Goal: Information Seeking & Learning: Find contact information

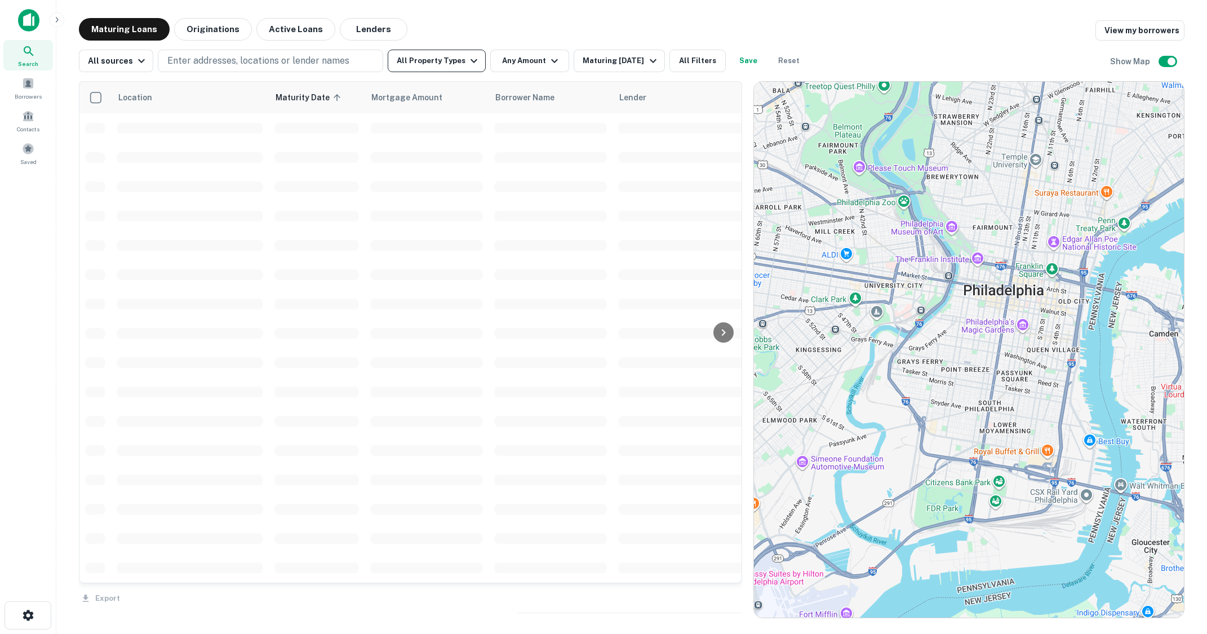
click at [451, 62] on button "All Property Types" at bounding box center [437, 61] width 98 height 23
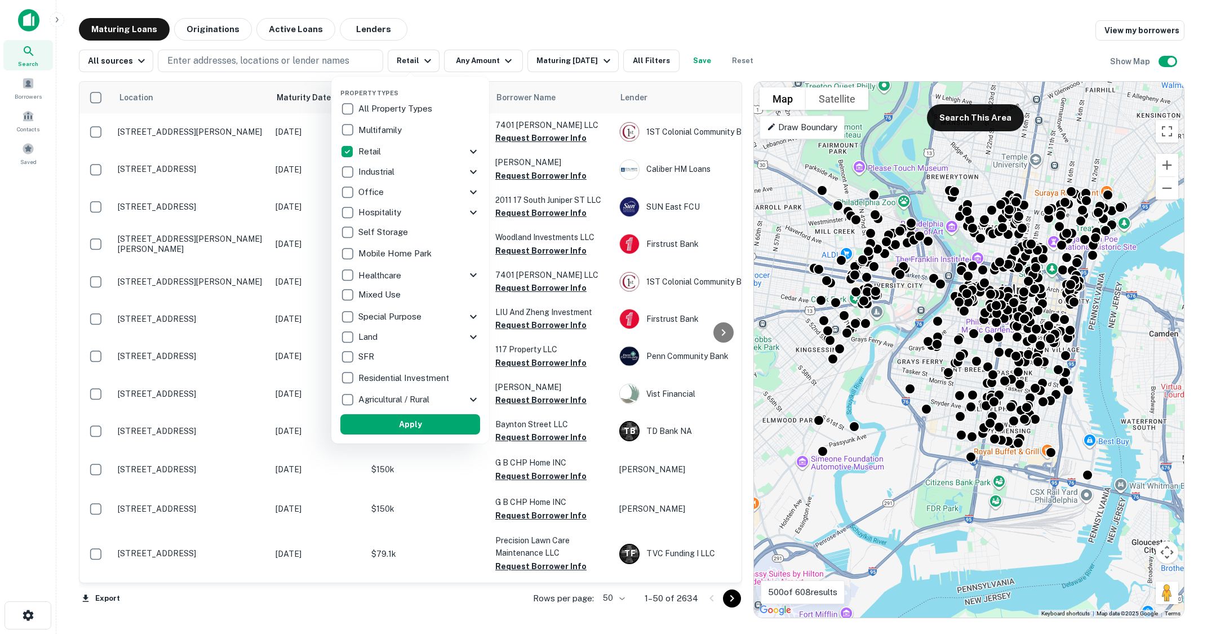
click at [484, 60] on div at bounding box center [603, 317] width 1207 height 634
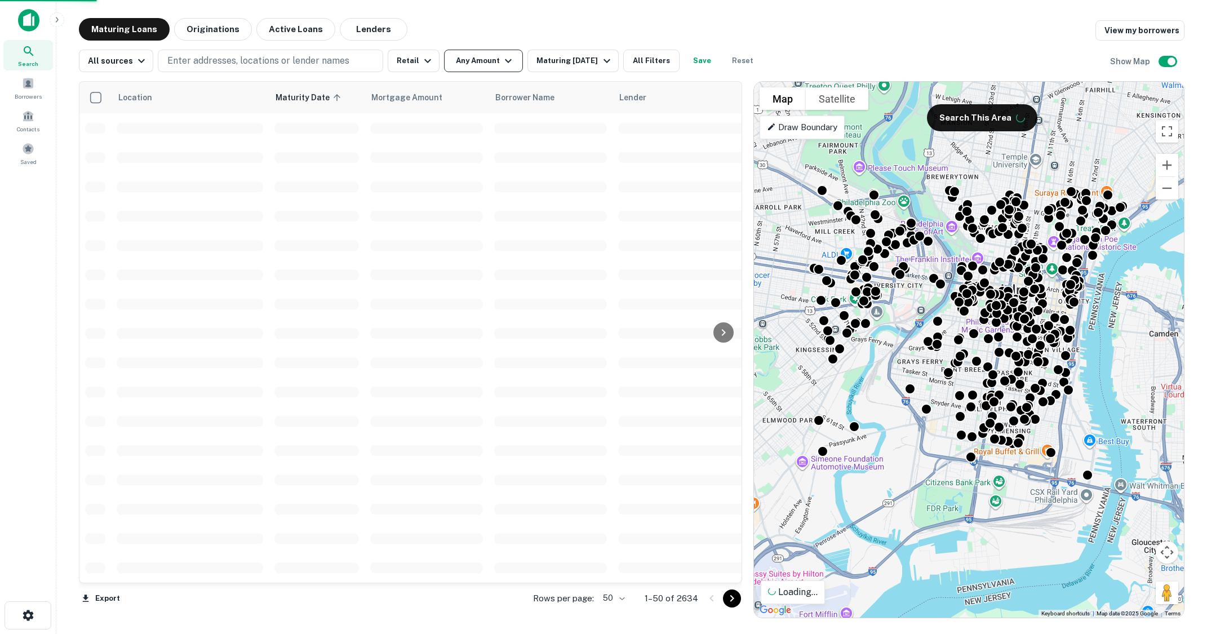
click at [501, 66] on div at bounding box center [603, 317] width 1207 height 634
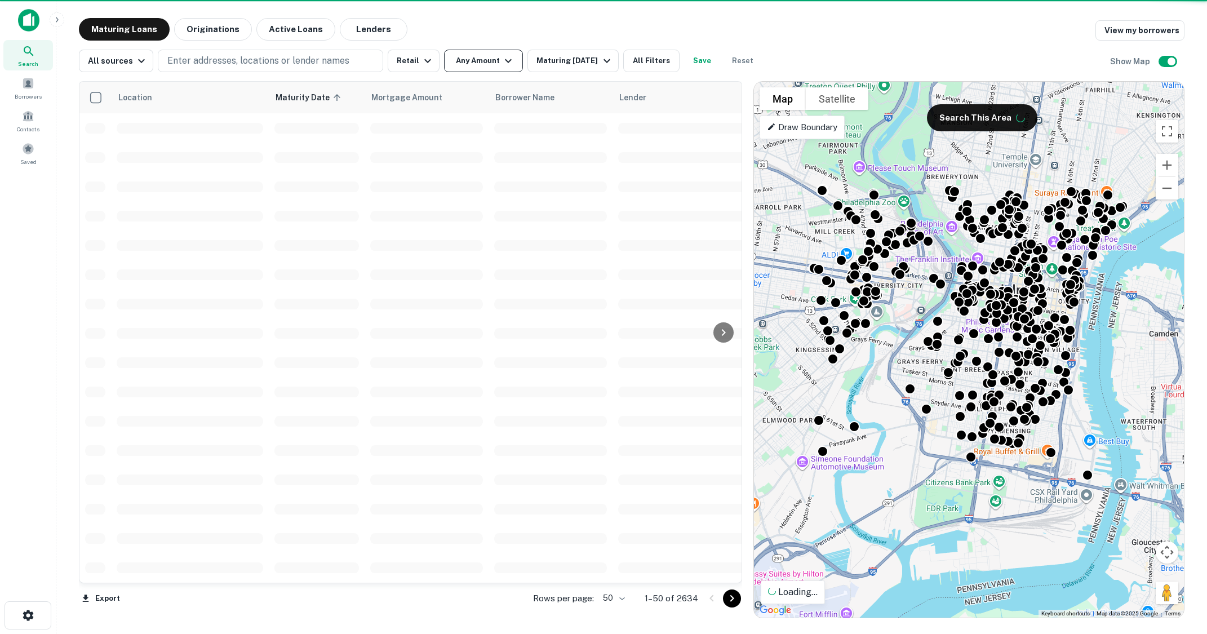
click at [470, 65] on button "Any Amount" at bounding box center [483, 61] width 79 height 23
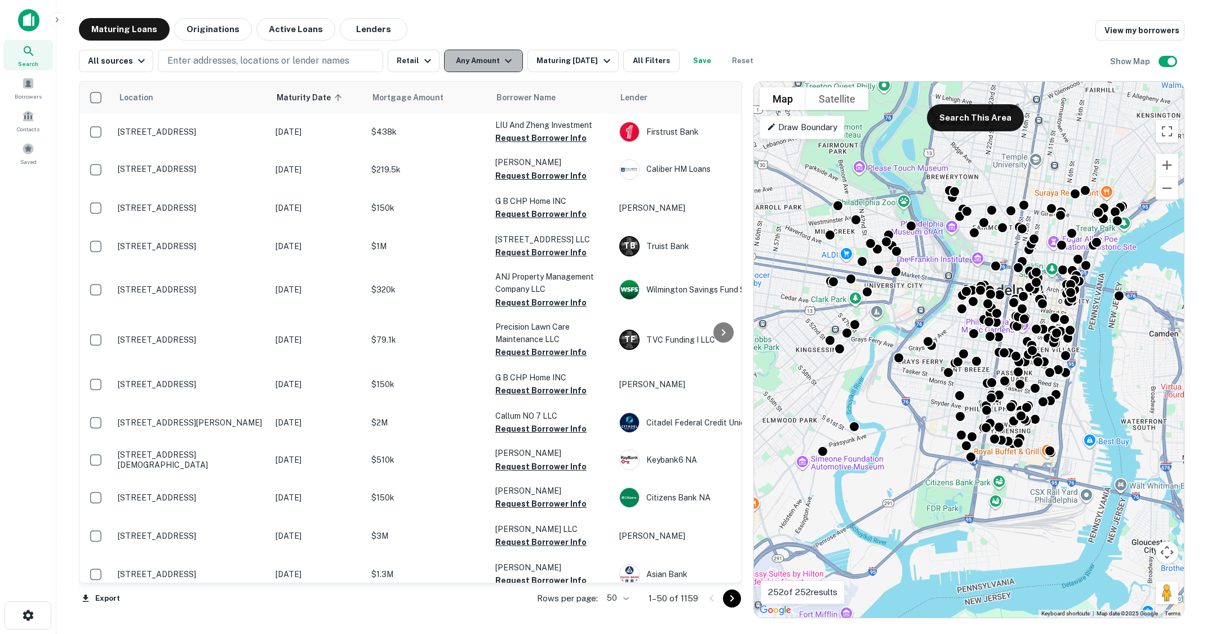
click at [461, 70] on button "Any Amount" at bounding box center [483, 61] width 79 height 23
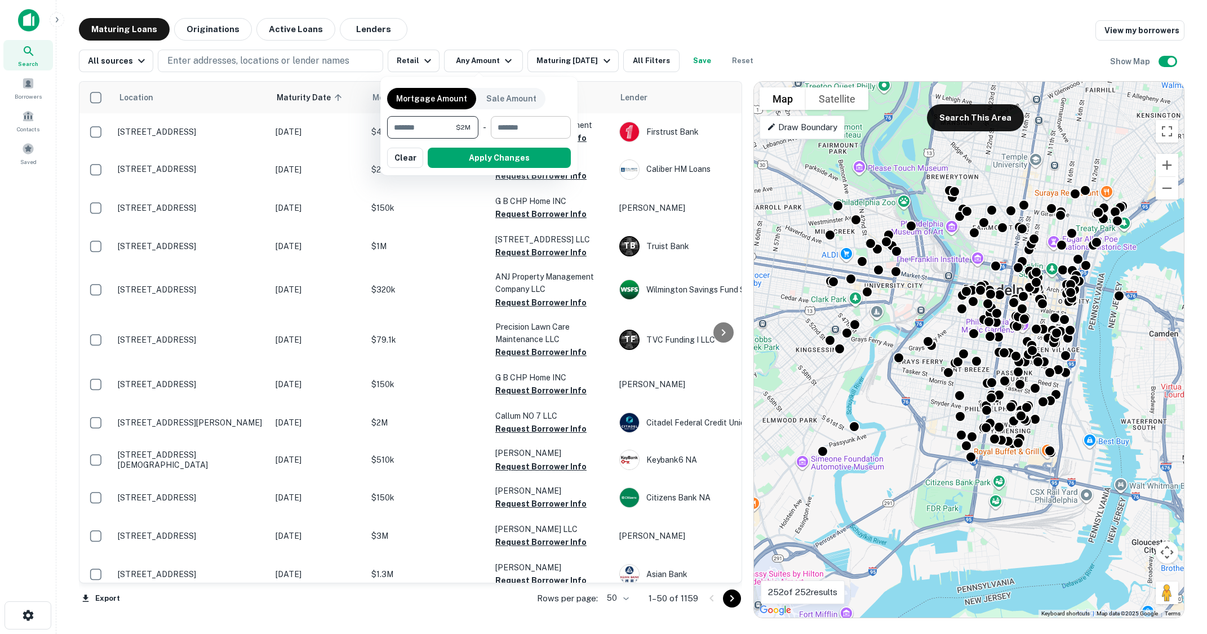
type input "*******"
click at [539, 126] on input "number" at bounding box center [527, 127] width 72 height 23
type input "*******"
click at [508, 162] on button "Apply Changes" at bounding box center [499, 158] width 143 height 20
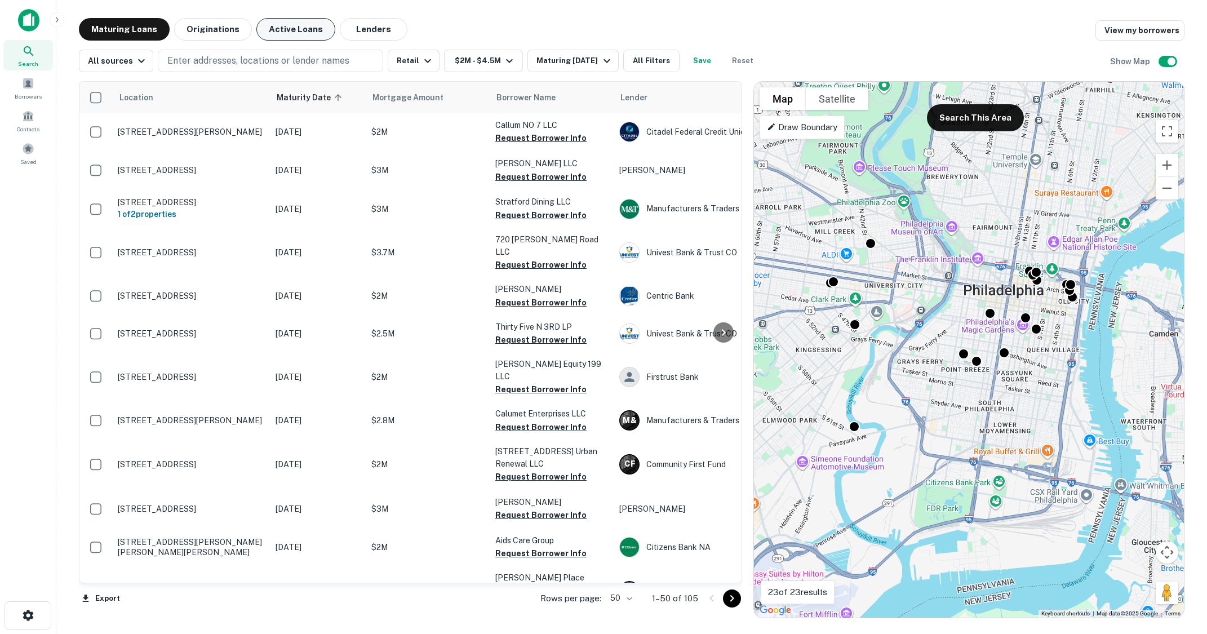
click at [293, 28] on button "Active Loans" at bounding box center [295, 29] width 79 height 23
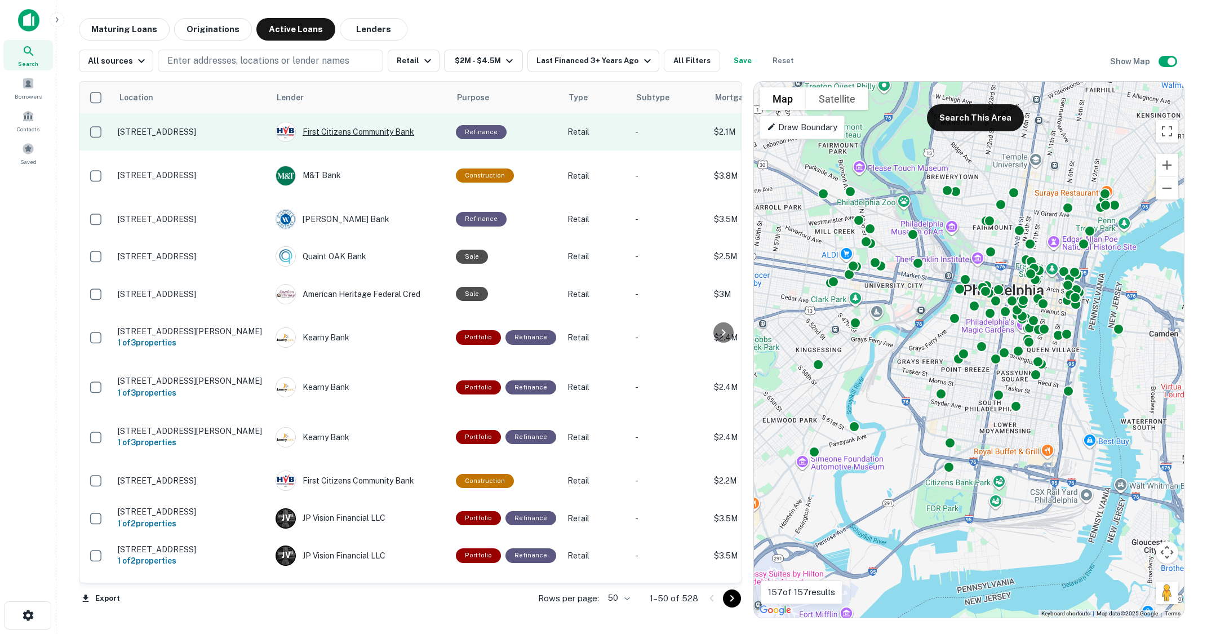
click at [370, 134] on div "First Citizens Community Bank" at bounding box center [359, 132] width 169 height 20
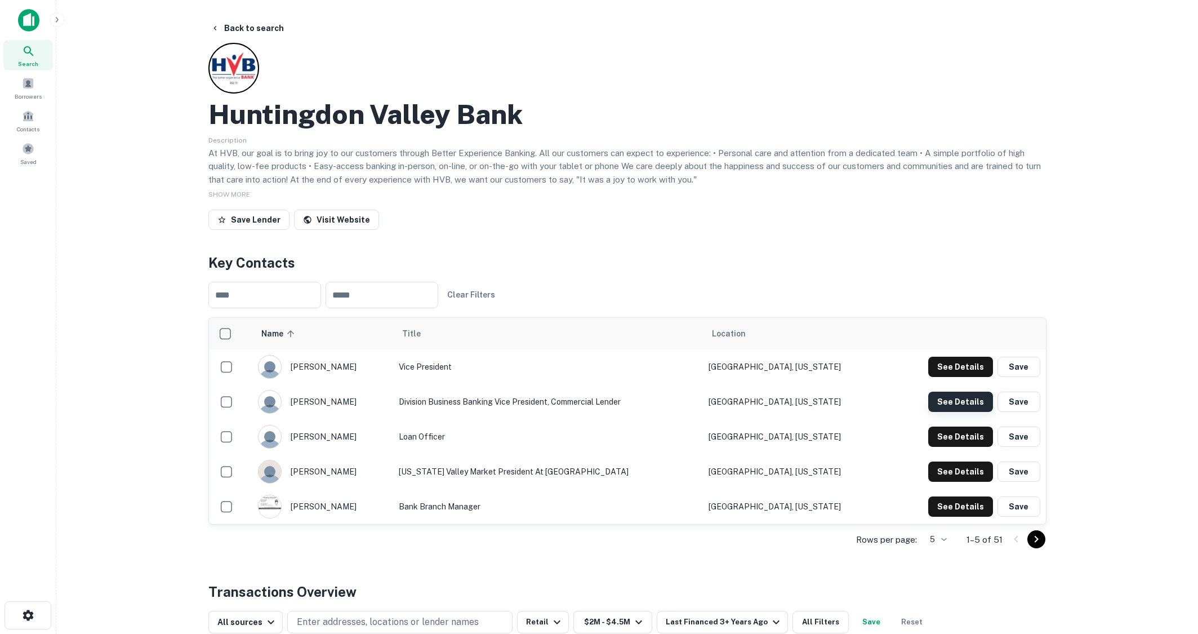
click at [948, 403] on button "See Details" at bounding box center [960, 402] width 65 height 20
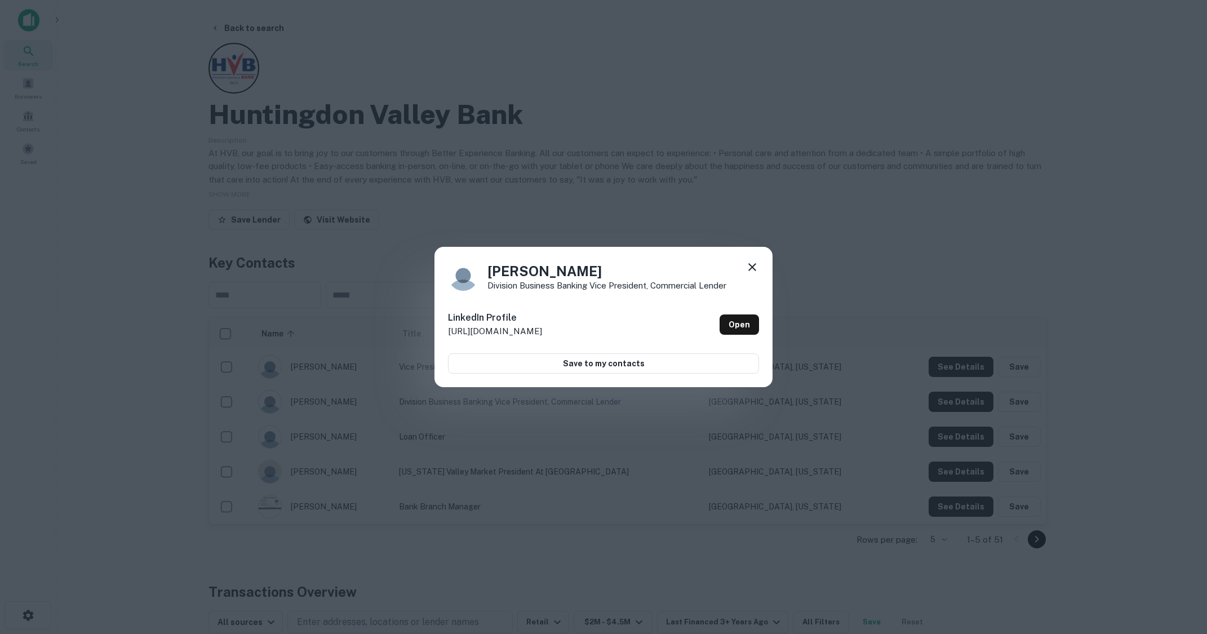
click at [750, 264] on icon at bounding box center [752, 267] width 14 height 14
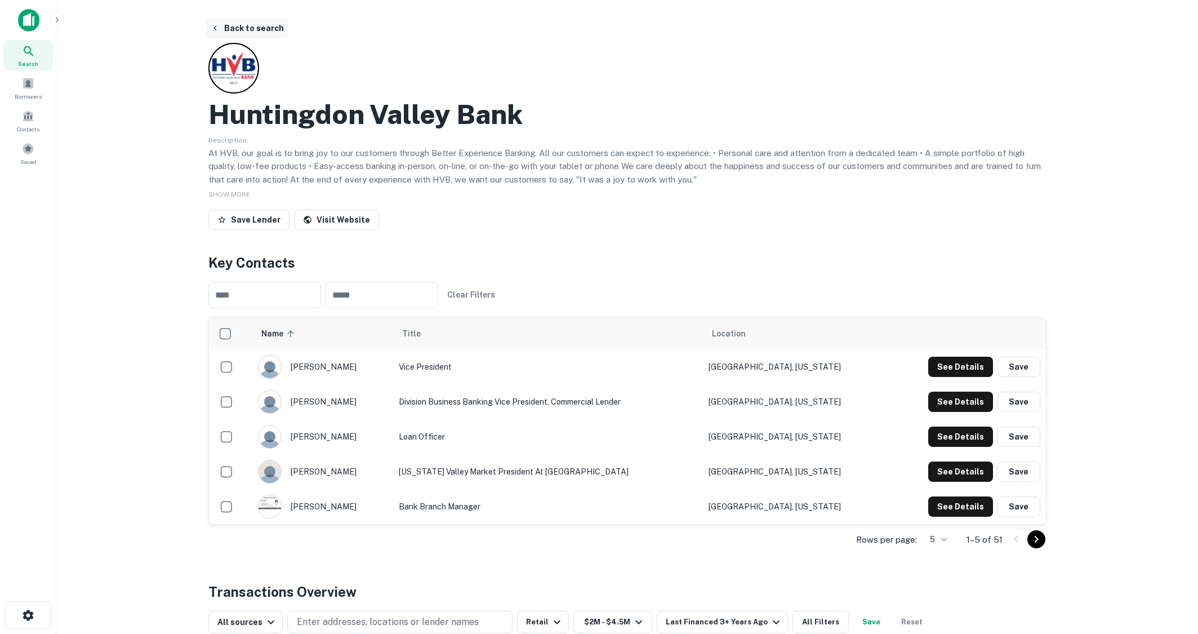
click at [249, 25] on button "Back to search" at bounding box center [247, 28] width 82 height 20
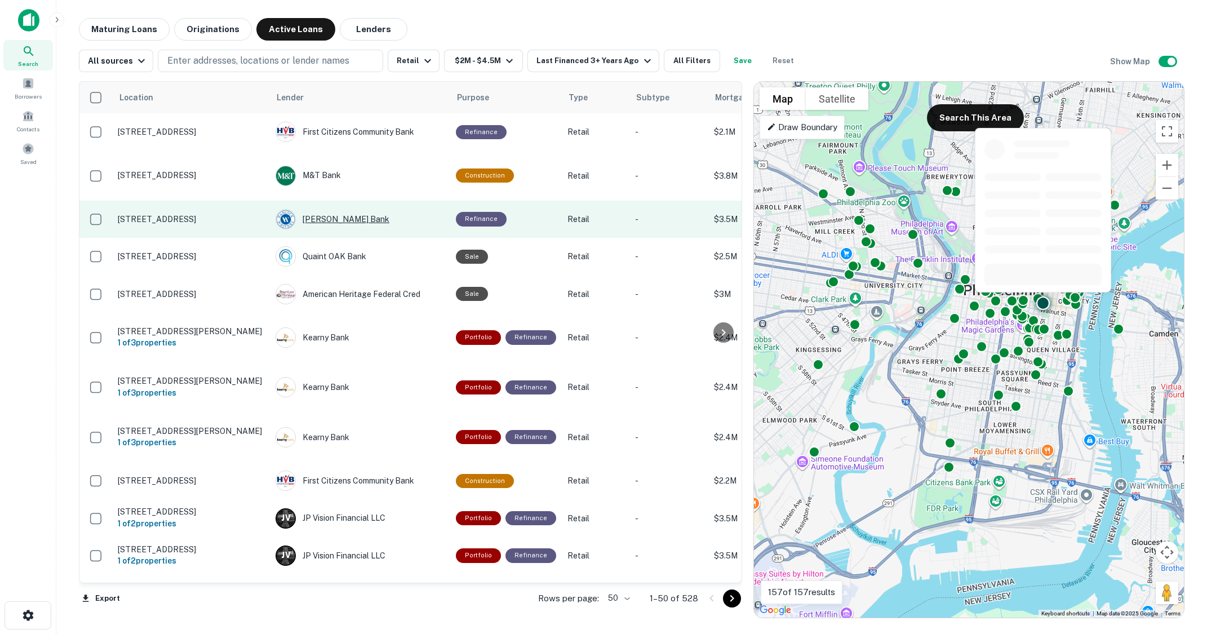
click at [346, 209] on div "[PERSON_NAME] Bank" at bounding box center [359, 219] width 169 height 20
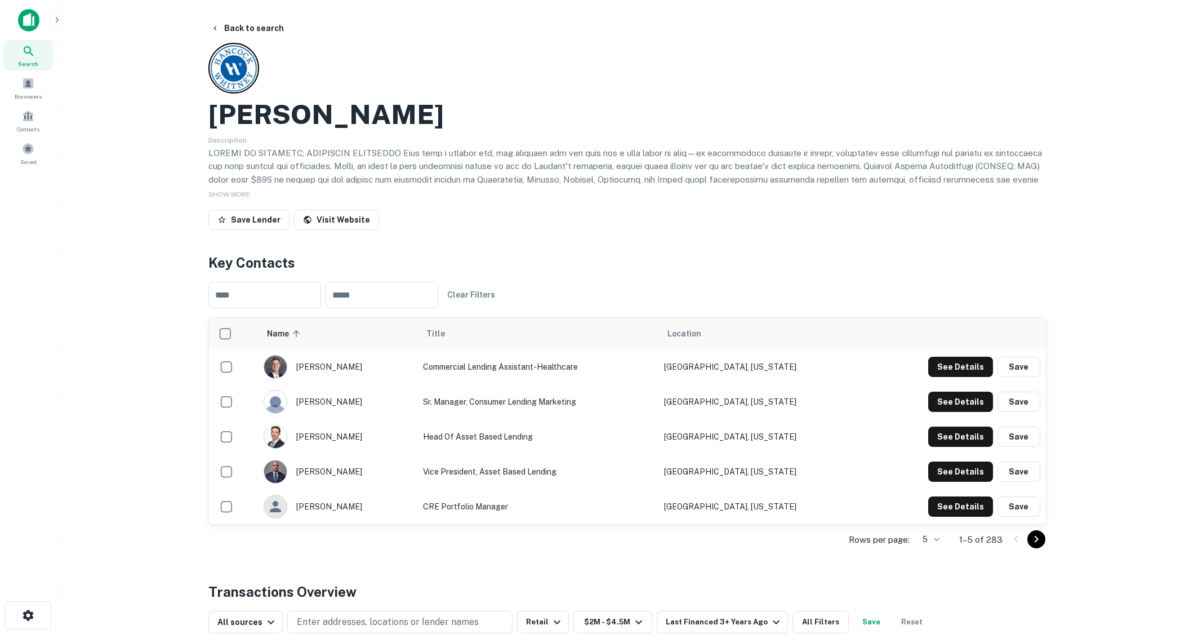
click at [1037, 543] on icon "Go to next page" at bounding box center [1037, 539] width 14 height 14
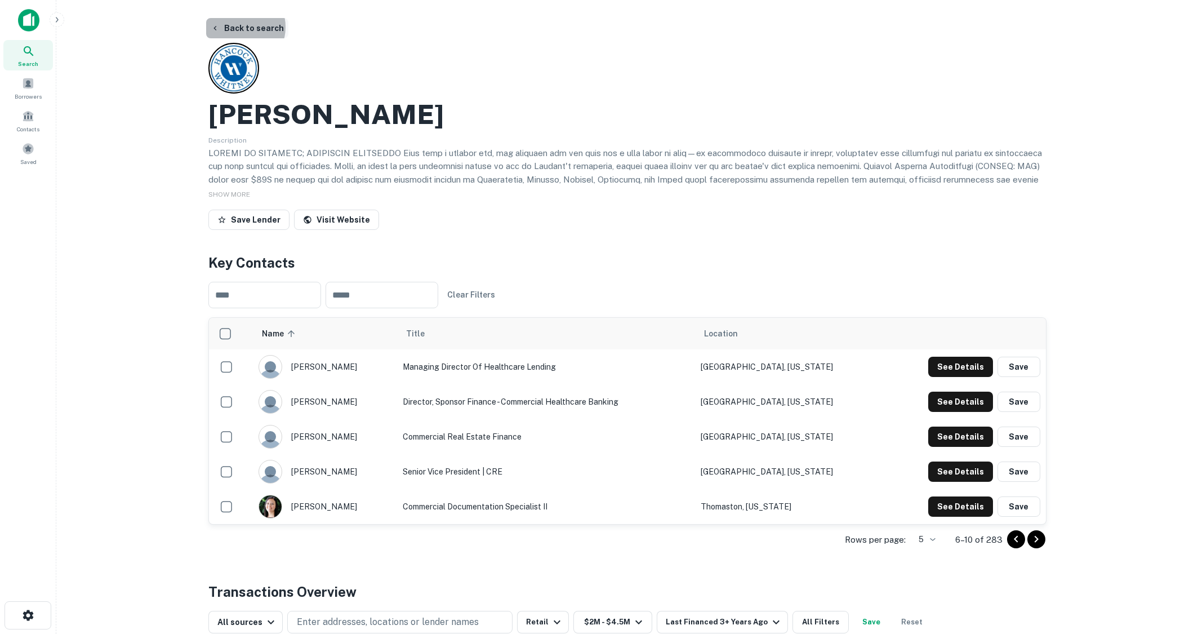
click at [239, 27] on button "Back to search" at bounding box center [247, 28] width 82 height 20
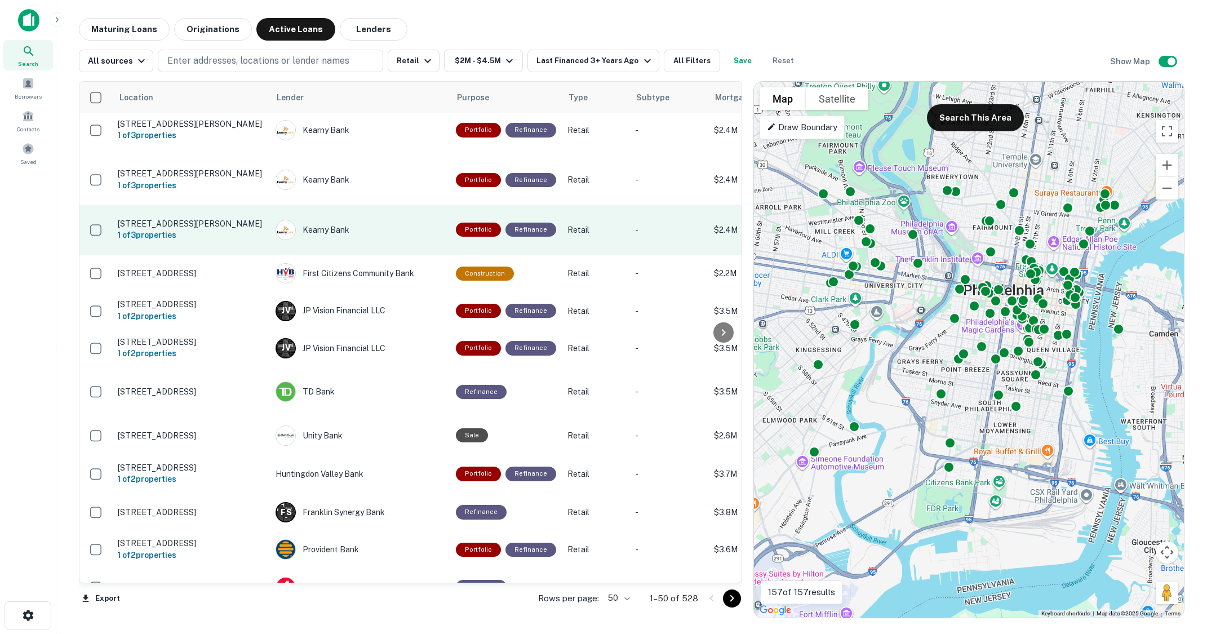
scroll to position [225, 0]
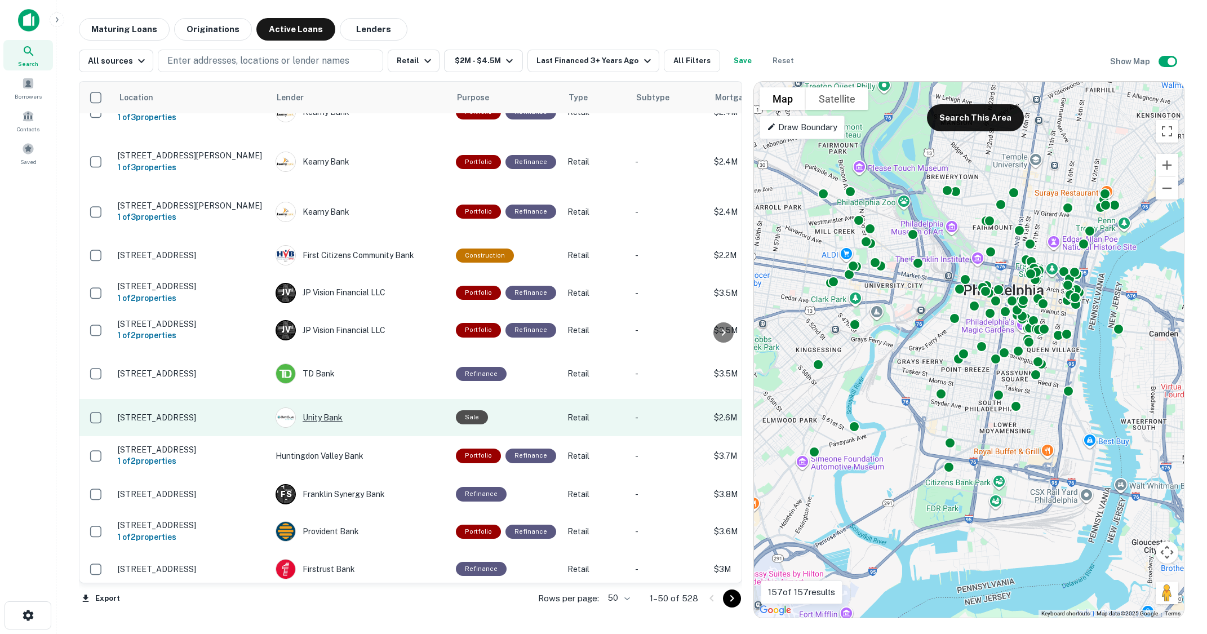
click at [333, 407] on div "Unity Bank" at bounding box center [359, 417] width 169 height 20
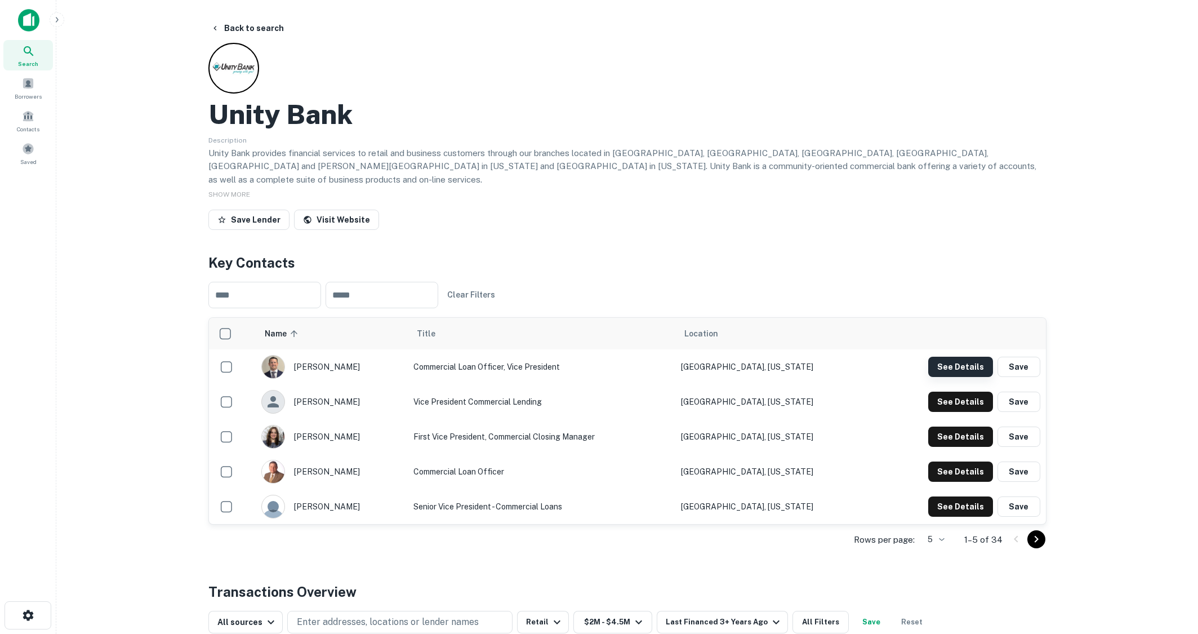
click at [963, 357] on button "See Details" at bounding box center [960, 367] width 65 height 20
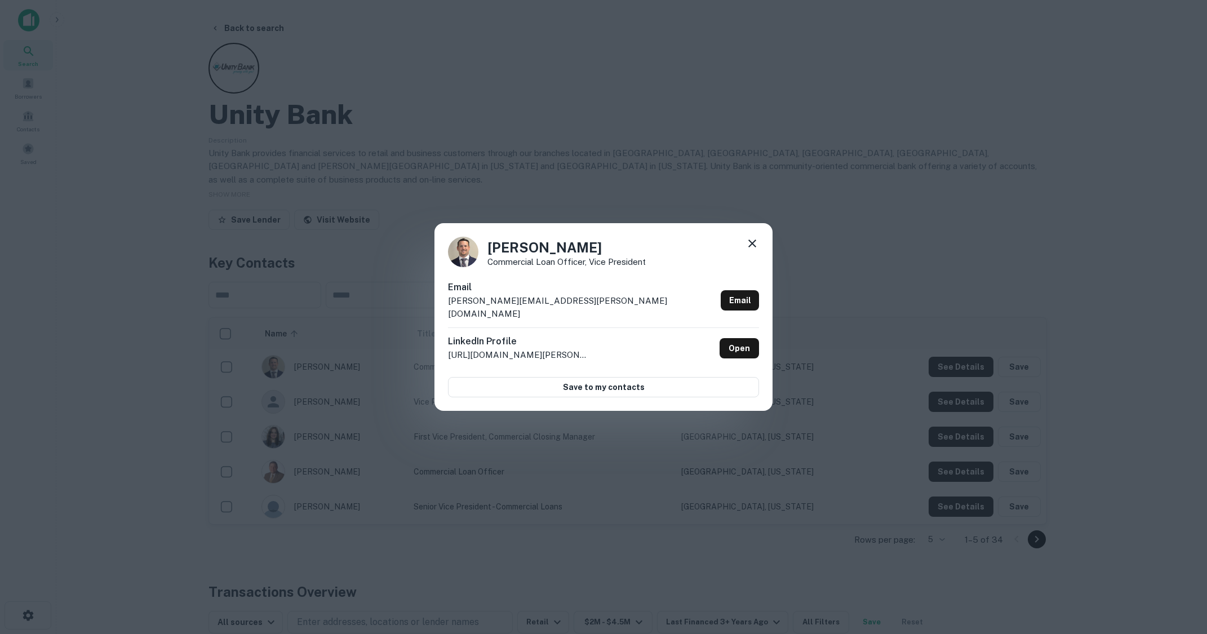
click at [443, 106] on div "[PERSON_NAME] Commercial Loan Officer, Vice President Email [PERSON_NAME][EMAIL…" at bounding box center [603, 317] width 1207 height 634
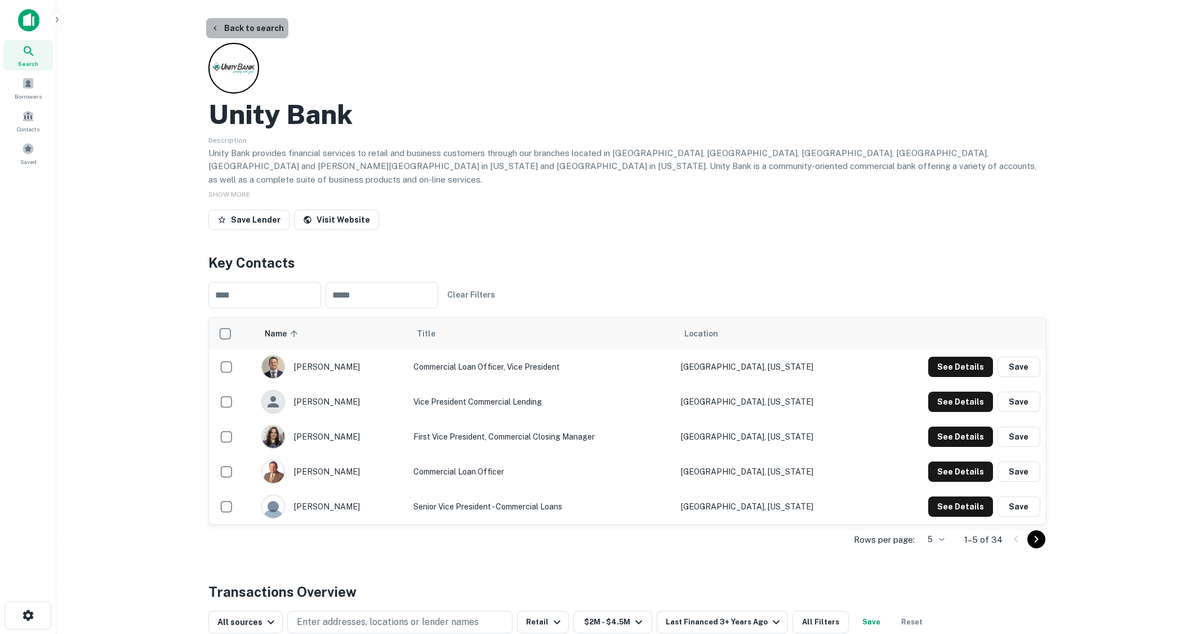
click at [261, 31] on button "Back to search" at bounding box center [247, 28] width 82 height 20
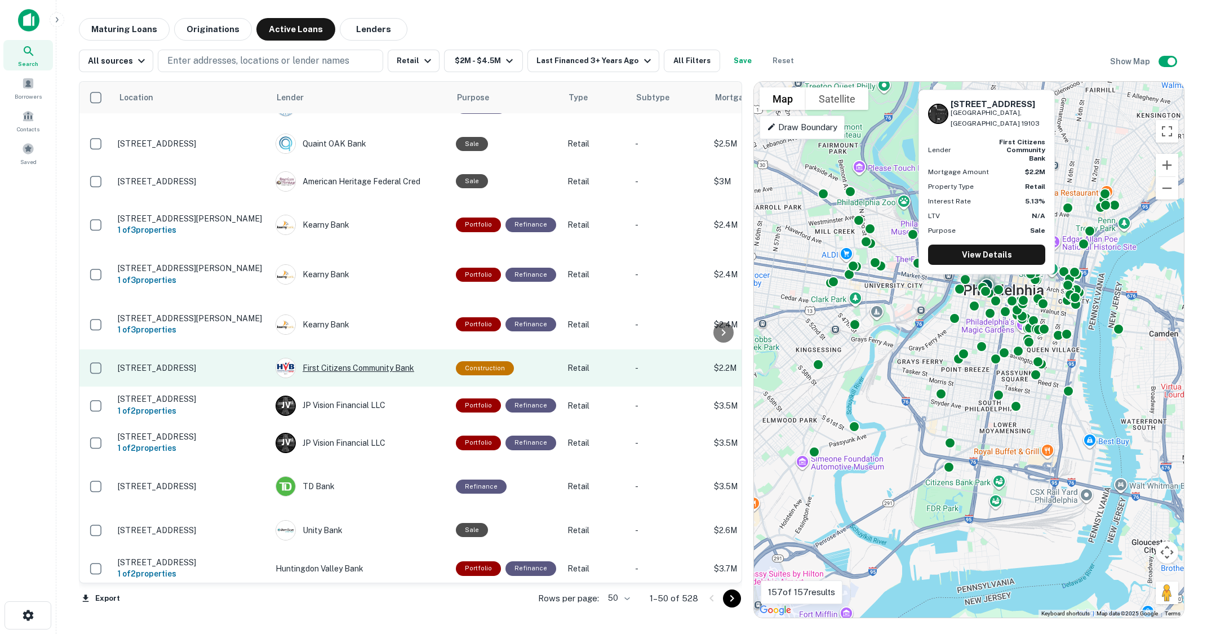
scroll to position [169, 0]
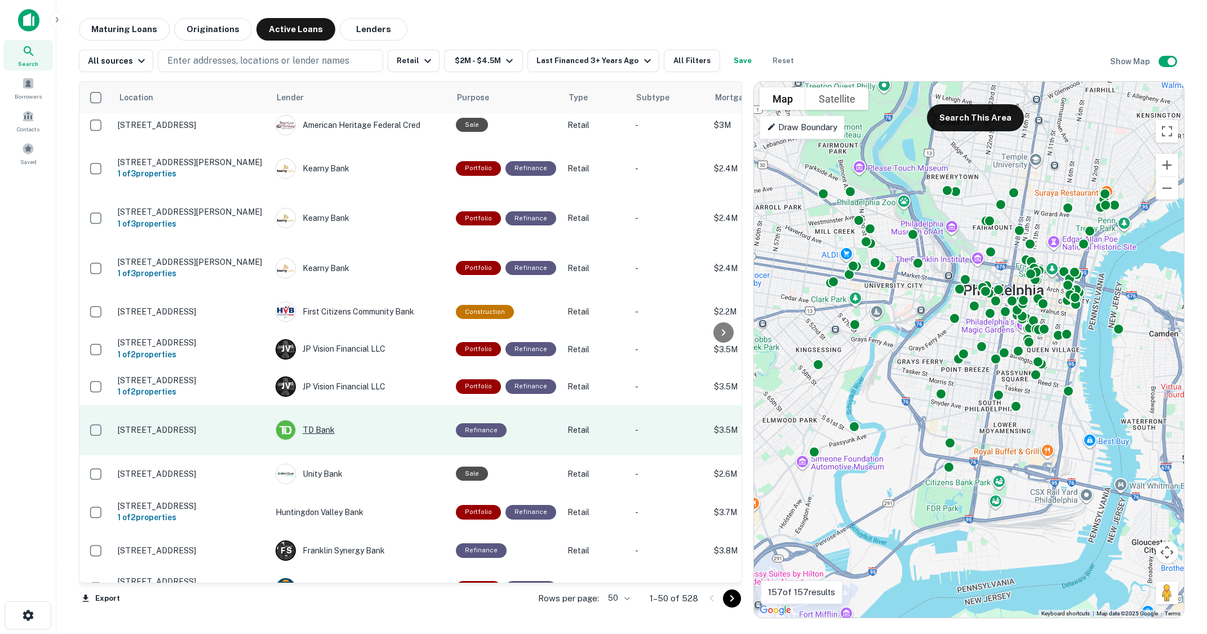
click at [327, 420] on div "TD Bank" at bounding box center [359, 430] width 169 height 20
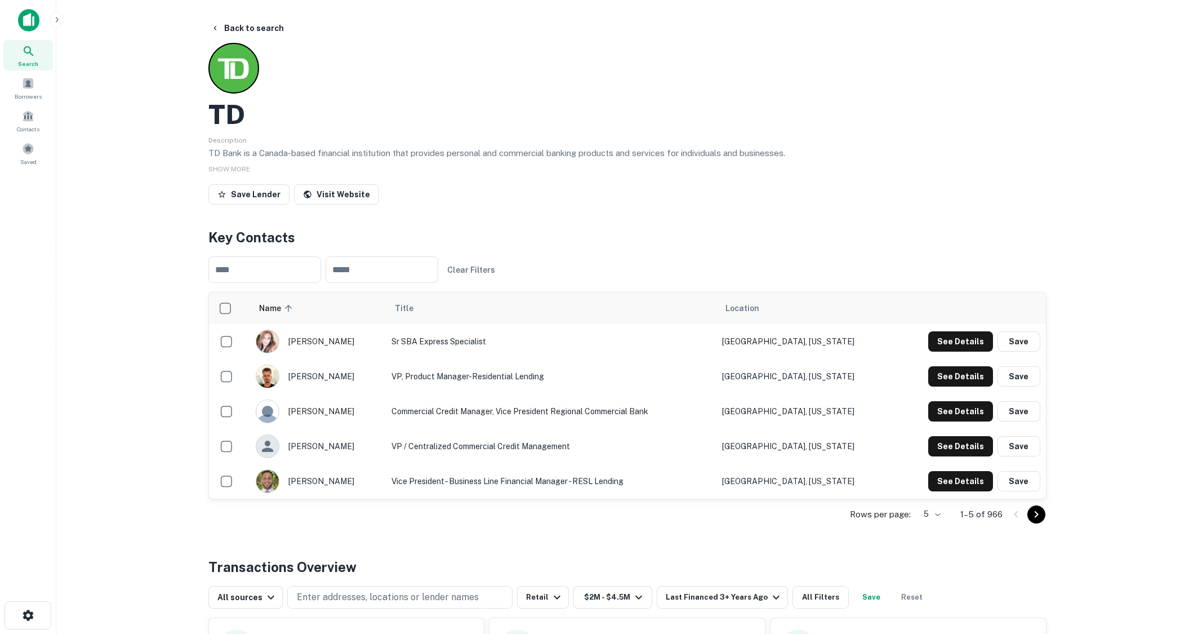
click at [1038, 521] on button "Go to next page" at bounding box center [1037, 514] width 18 height 18
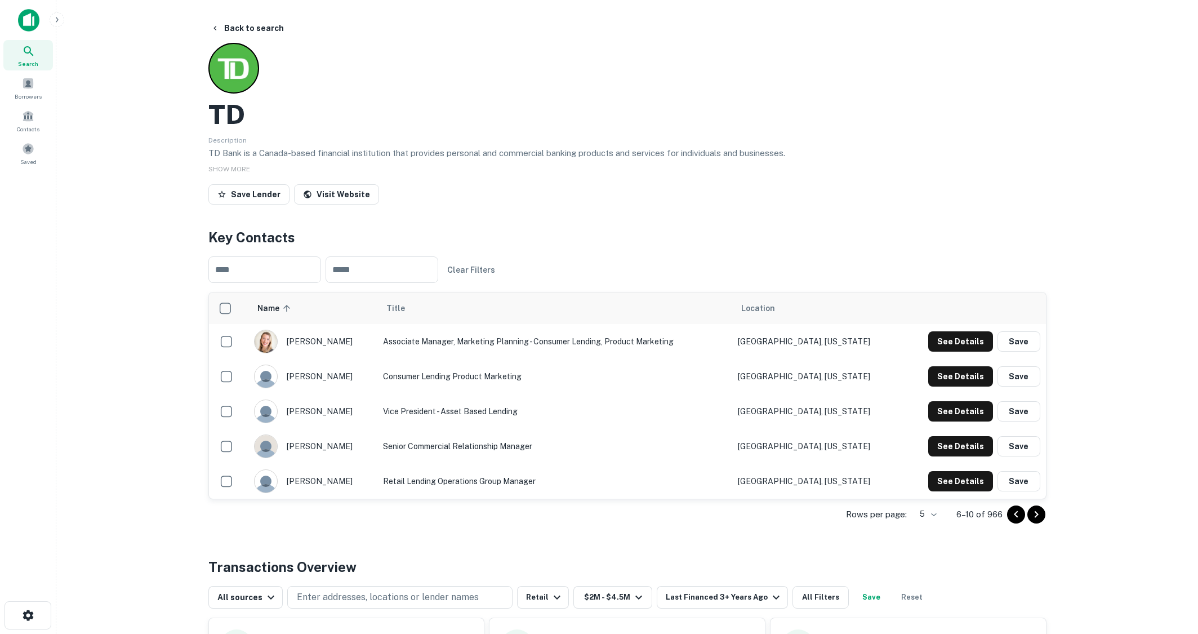
click at [1038, 521] on icon "Go to next page" at bounding box center [1037, 515] width 14 height 14
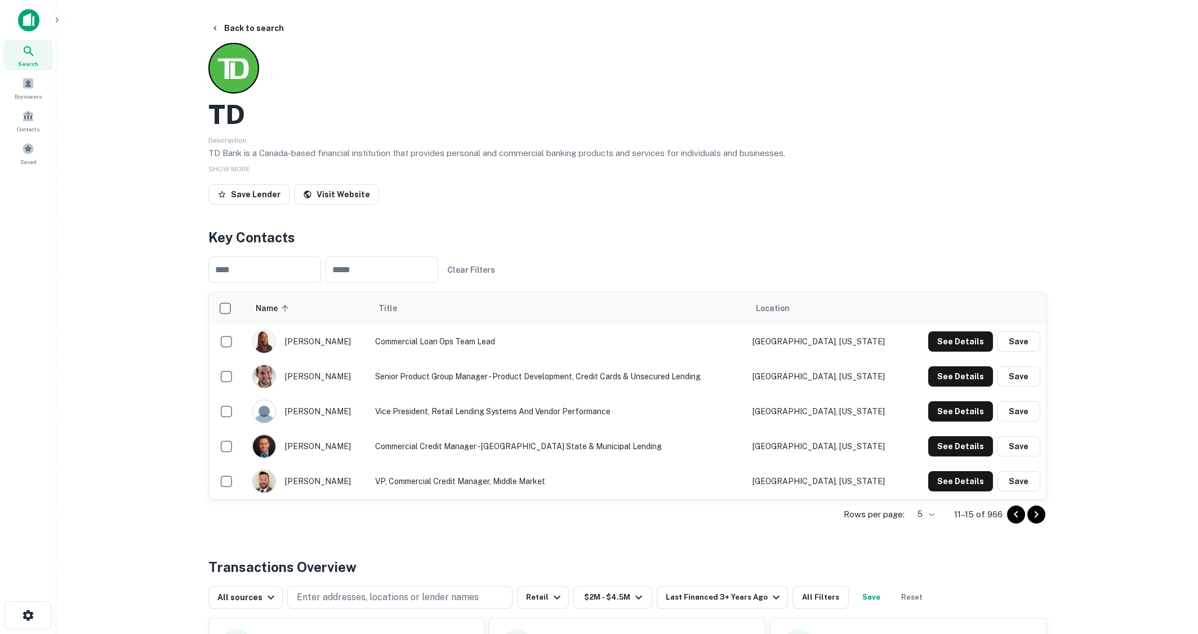
click at [1038, 521] on icon "Go to next page" at bounding box center [1037, 515] width 14 height 14
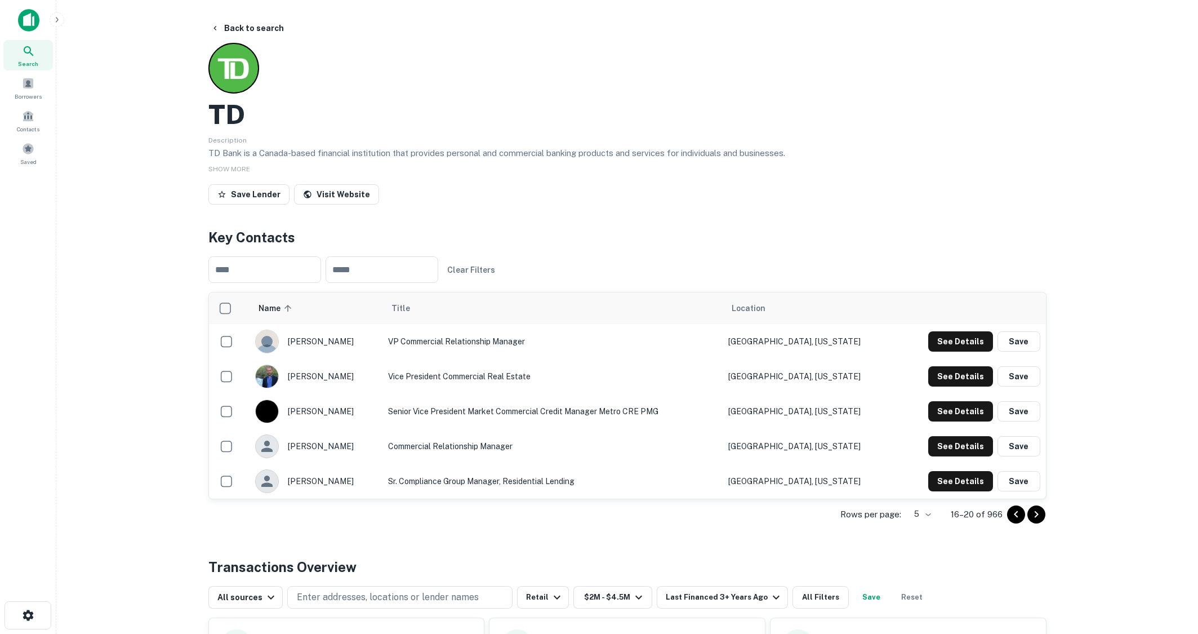
click at [1034, 514] on icon "Go to next page" at bounding box center [1037, 515] width 14 height 14
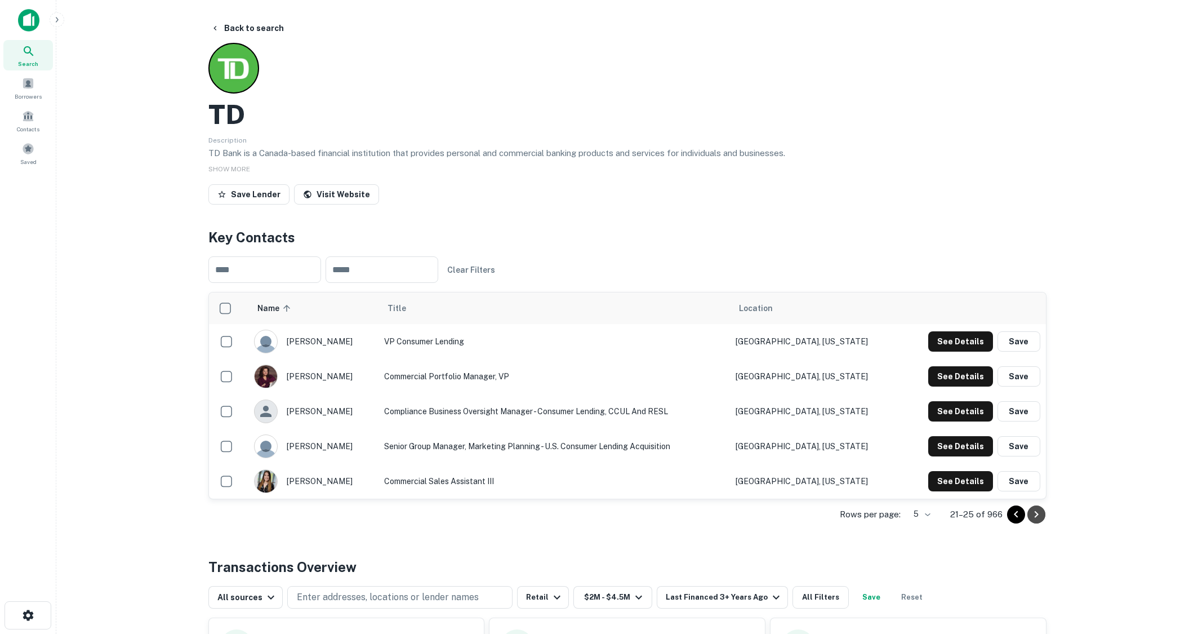
click at [1034, 514] on icon "Go to next page" at bounding box center [1037, 515] width 14 height 14
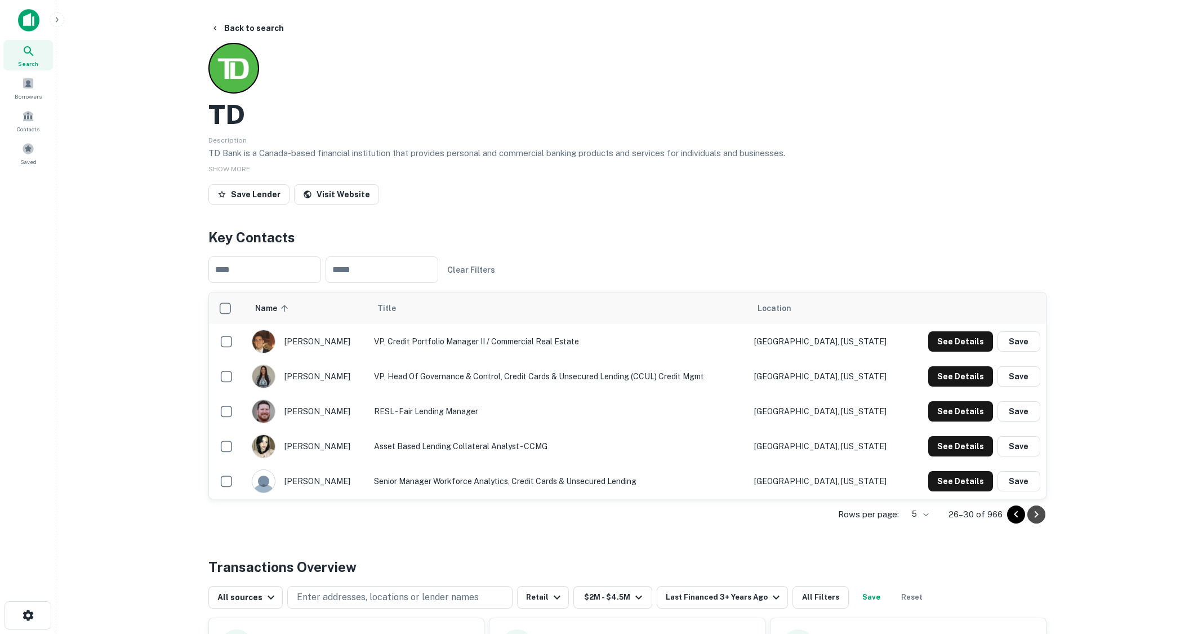
click at [1034, 514] on icon "Go to next page" at bounding box center [1037, 515] width 14 height 14
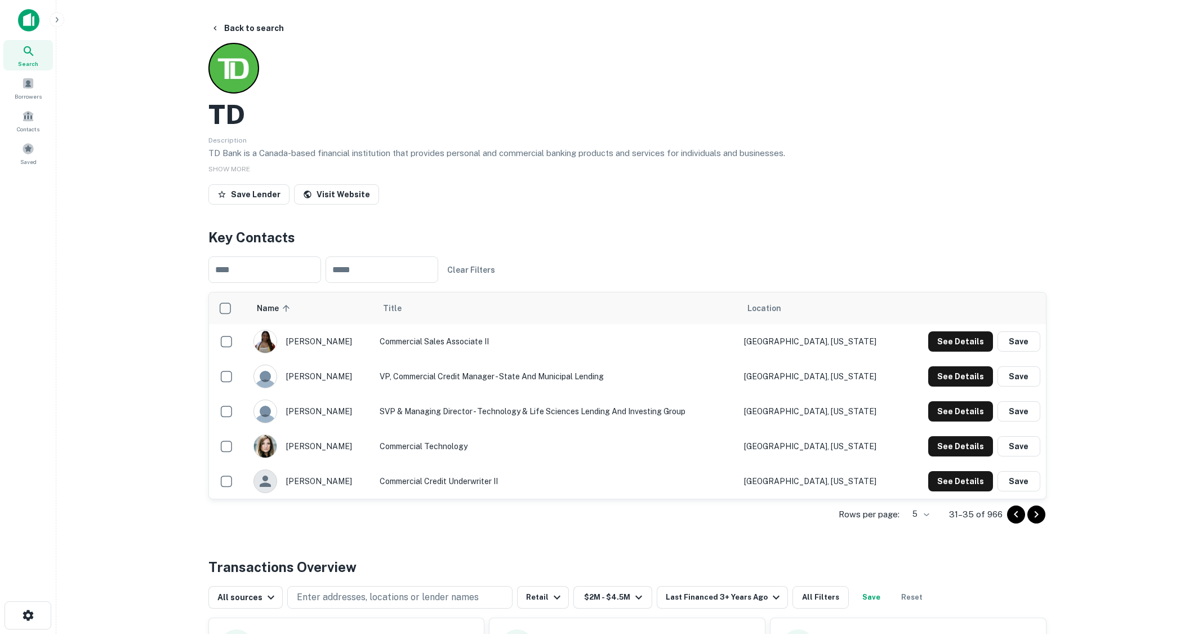
click at [1034, 514] on icon "Go to next page" at bounding box center [1037, 515] width 14 height 14
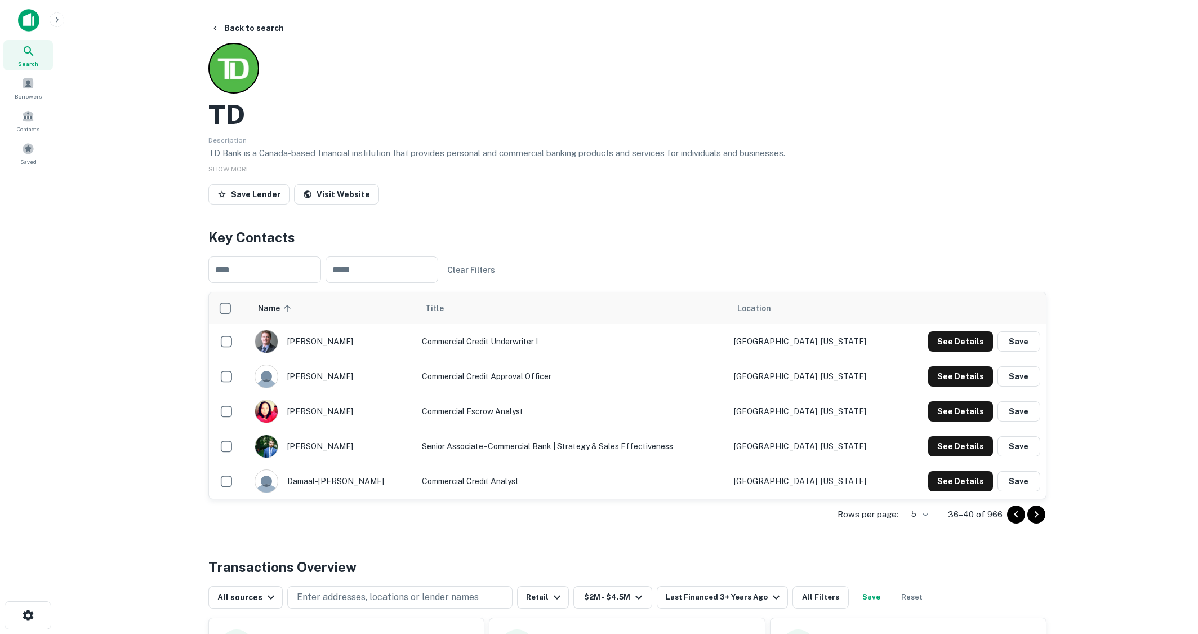
click at [1034, 514] on icon "Go to next page" at bounding box center [1037, 515] width 14 height 14
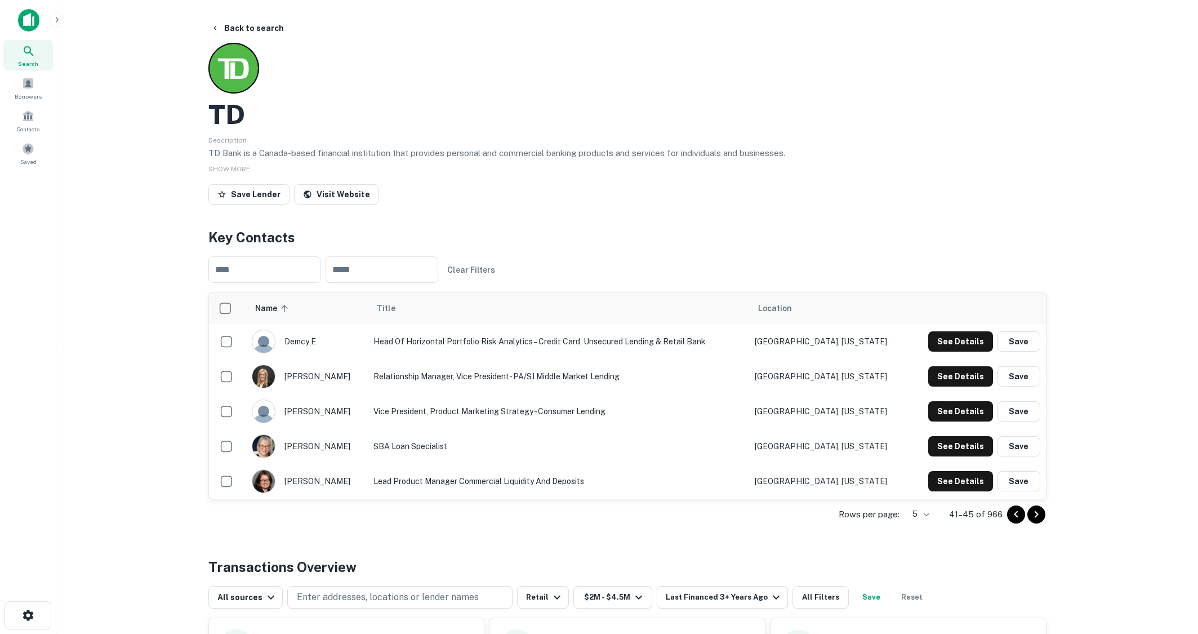
click at [1039, 515] on icon "Go to next page" at bounding box center [1037, 515] width 14 height 14
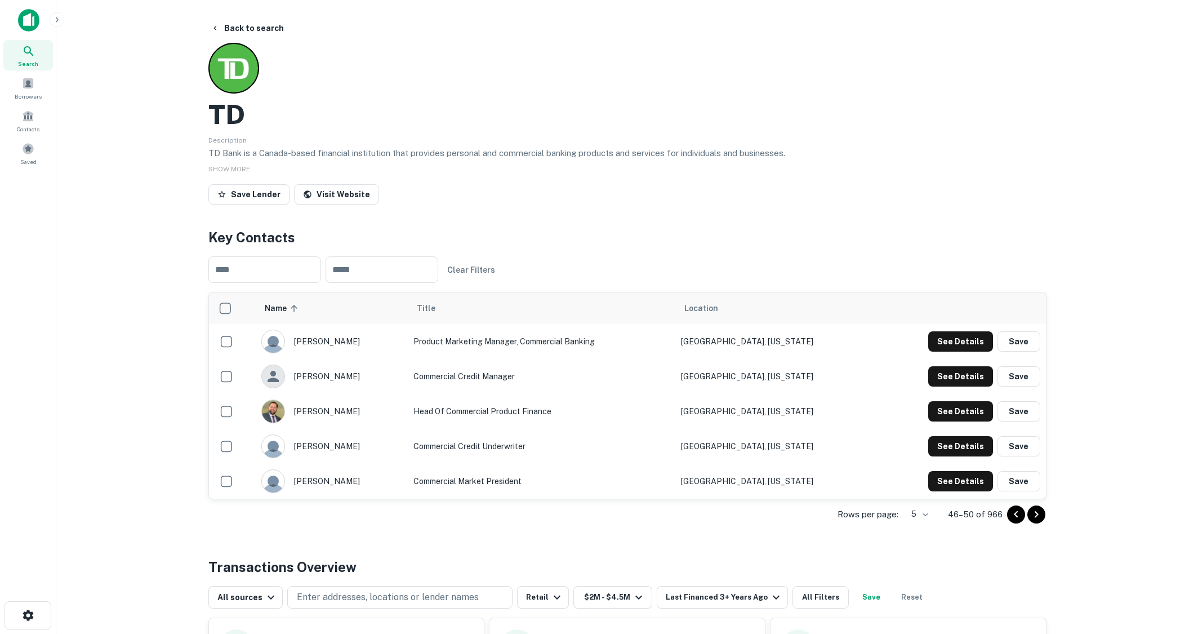
click at [1039, 515] on icon "Go to next page" at bounding box center [1037, 515] width 14 height 14
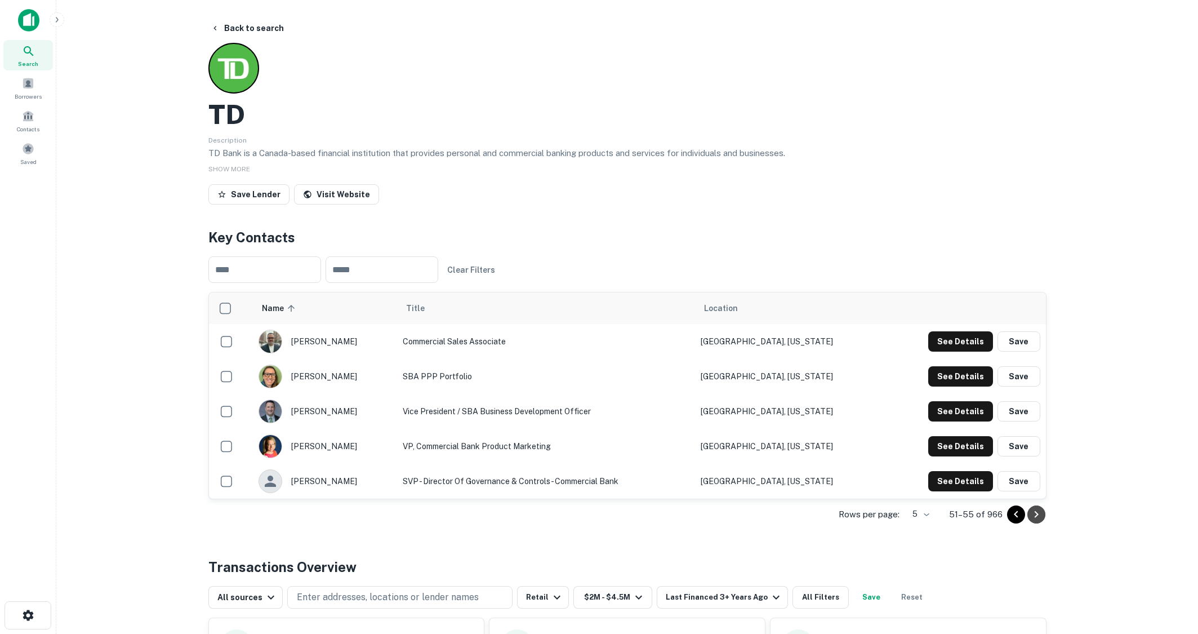
click at [1039, 515] on icon "Go to next page" at bounding box center [1037, 515] width 14 height 14
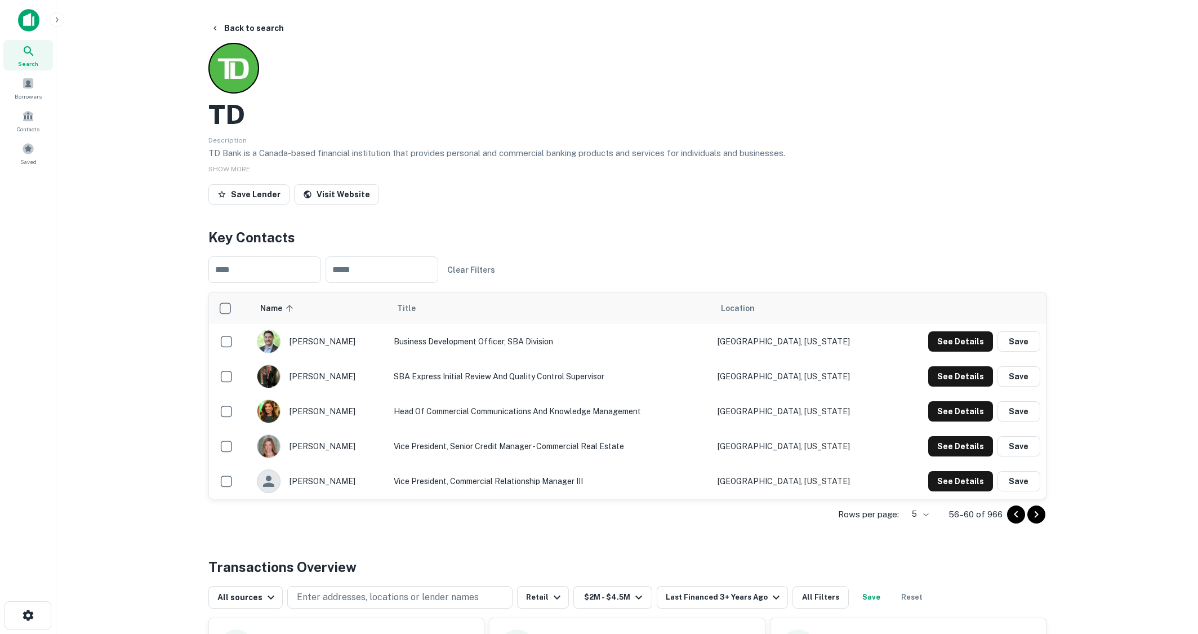
click at [1039, 515] on icon "Go to next page" at bounding box center [1037, 515] width 14 height 14
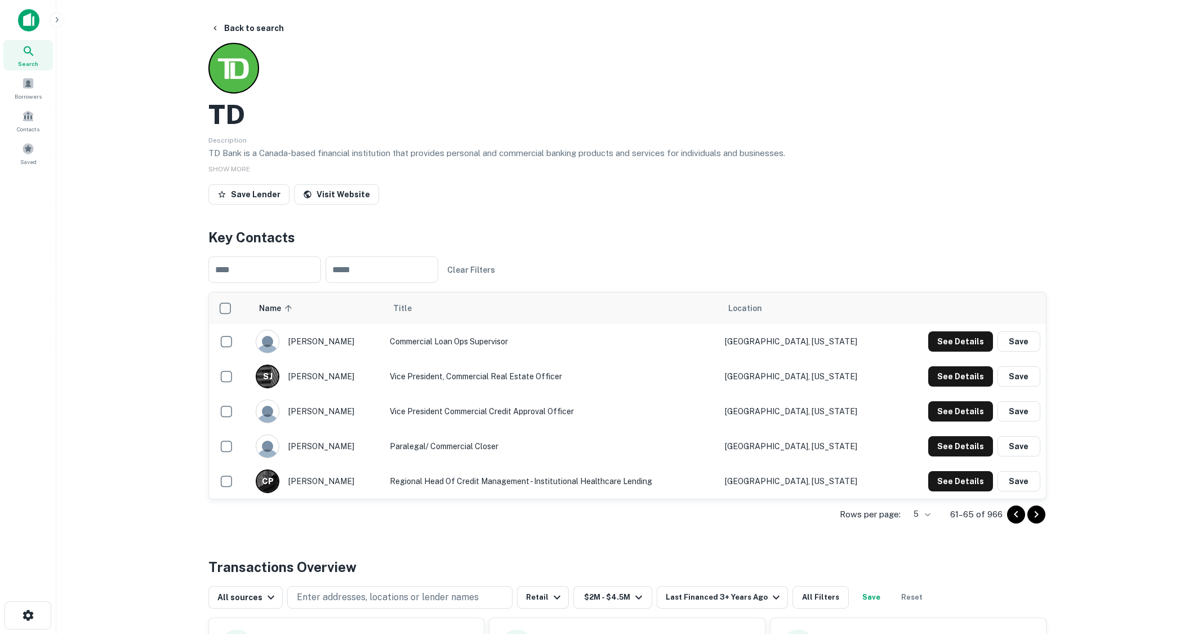
click at [1039, 515] on icon "Go to next page" at bounding box center [1037, 515] width 14 height 14
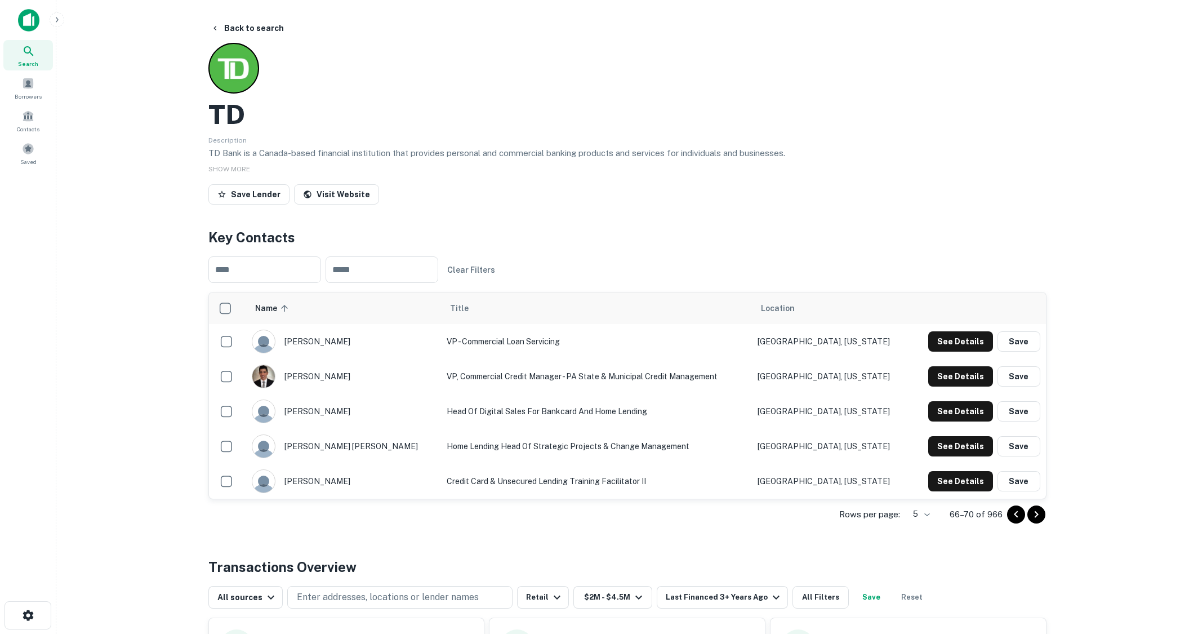
click at [1039, 515] on icon "Go to next page" at bounding box center [1037, 515] width 14 height 14
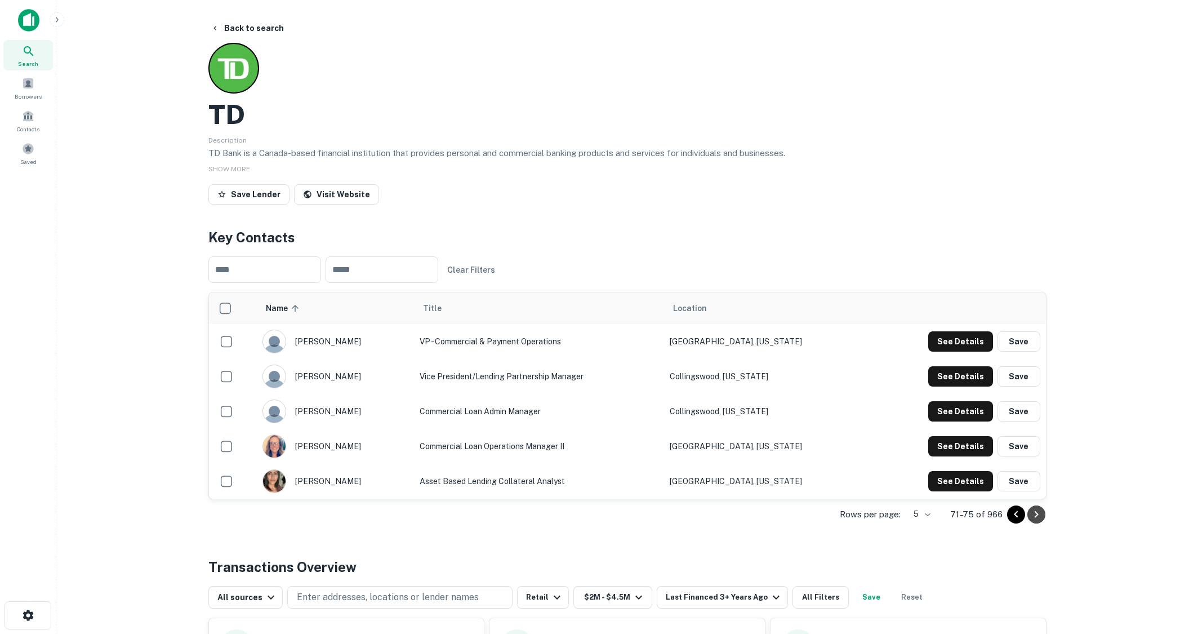
click at [1039, 515] on icon "Go to next page" at bounding box center [1037, 515] width 14 height 14
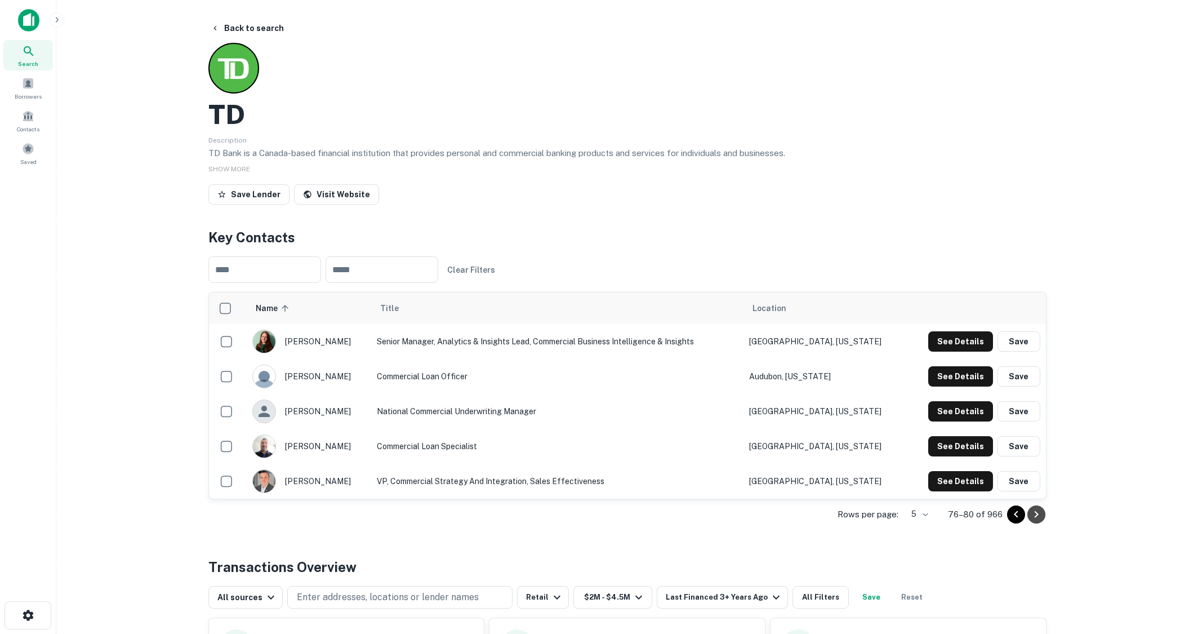
click at [1039, 515] on icon "Go to next page" at bounding box center [1037, 515] width 14 height 14
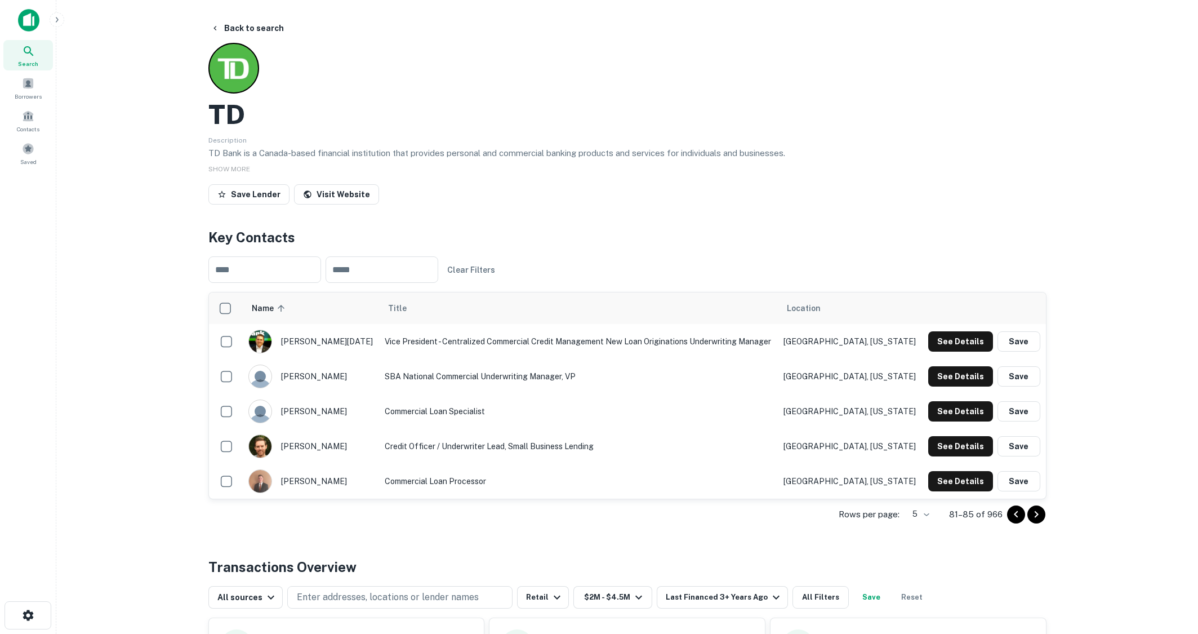
click at [1039, 515] on icon "Go to next page" at bounding box center [1037, 515] width 14 height 14
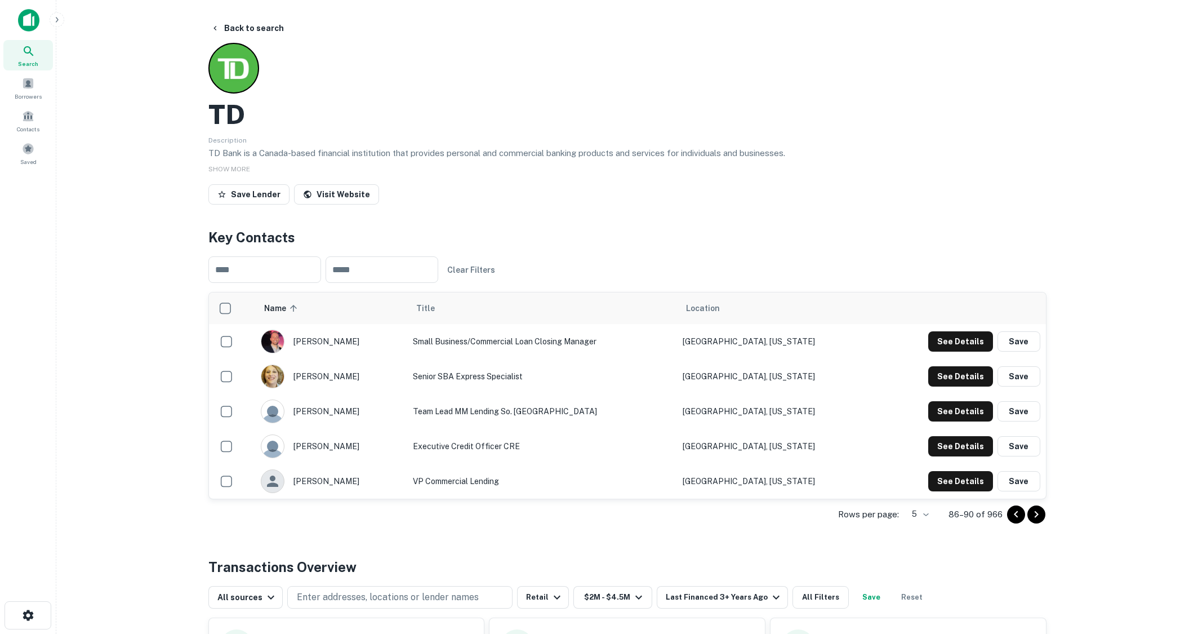
click at [1039, 515] on icon "Go to next page" at bounding box center [1037, 515] width 14 height 14
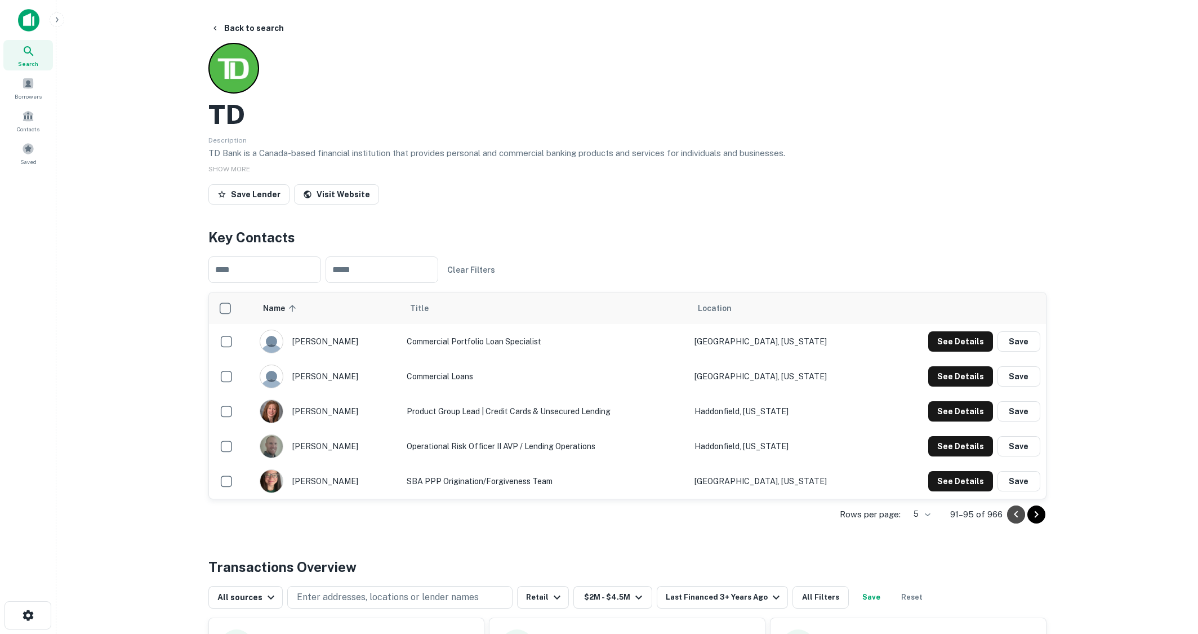
click at [1016, 517] on icon "Go to previous page" at bounding box center [1017, 515] width 14 height 14
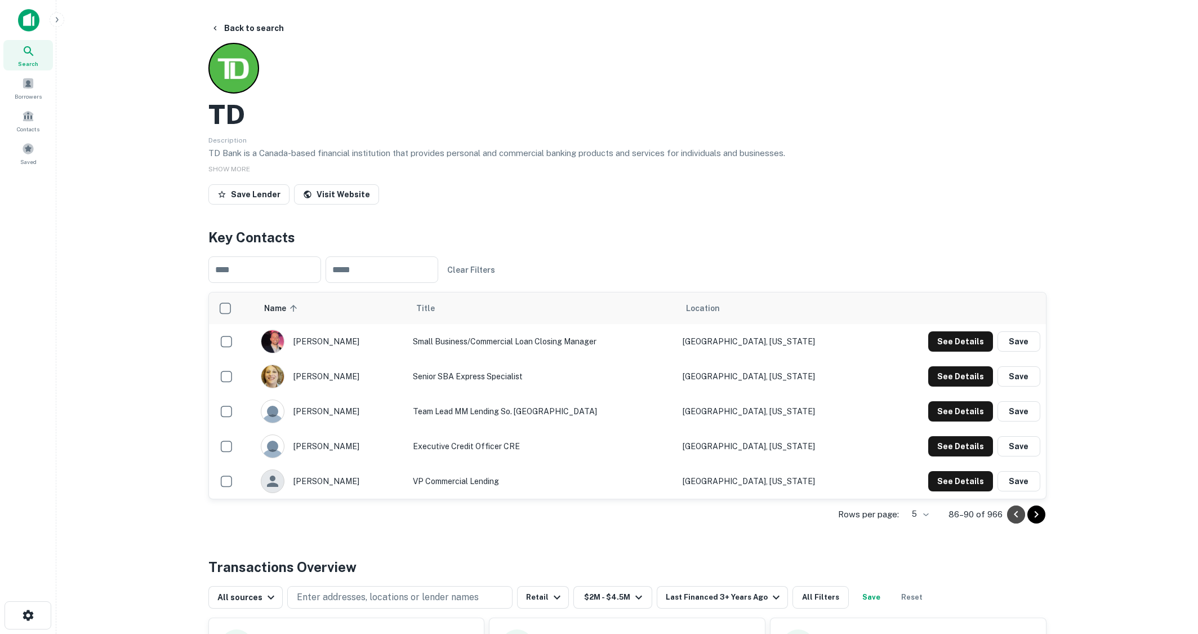
click at [1016, 517] on icon "Go to previous page" at bounding box center [1017, 515] width 14 height 14
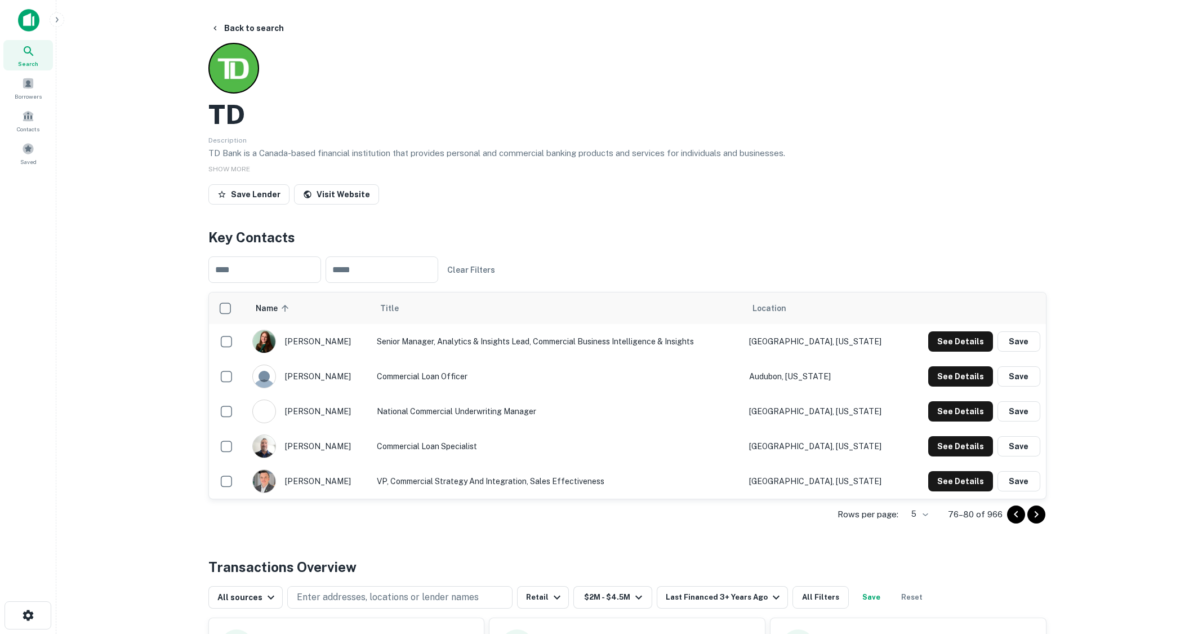
click at [1016, 517] on icon "Go to previous page" at bounding box center [1017, 515] width 14 height 14
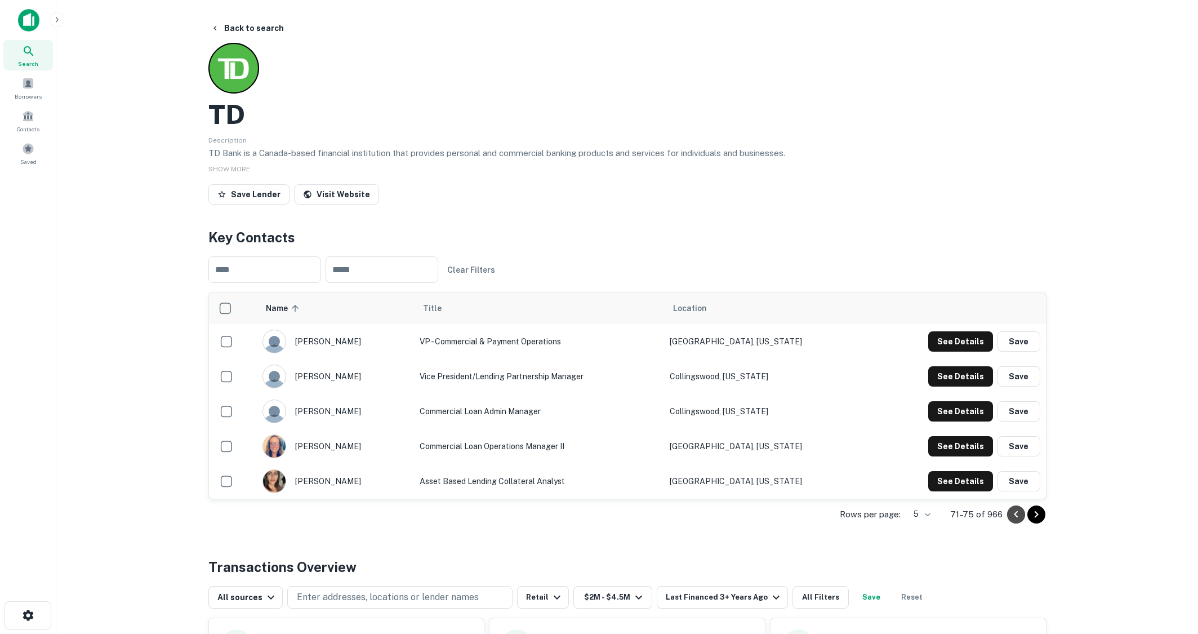
click at [1016, 517] on icon "Go to previous page" at bounding box center [1017, 515] width 14 height 14
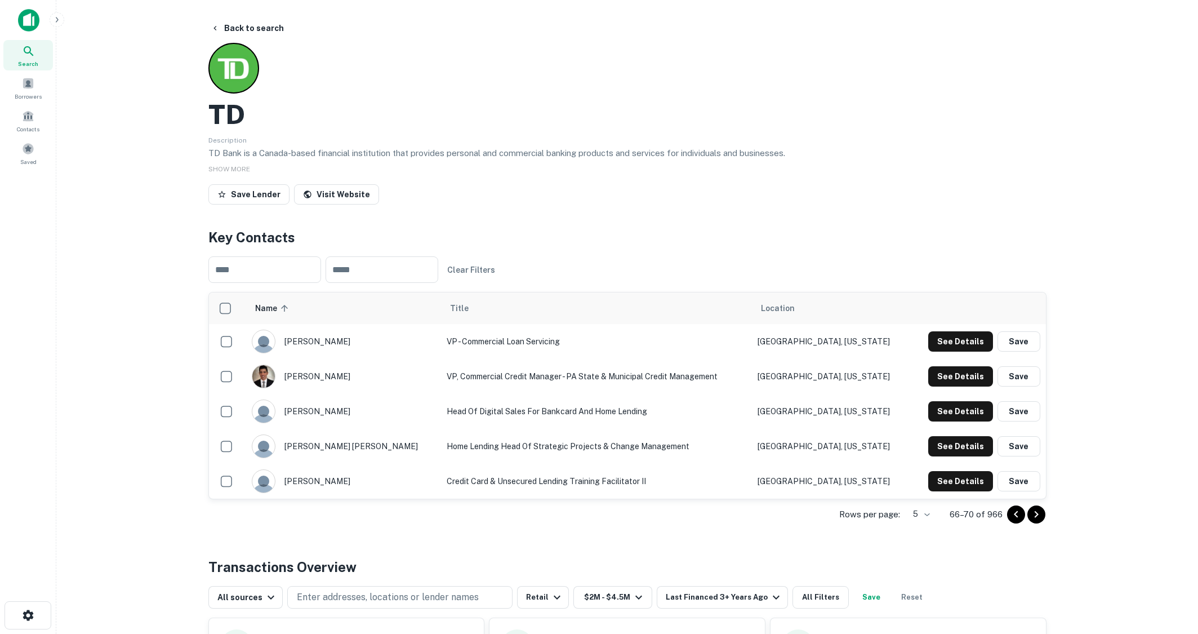
click at [1016, 517] on icon "Go to previous page" at bounding box center [1017, 515] width 14 height 14
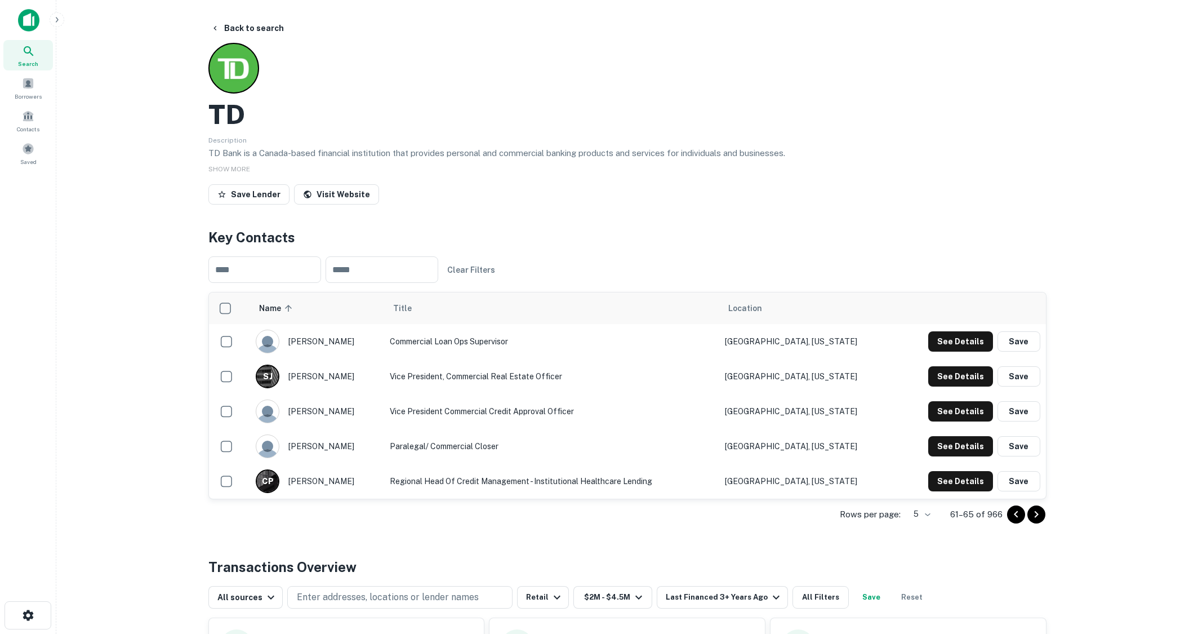
click at [1016, 517] on icon "Go to previous page" at bounding box center [1017, 515] width 14 height 14
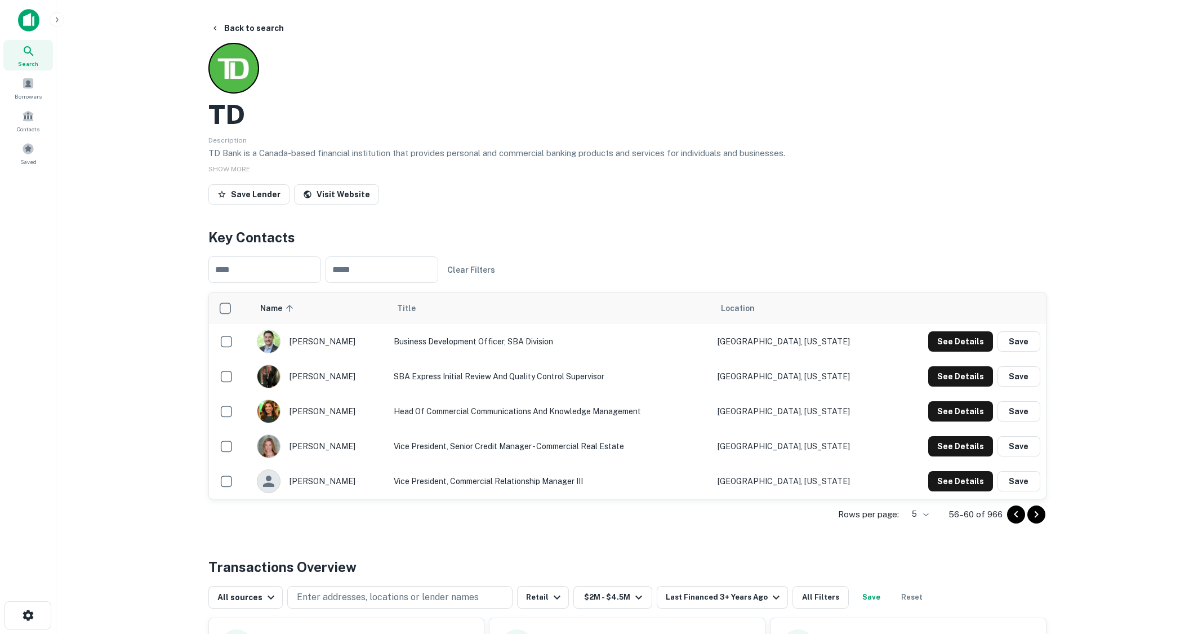
click at [1016, 517] on icon "Go to previous page" at bounding box center [1017, 515] width 14 height 14
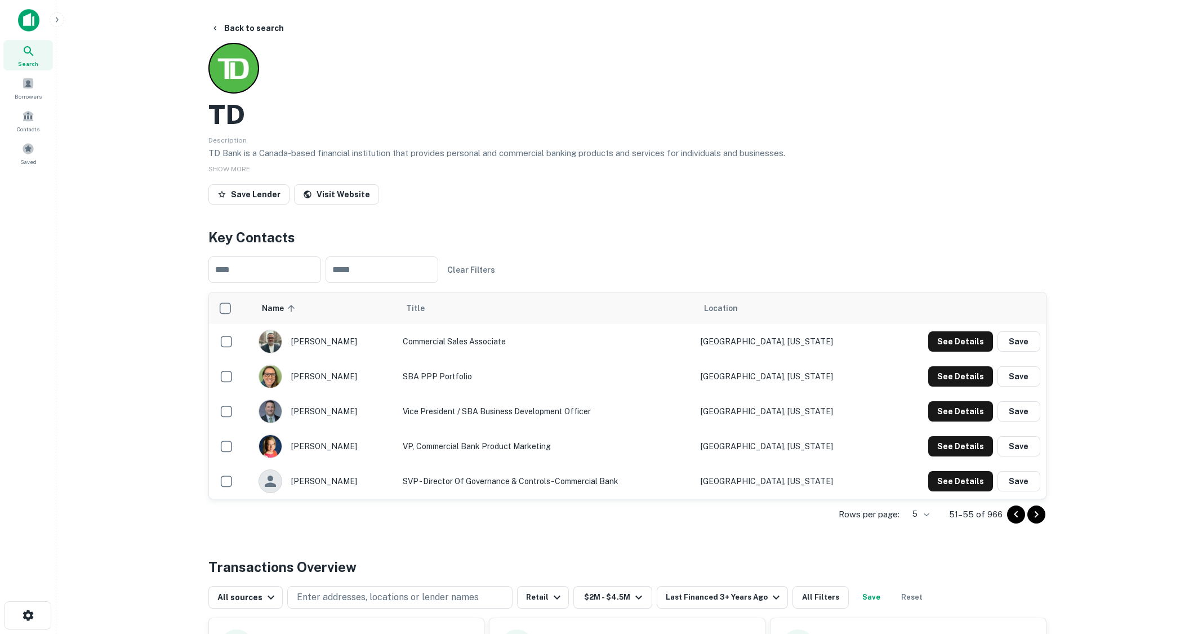
click at [1016, 517] on icon "Go to previous page" at bounding box center [1017, 515] width 14 height 14
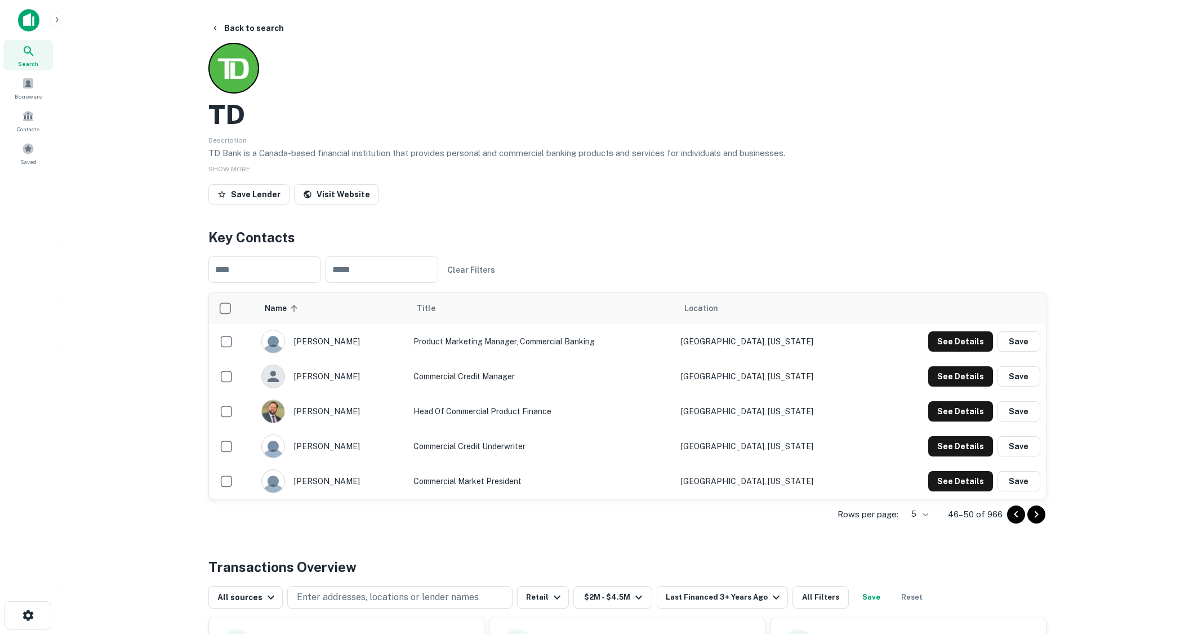
click at [1016, 517] on icon "Go to previous page" at bounding box center [1017, 515] width 14 height 14
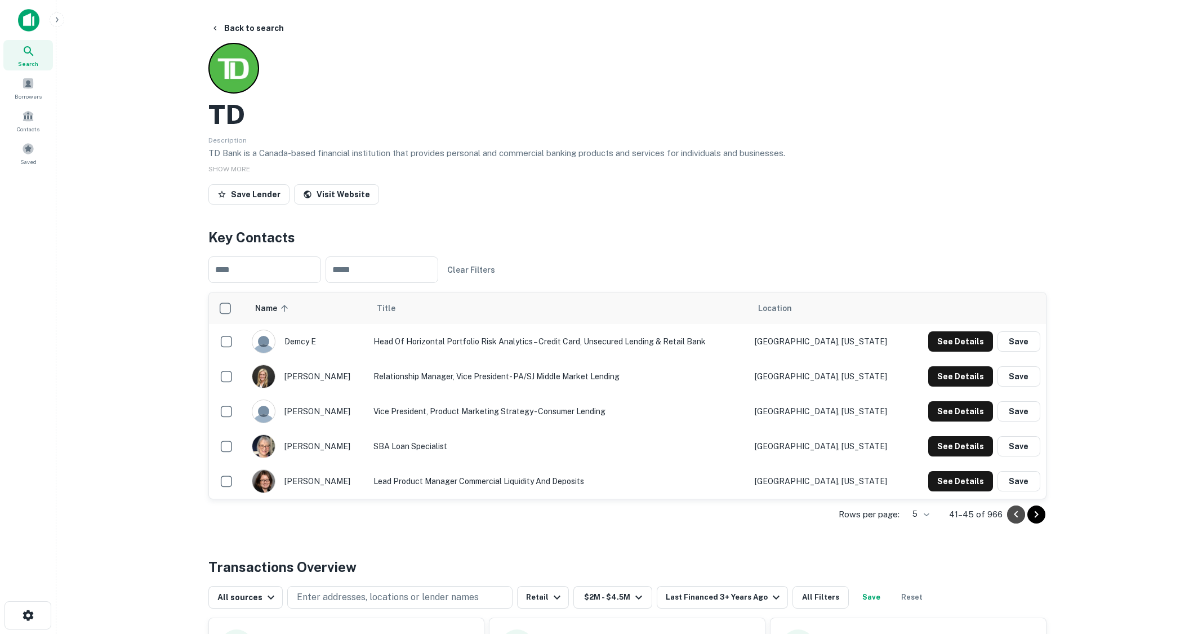
click at [1016, 517] on icon "Go to previous page" at bounding box center [1017, 515] width 14 height 14
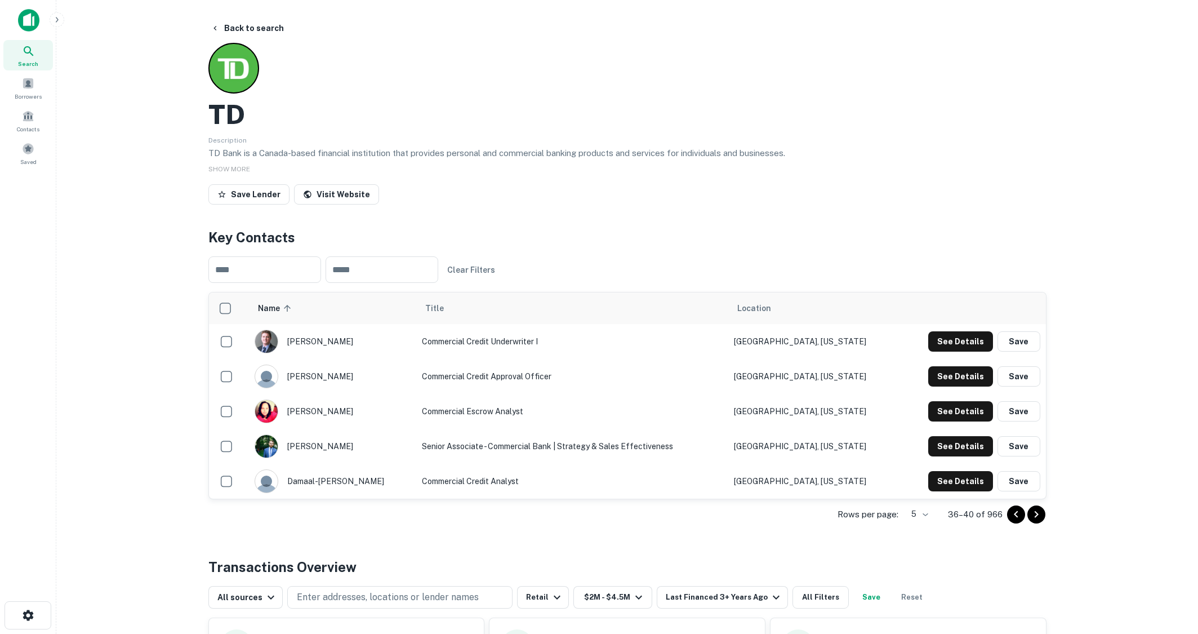
click at [1016, 517] on icon "Go to previous page" at bounding box center [1017, 515] width 14 height 14
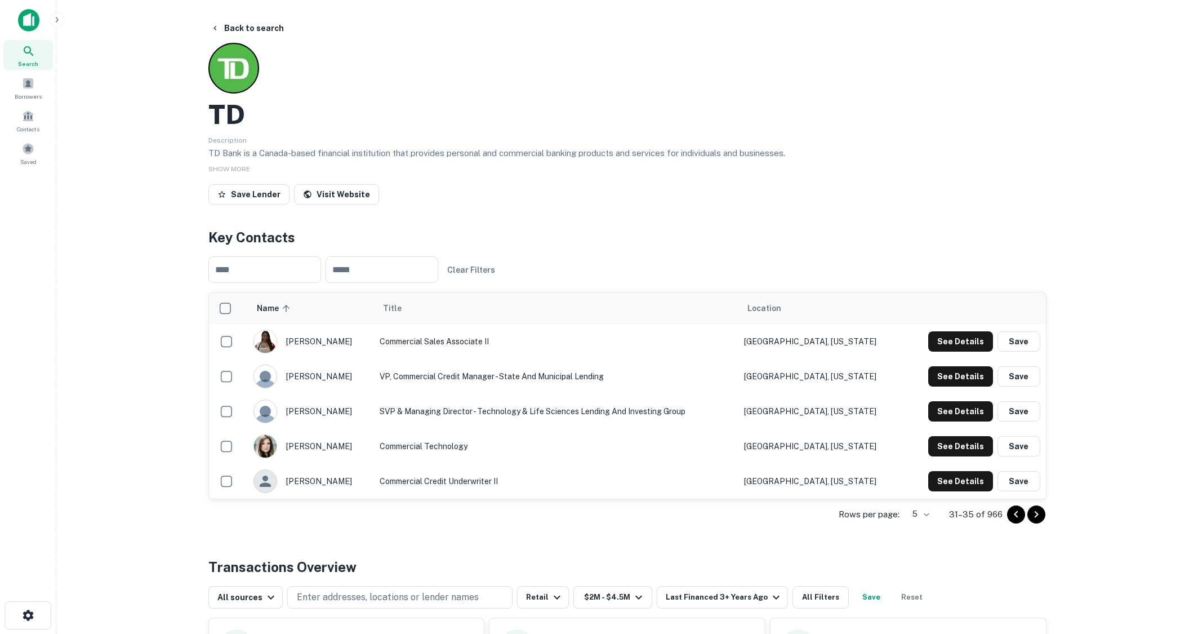
click at [1016, 517] on icon "Go to previous page" at bounding box center [1017, 515] width 14 height 14
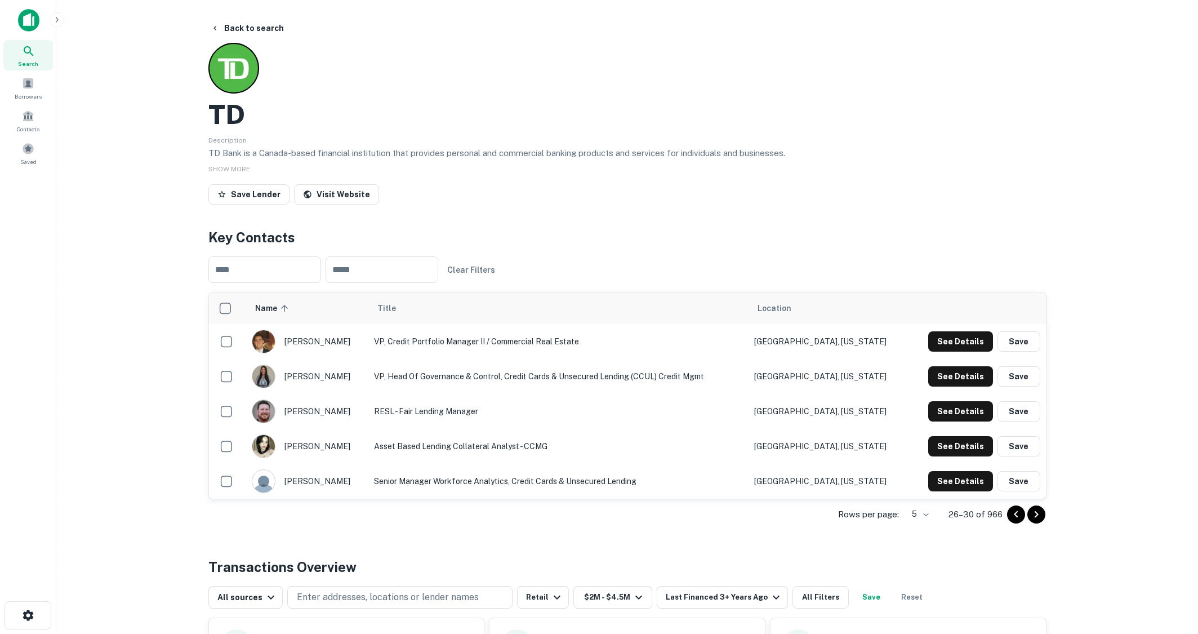
click at [1016, 517] on icon "Go to previous page" at bounding box center [1017, 515] width 14 height 14
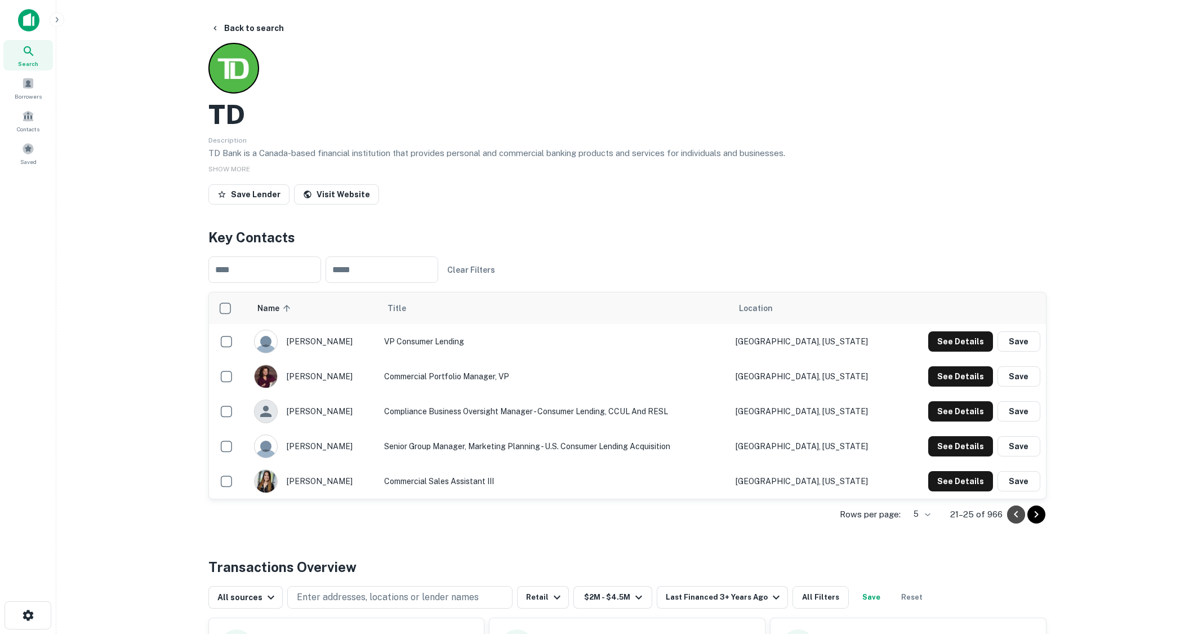
click at [1016, 517] on icon "Go to previous page" at bounding box center [1017, 515] width 14 height 14
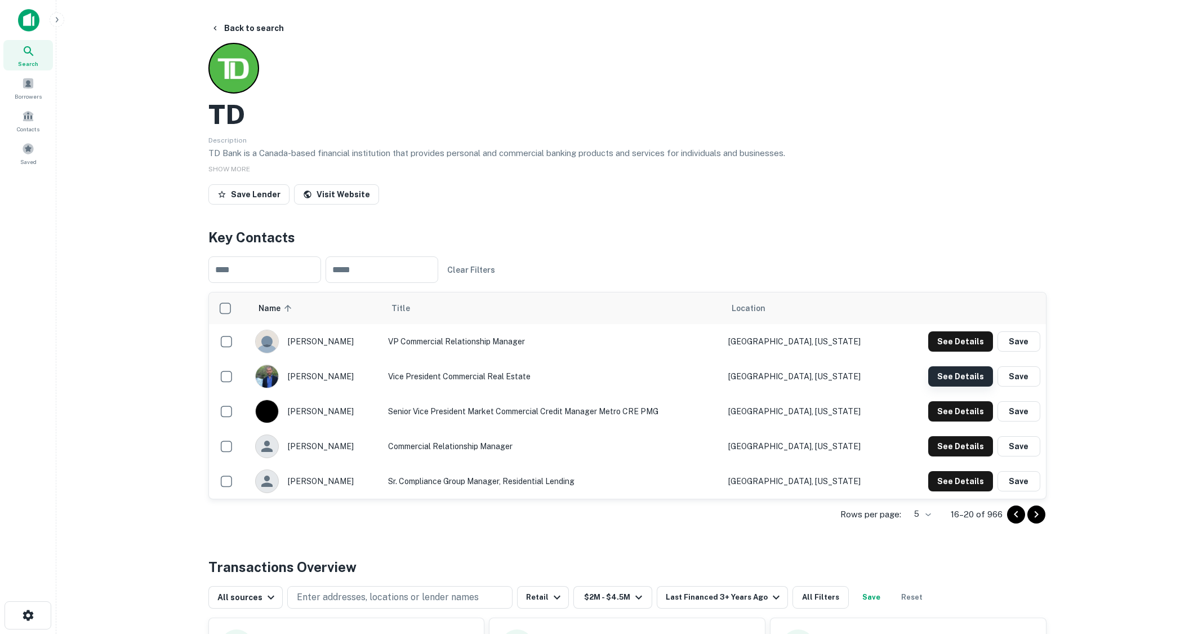
click at [959, 374] on button "See Details" at bounding box center [960, 376] width 65 height 20
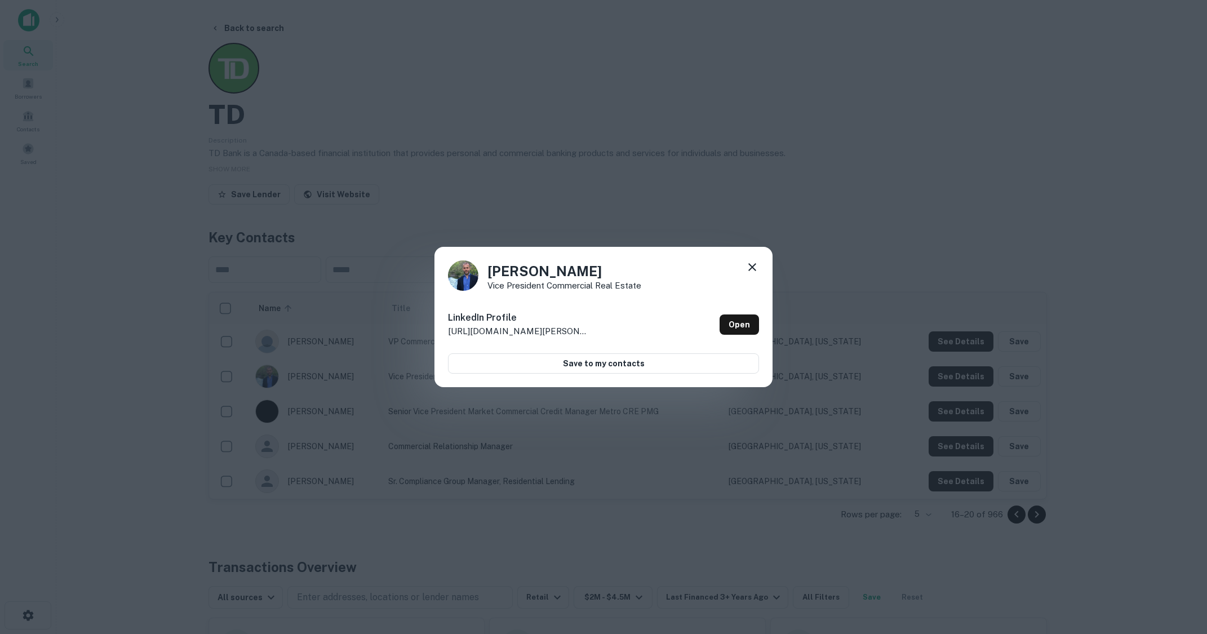
click at [757, 266] on icon at bounding box center [752, 267] width 14 height 14
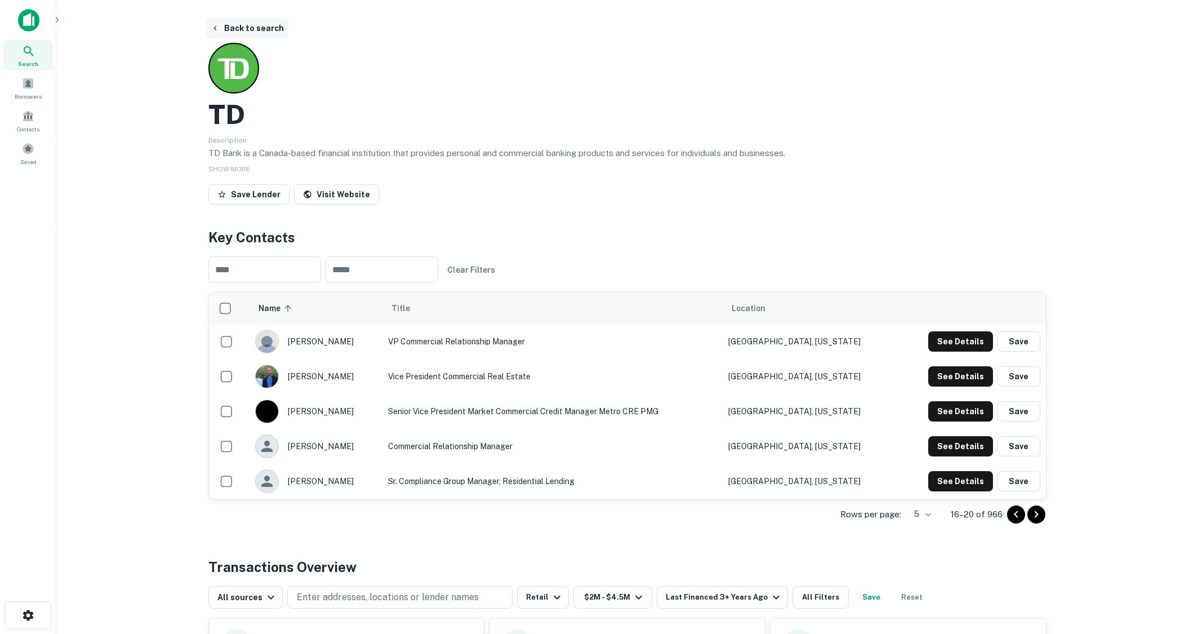
click at [261, 29] on button "Back to search" at bounding box center [247, 28] width 82 height 20
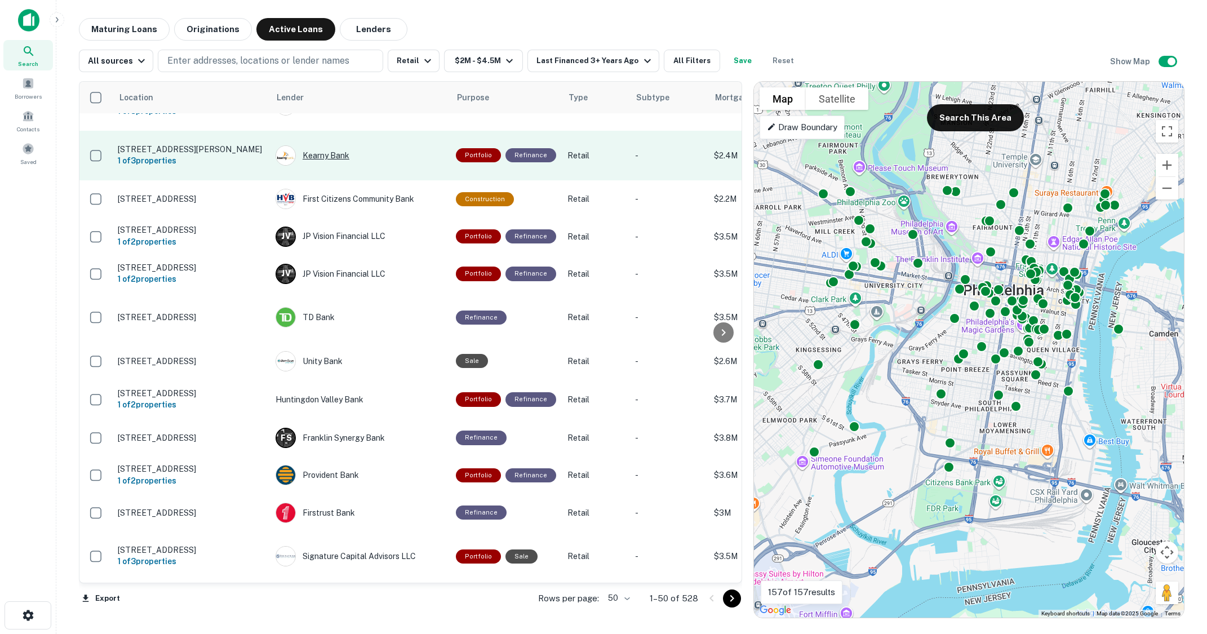
scroll to position [338, 0]
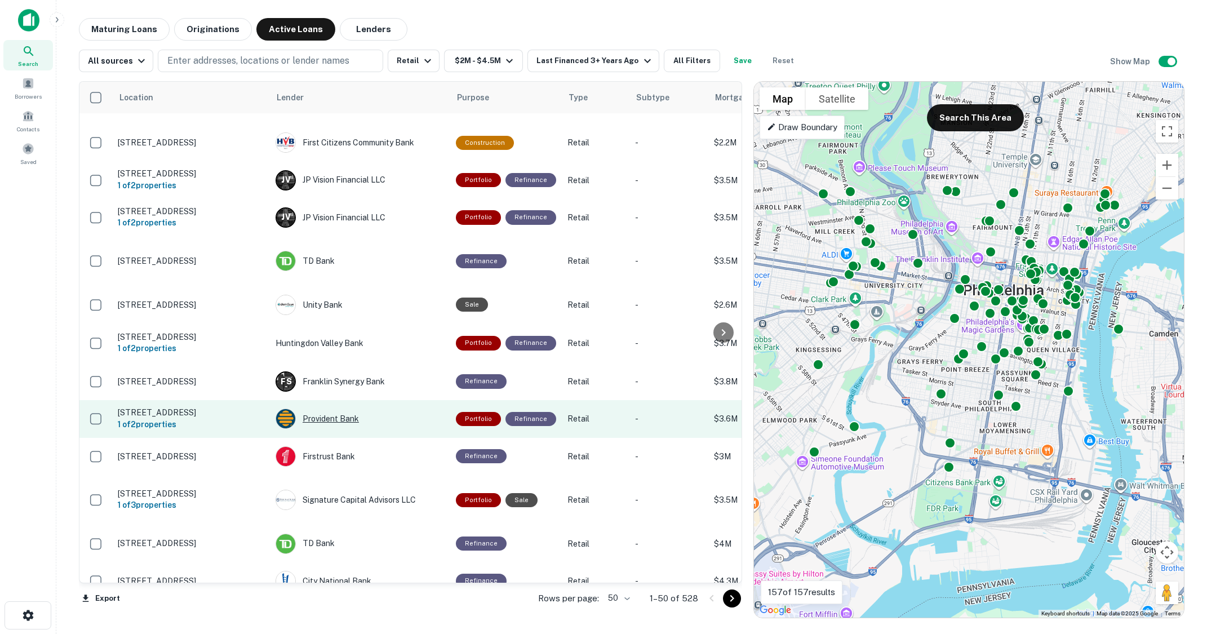
click at [330, 408] on div "Provident Bank" at bounding box center [359, 418] width 169 height 20
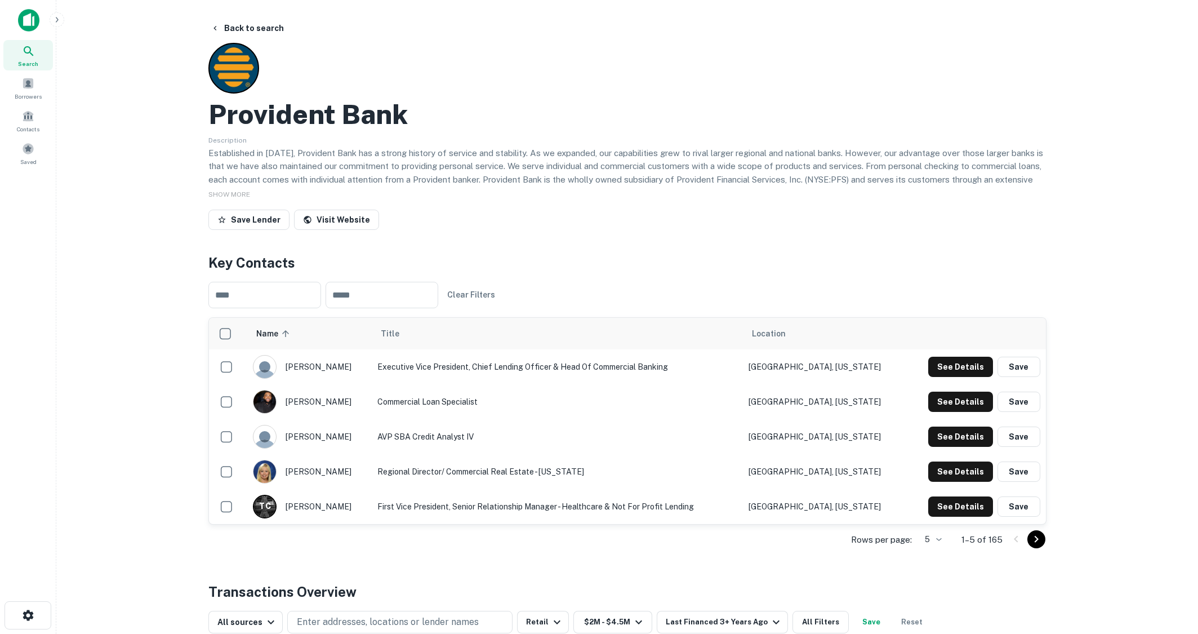
click at [1034, 539] on icon "Go to next page" at bounding box center [1037, 539] width 14 height 14
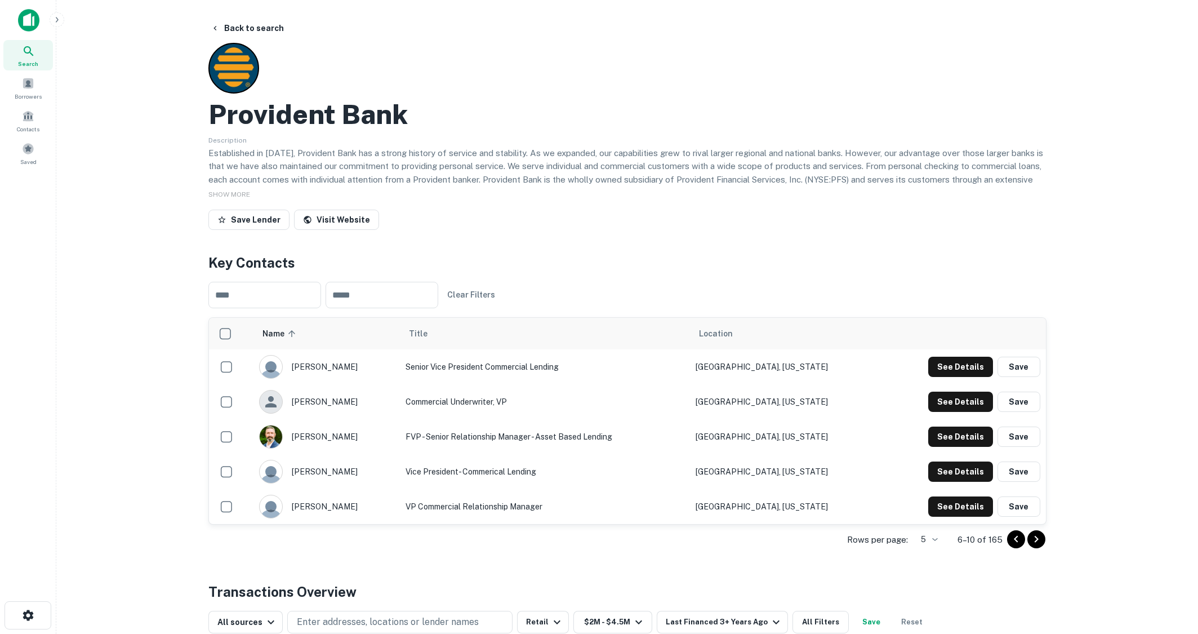
click at [1016, 540] on icon "Go to previous page" at bounding box center [1017, 539] width 14 height 14
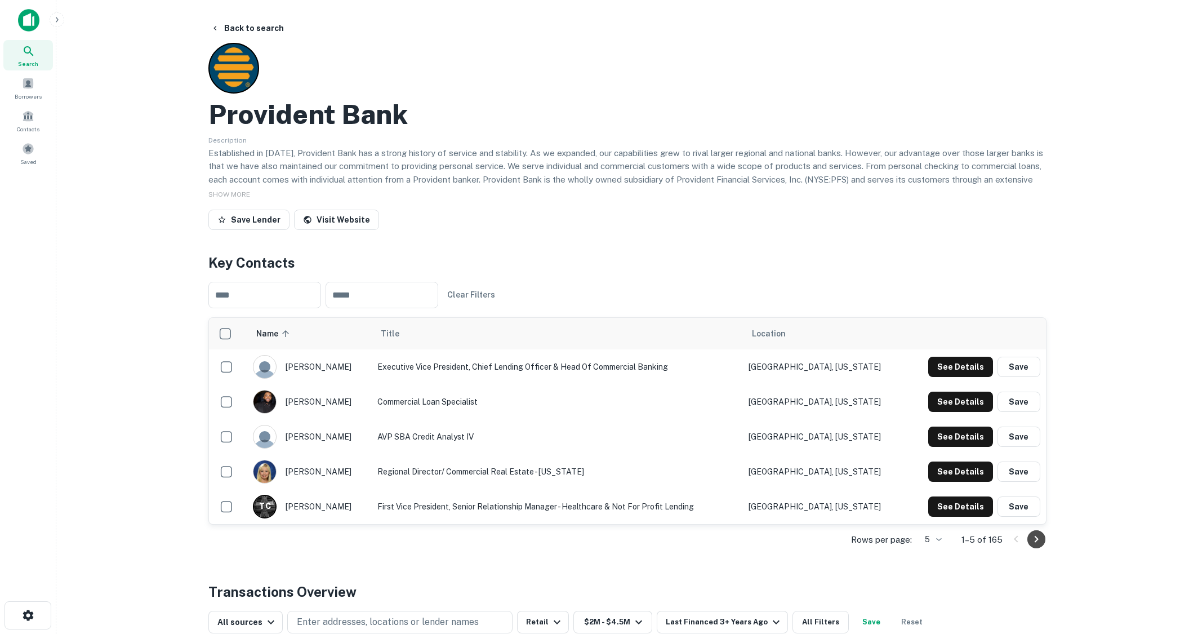
click at [1041, 541] on icon "Go to next page" at bounding box center [1037, 539] width 14 height 14
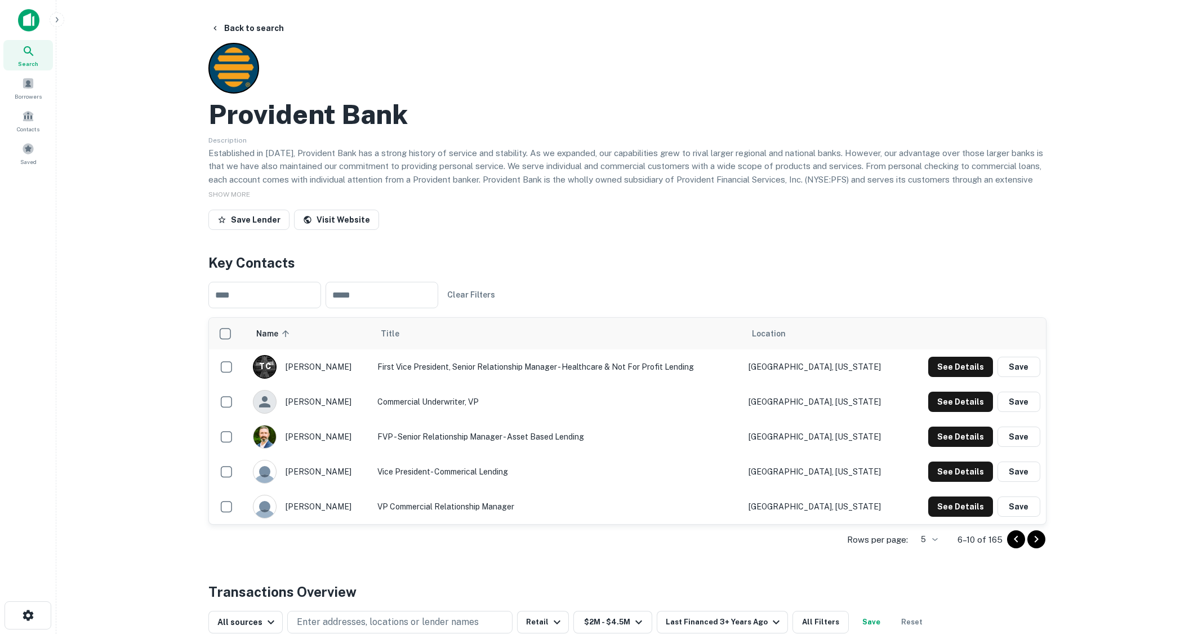
click at [1041, 541] on icon "Go to next page" at bounding box center [1037, 539] width 14 height 14
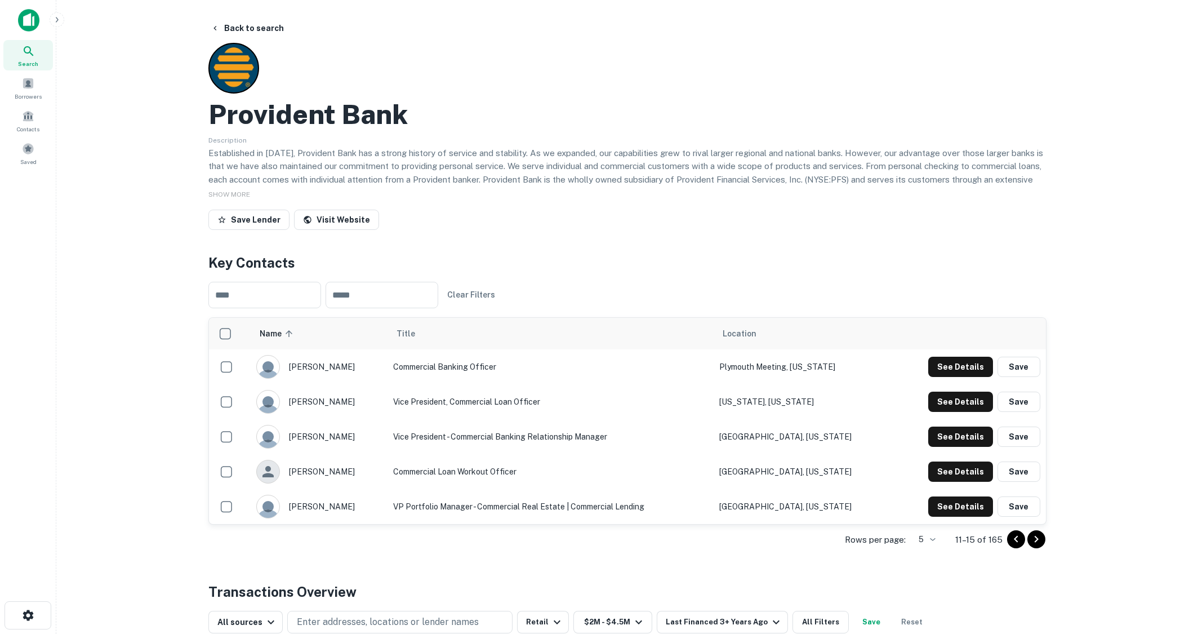
click at [1011, 541] on icon "Go to previous page" at bounding box center [1017, 539] width 14 height 14
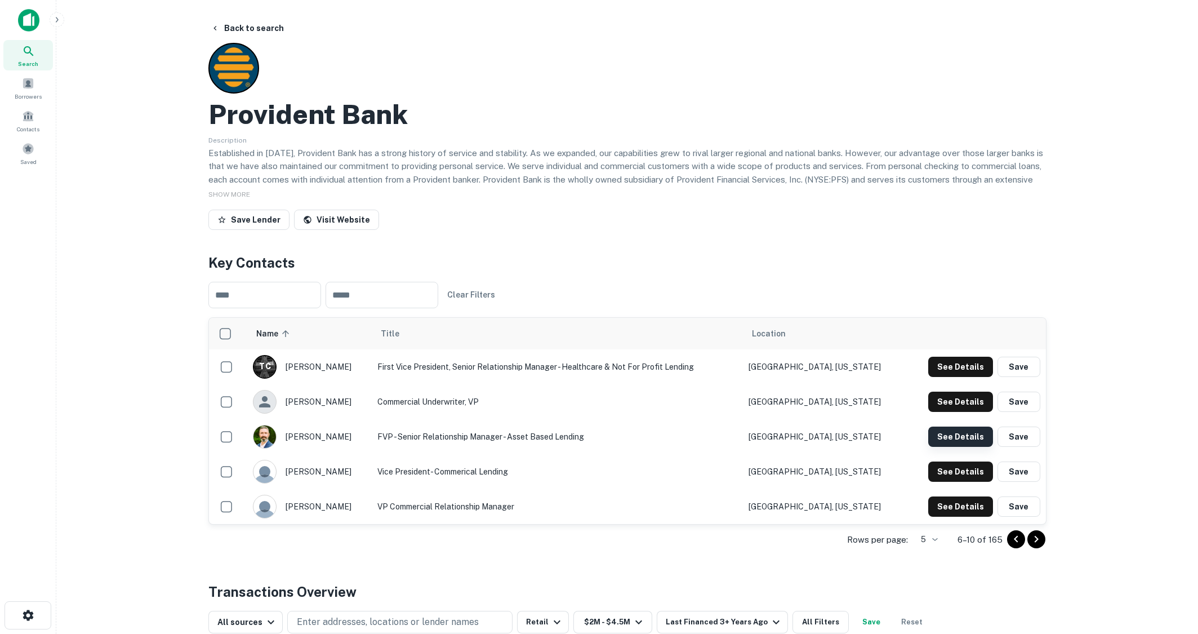
click at [971, 434] on button "See Details" at bounding box center [960, 436] width 65 height 20
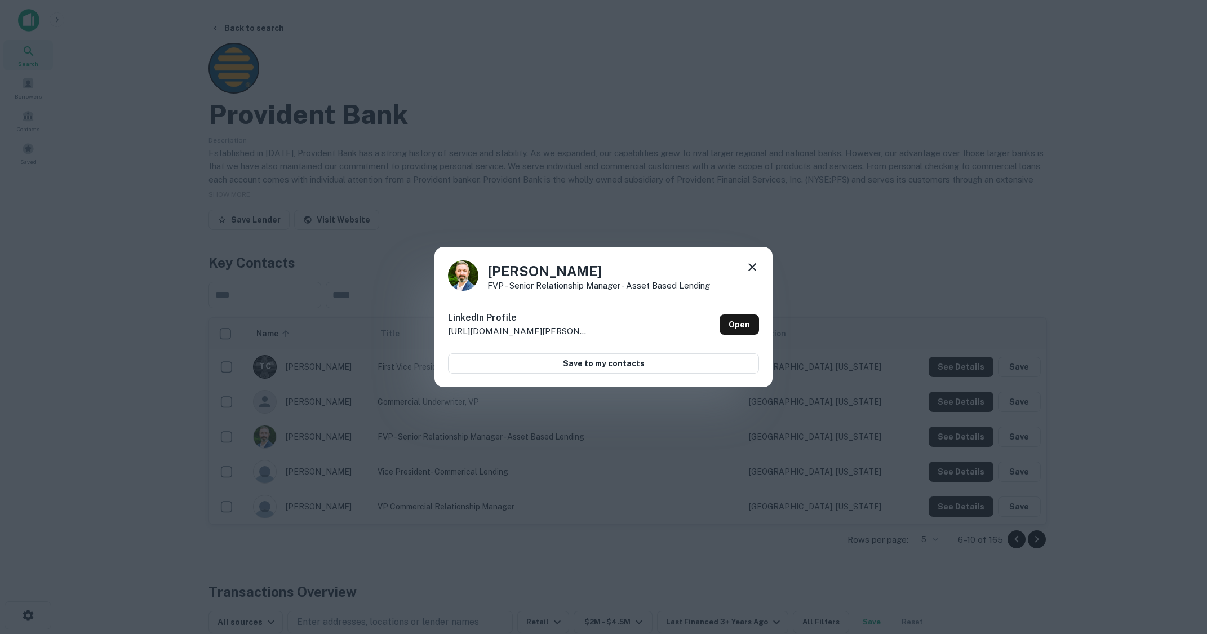
click at [757, 267] on icon at bounding box center [752, 267] width 14 height 14
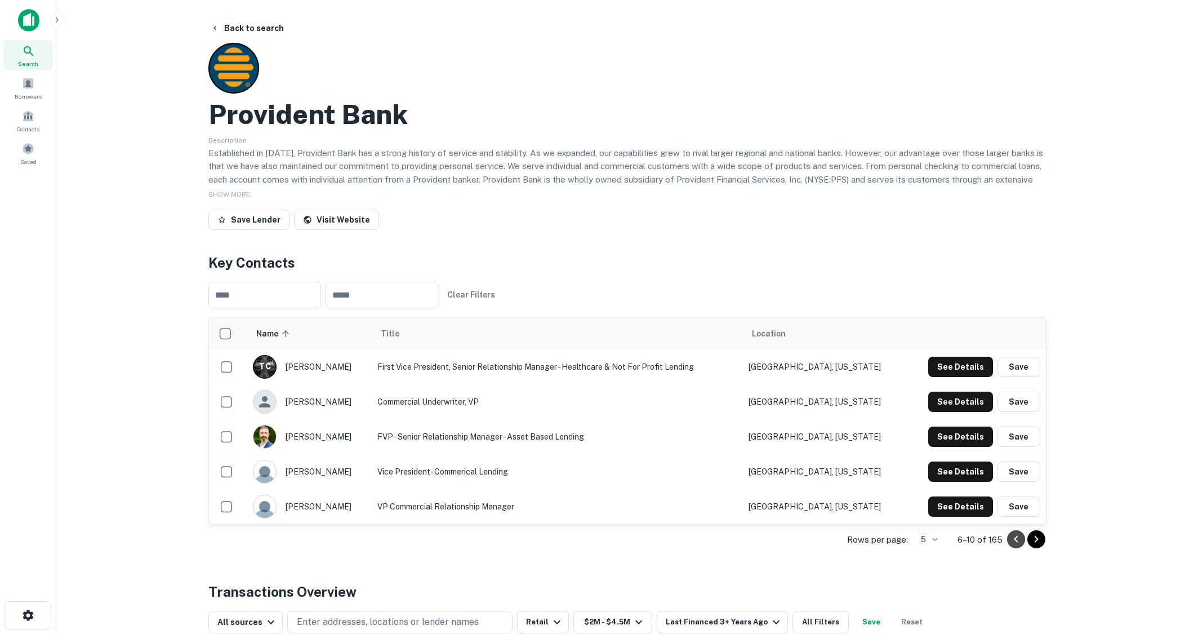
click at [1017, 542] on icon "Go to previous page" at bounding box center [1016, 539] width 4 height 7
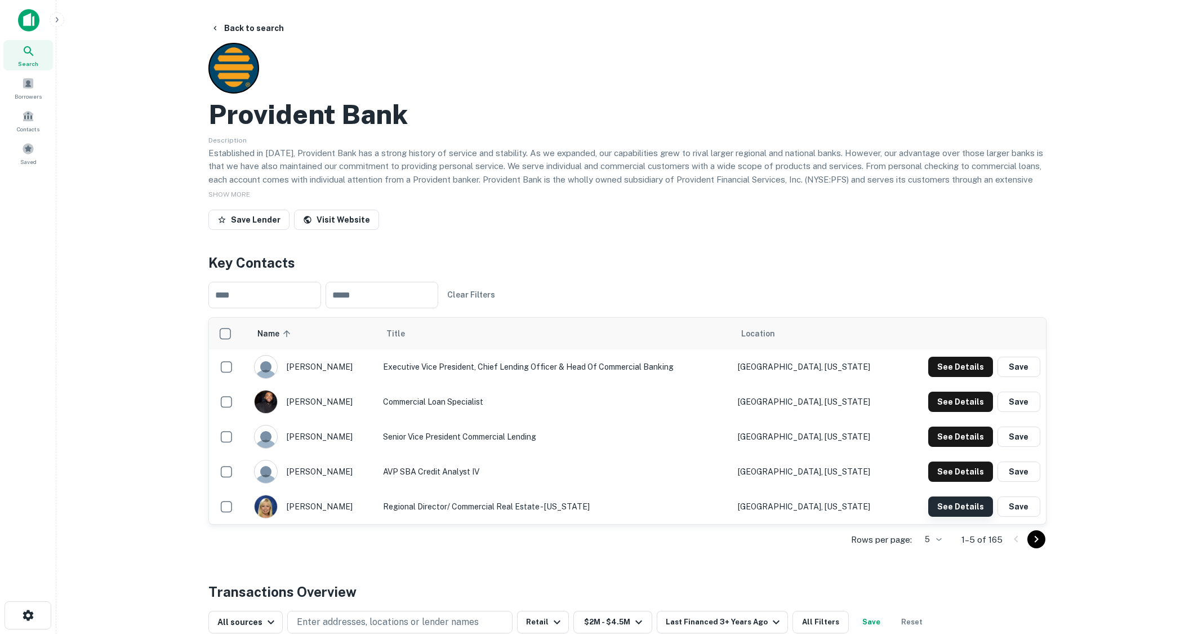
click at [949, 506] on button "See Details" at bounding box center [960, 506] width 65 height 20
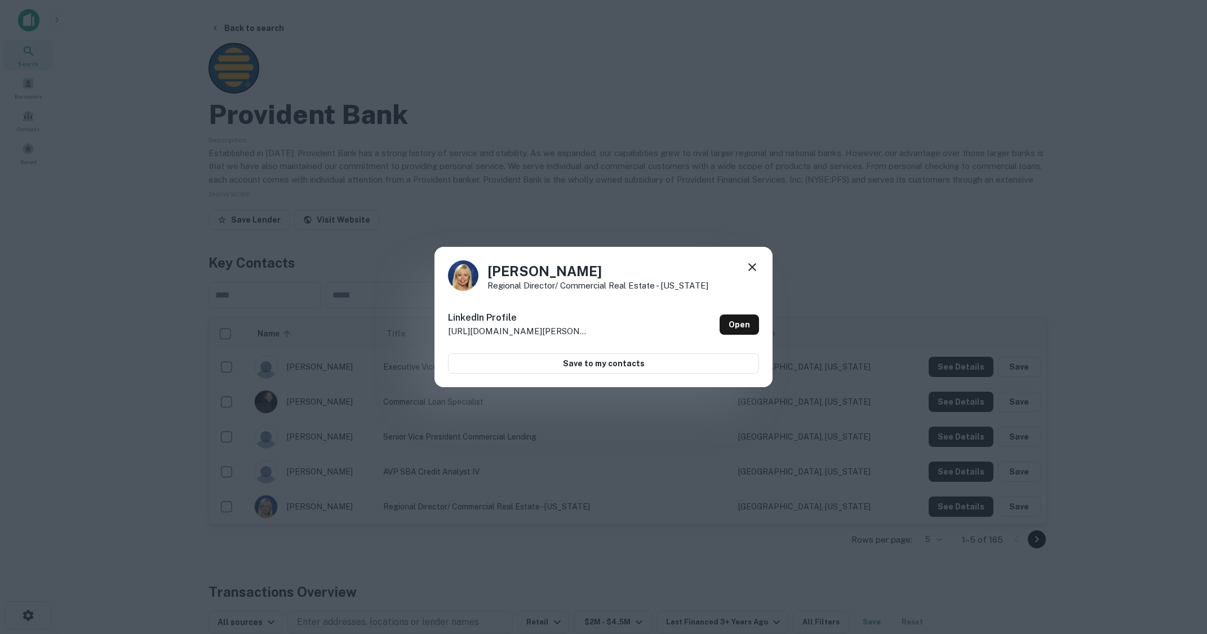
click at [761, 151] on div "[PERSON_NAME] Regional Director/ Commercial Real Estate - [US_STATE] LinkedIn P…" at bounding box center [603, 317] width 1207 height 634
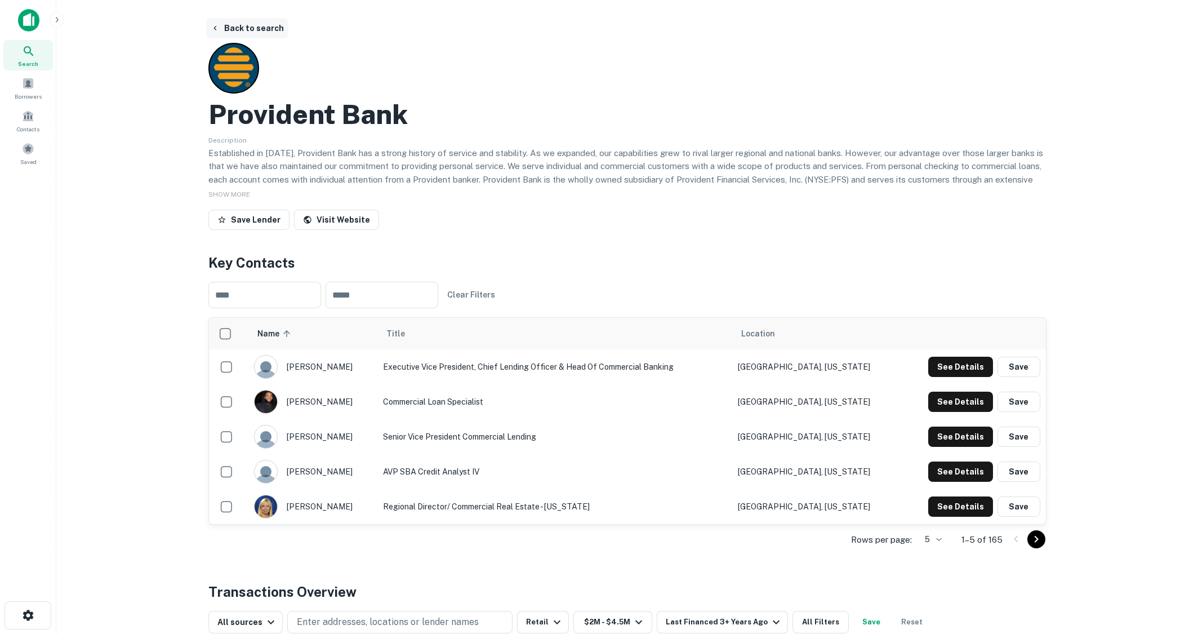
click at [242, 27] on button "Back to search" at bounding box center [247, 28] width 82 height 20
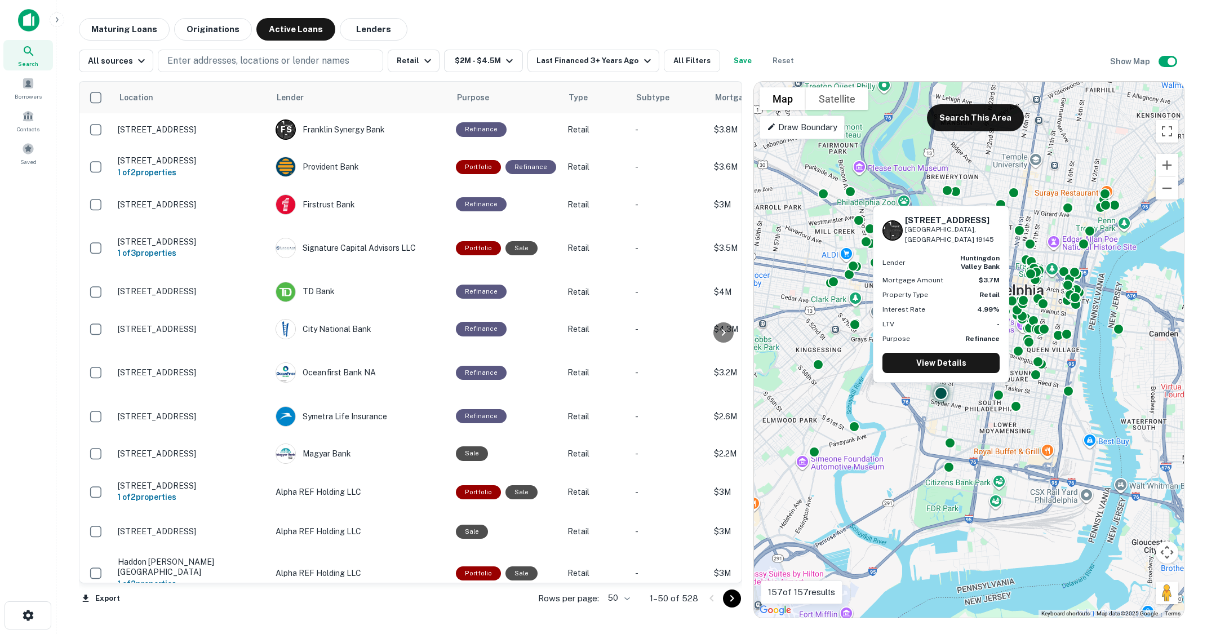
scroll to position [563, 0]
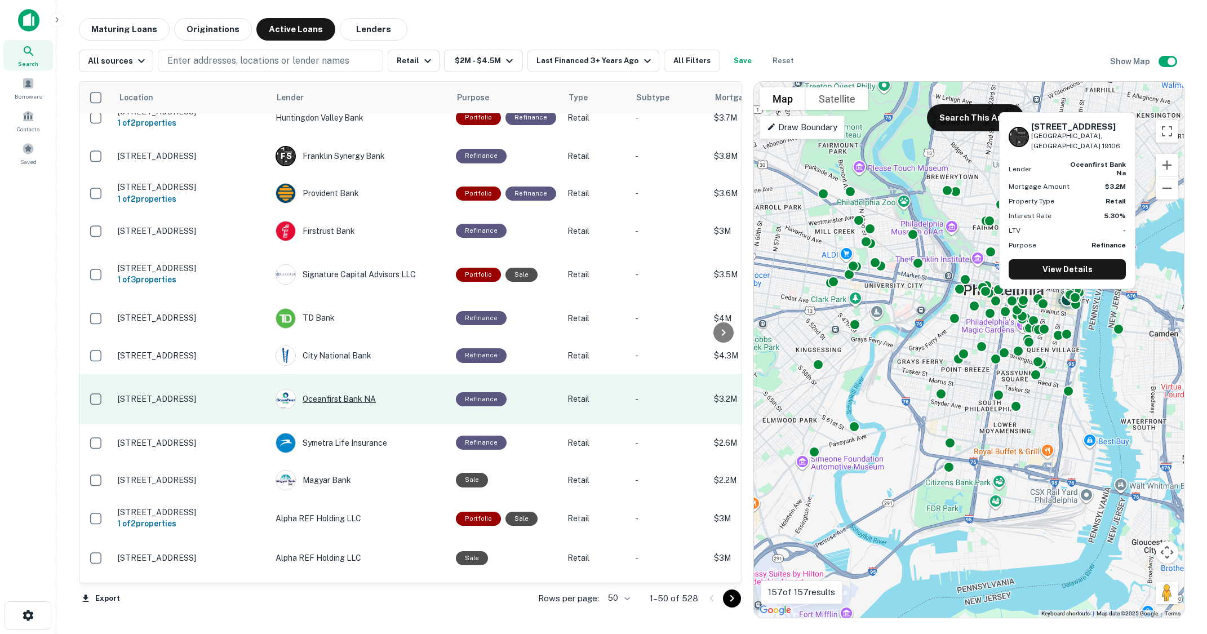
click at [345, 389] on div "Oceanfirst Bank NA" at bounding box center [359, 399] width 169 height 20
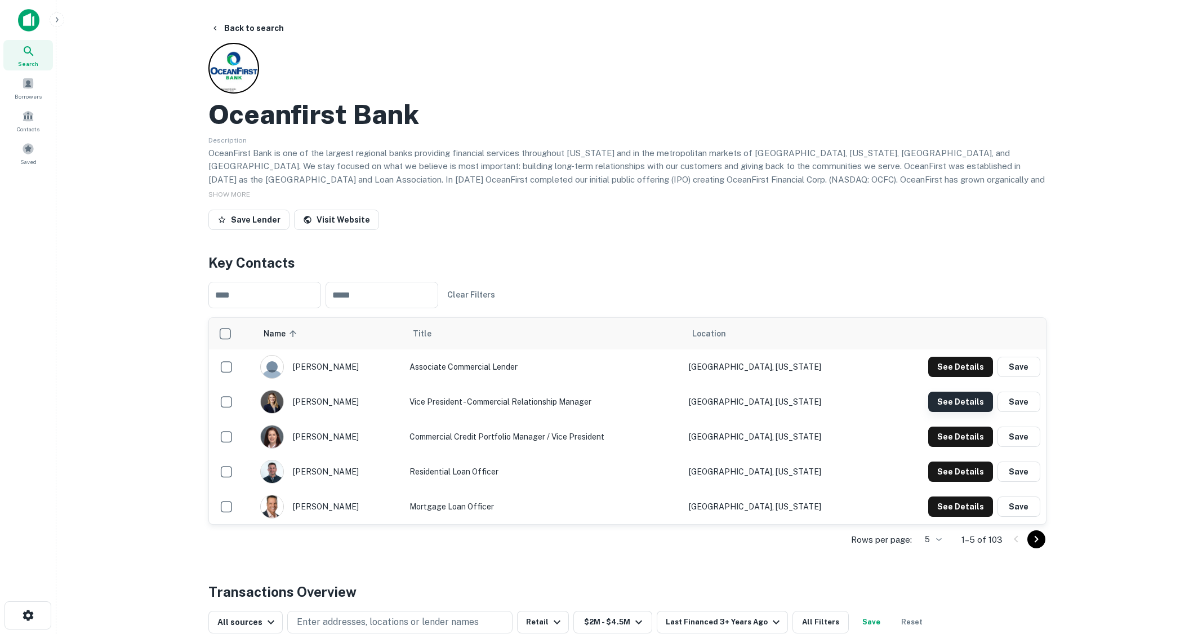
click at [937, 399] on button "See Details" at bounding box center [960, 402] width 65 height 20
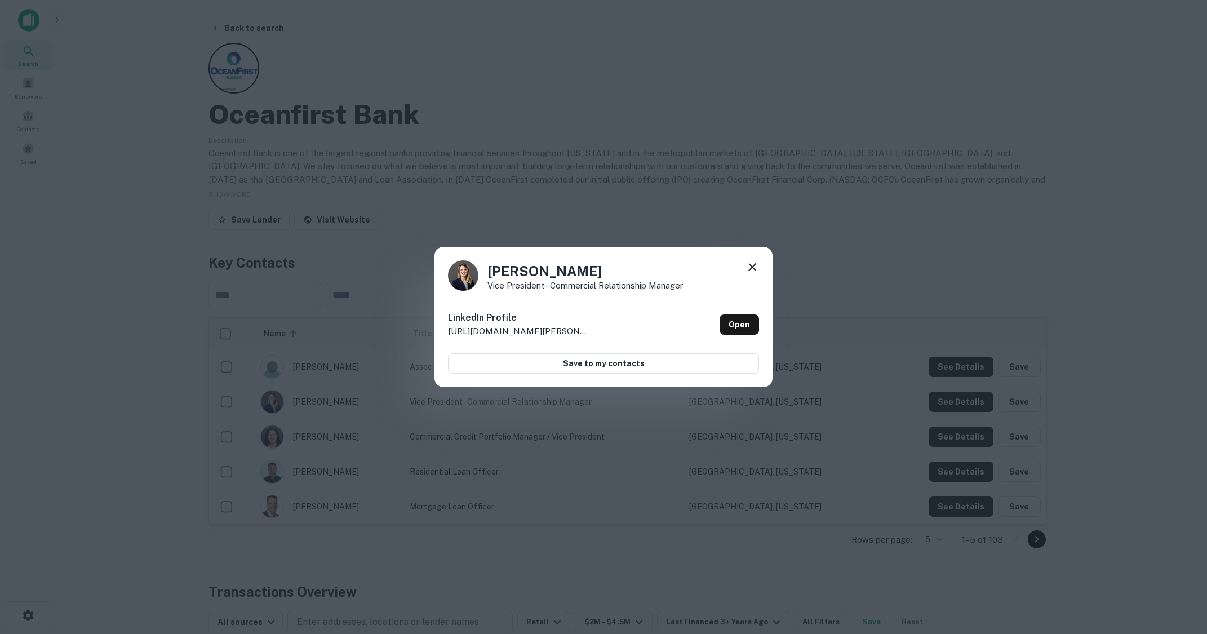
click at [754, 268] on icon at bounding box center [752, 267] width 14 height 14
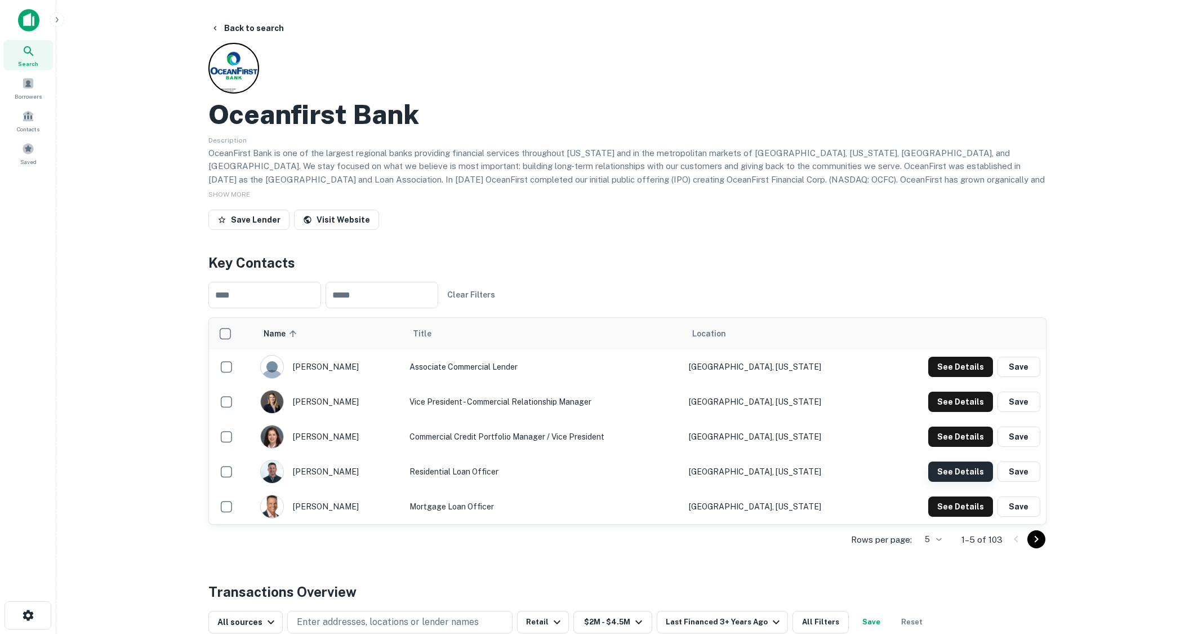
click at [948, 468] on button "See Details" at bounding box center [960, 471] width 65 height 20
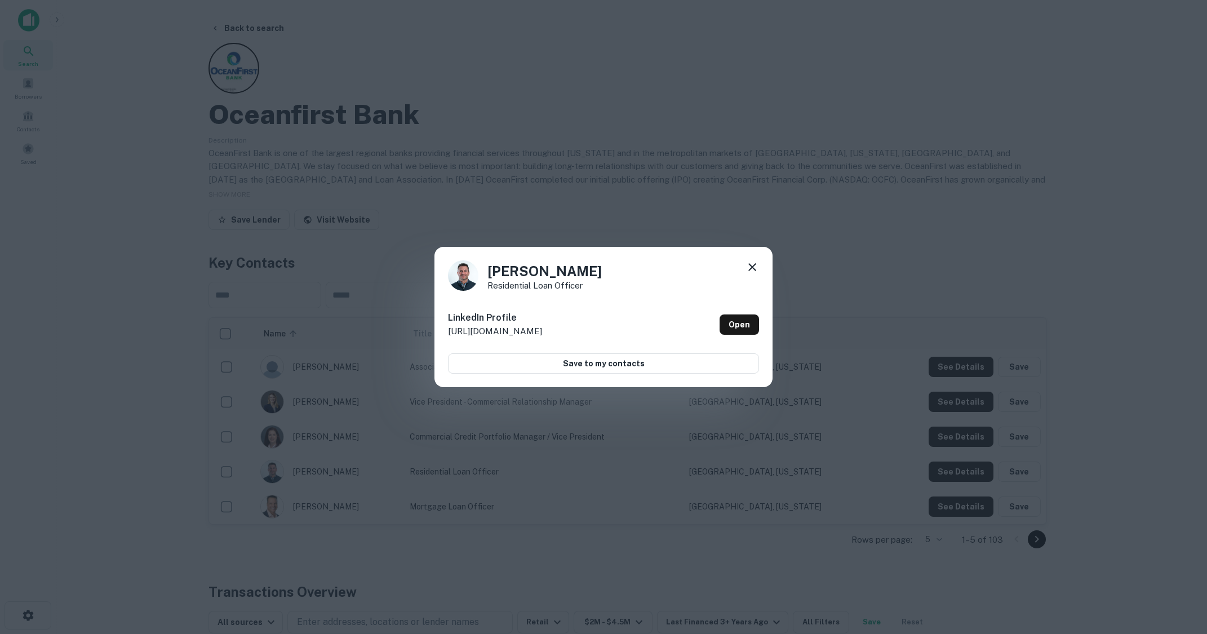
click at [874, 228] on div "[PERSON_NAME] Residential Loan Officer LinkedIn Profile [URL][DOMAIN_NAME] Open…" at bounding box center [603, 317] width 1207 height 634
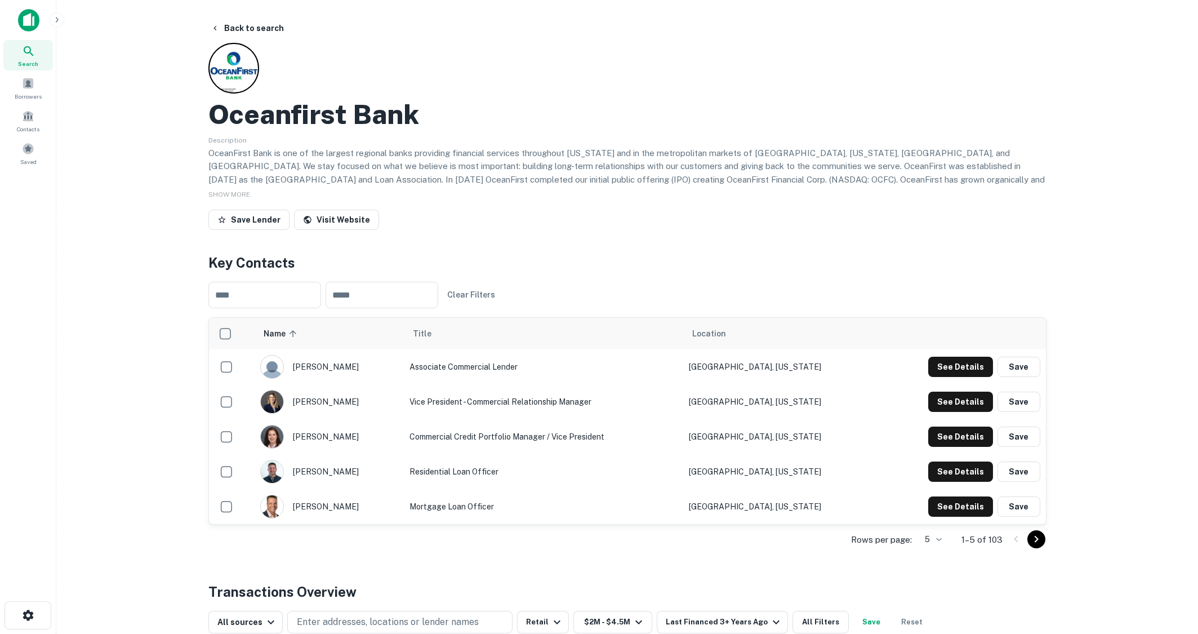
click at [247, 17] on main "Back to search Oceanfirst Bank Description SHOW MORE Save Lender Visit Website …" at bounding box center [627, 317] width 1142 height 634
click at [248, 31] on button "Back to search" at bounding box center [247, 28] width 82 height 20
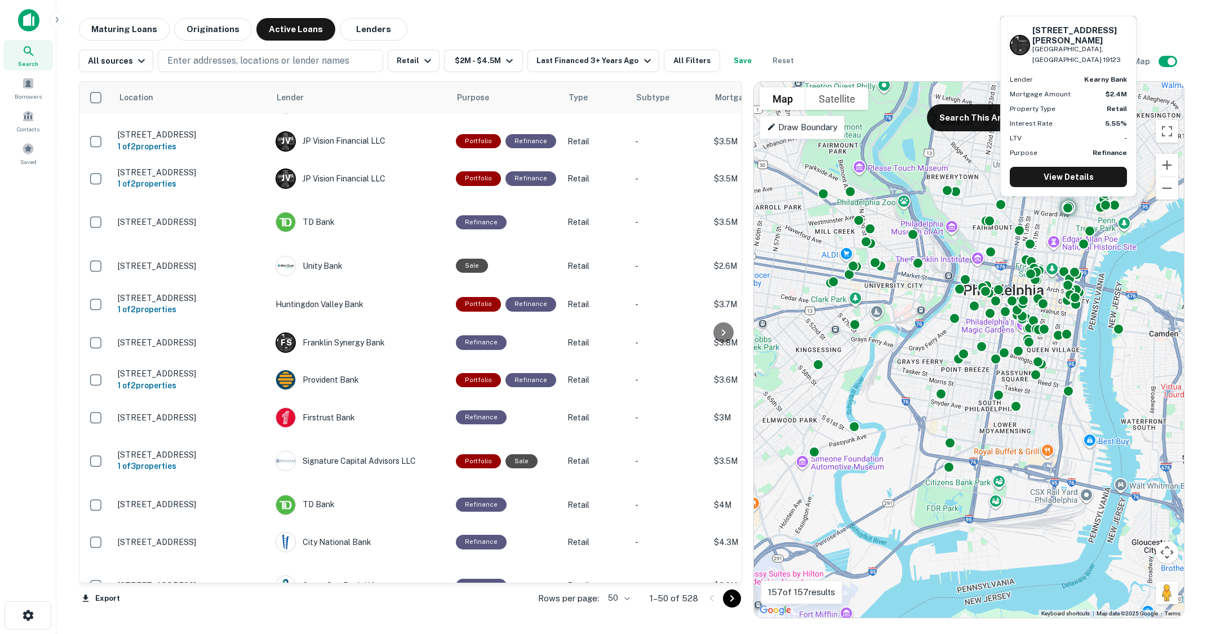
scroll to position [394, 0]
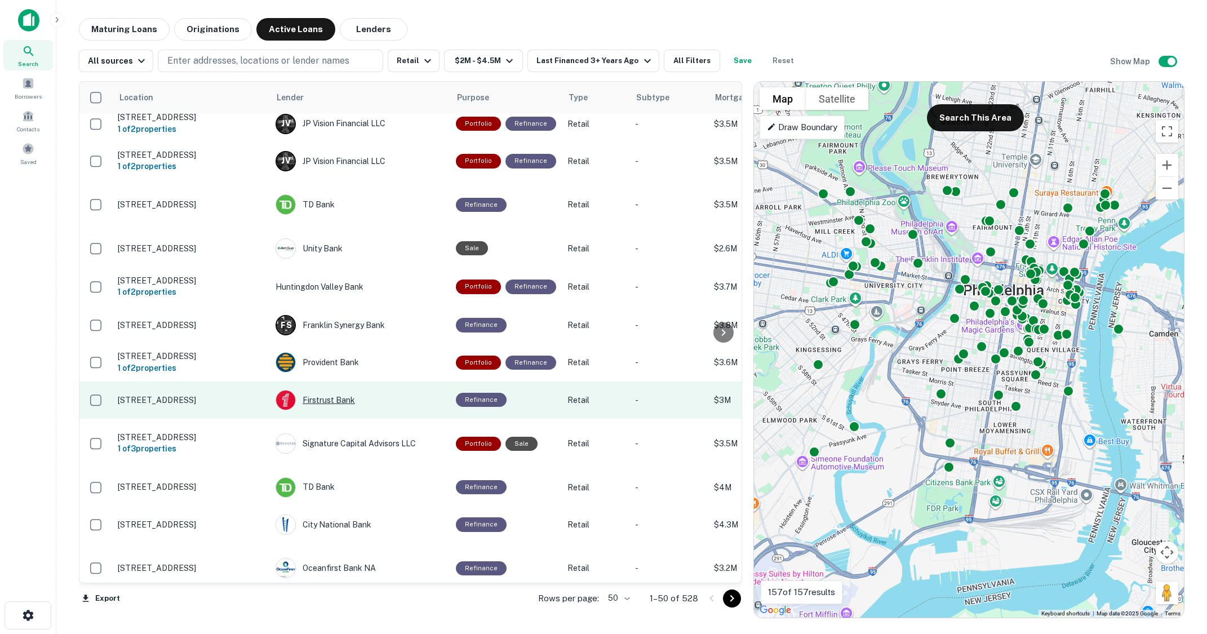
click at [346, 390] on div "Firstrust Bank" at bounding box center [359, 400] width 169 height 20
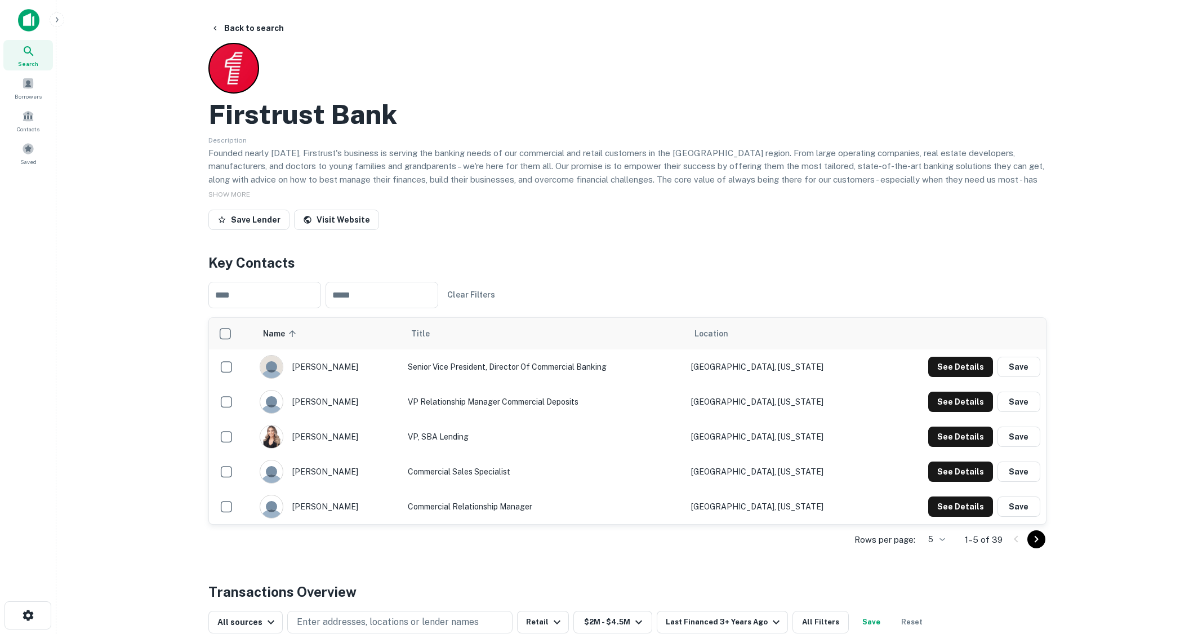
click at [129, 353] on main "Back to search Firstrust Bank Description Founded nearly [DATE], Firstrust's bu…" at bounding box center [627, 317] width 1142 height 634
click at [970, 510] on button "See Details" at bounding box center [960, 506] width 65 height 20
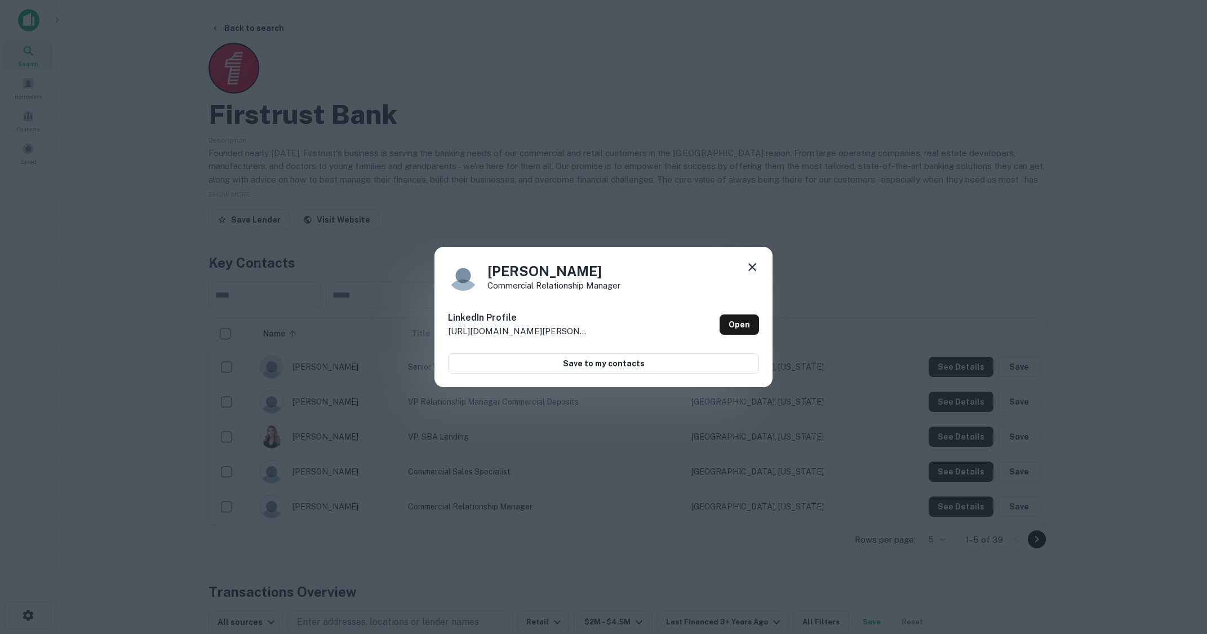
click at [937, 226] on div "[PERSON_NAME] Commercial Relationship Manager LinkedIn Profile [URL][DOMAIN_NAM…" at bounding box center [603, 317] width 1207 height 634
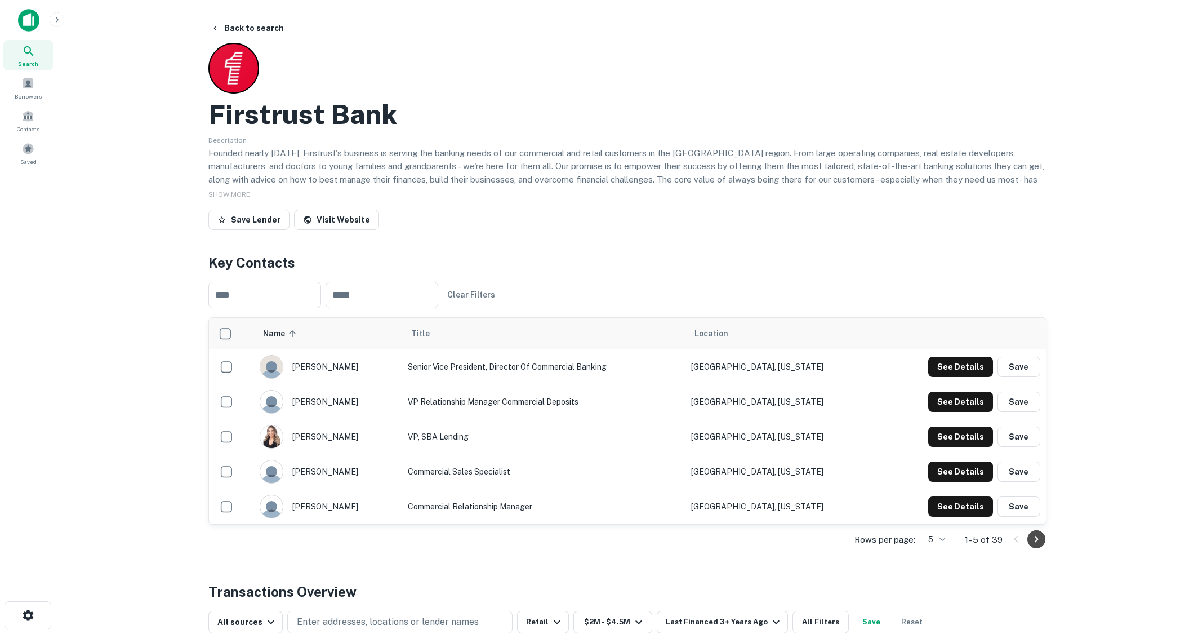
click at [1040, 540] on icon "Go to next page" at bounding box center [1037, 539] width 14 height 14
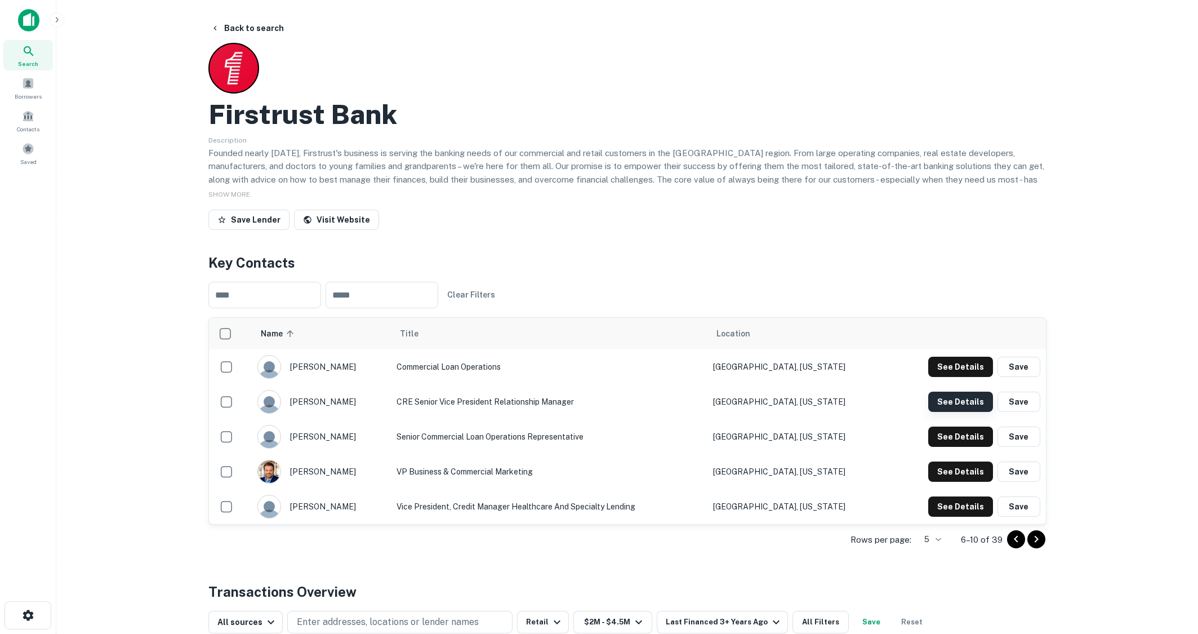
click at [960, 393] on button "See Details" at bounding box center [960, 402] width 65 height 20
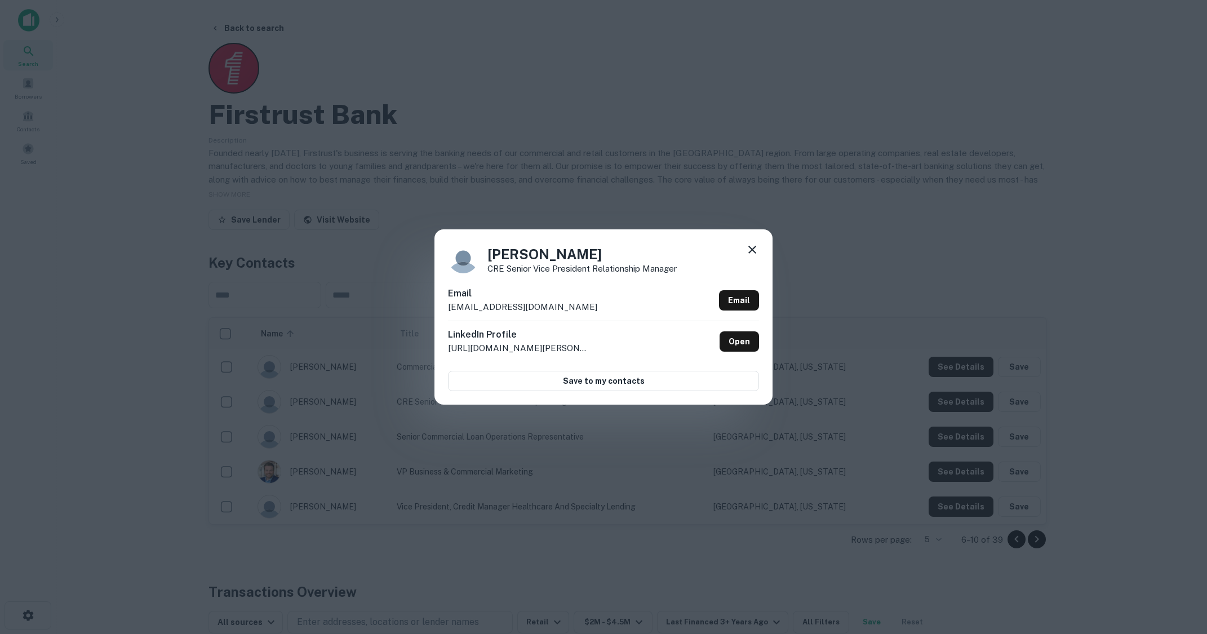
drag, startPoint x: 328, startPoint y: 42, endPoint x: 305, endPoint y: 33, distance: 25.0
click at [328, 42] on div "[PERSON_NAME] CRE Senior Vice President Relationship Manager Email [EMAIL_ADDRE…" at bounding box center [603, 317] width 1207 height 634
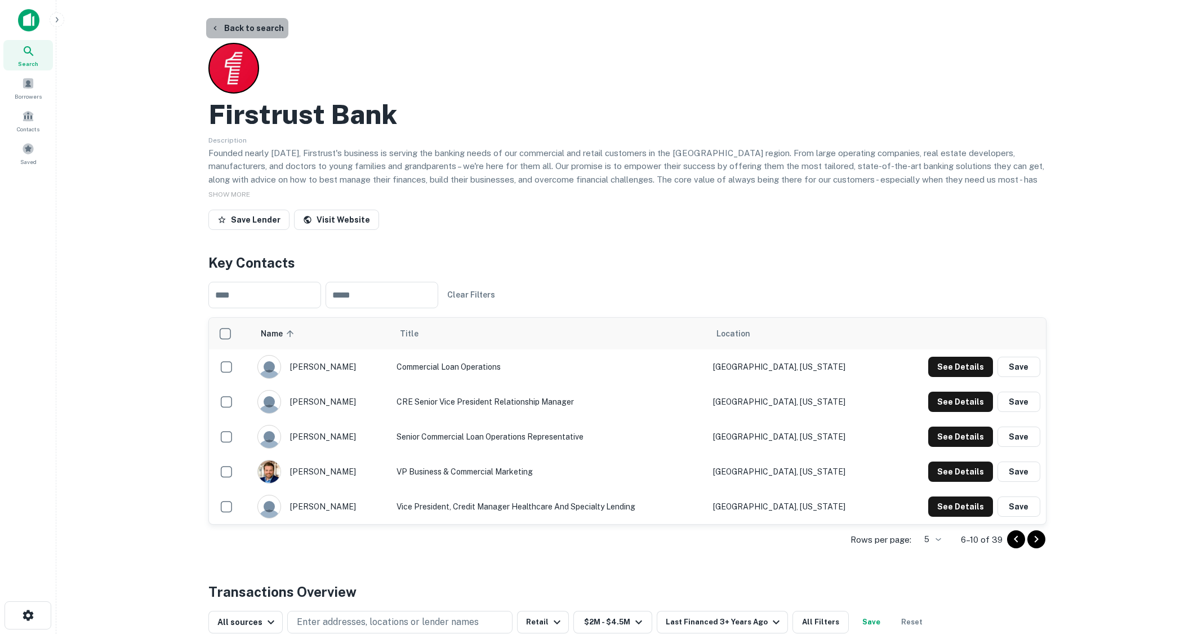
click at [265, 29] on button "Back to search" at bounding box center [247, 28] width 82 height 20
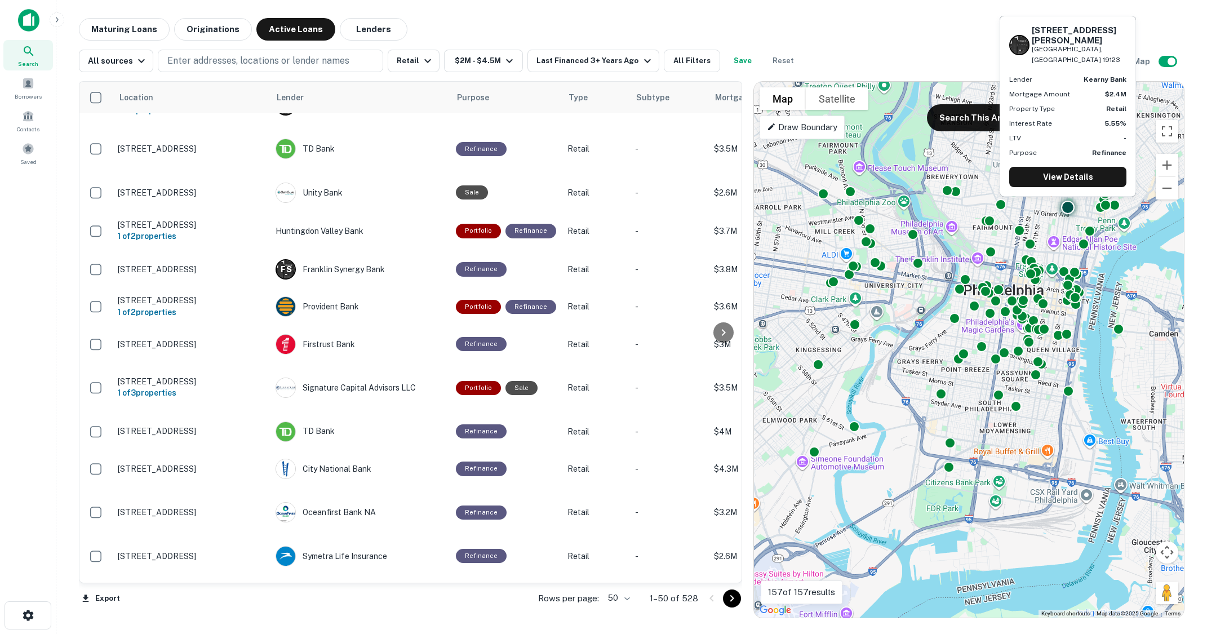
scroll to position [451, 0]
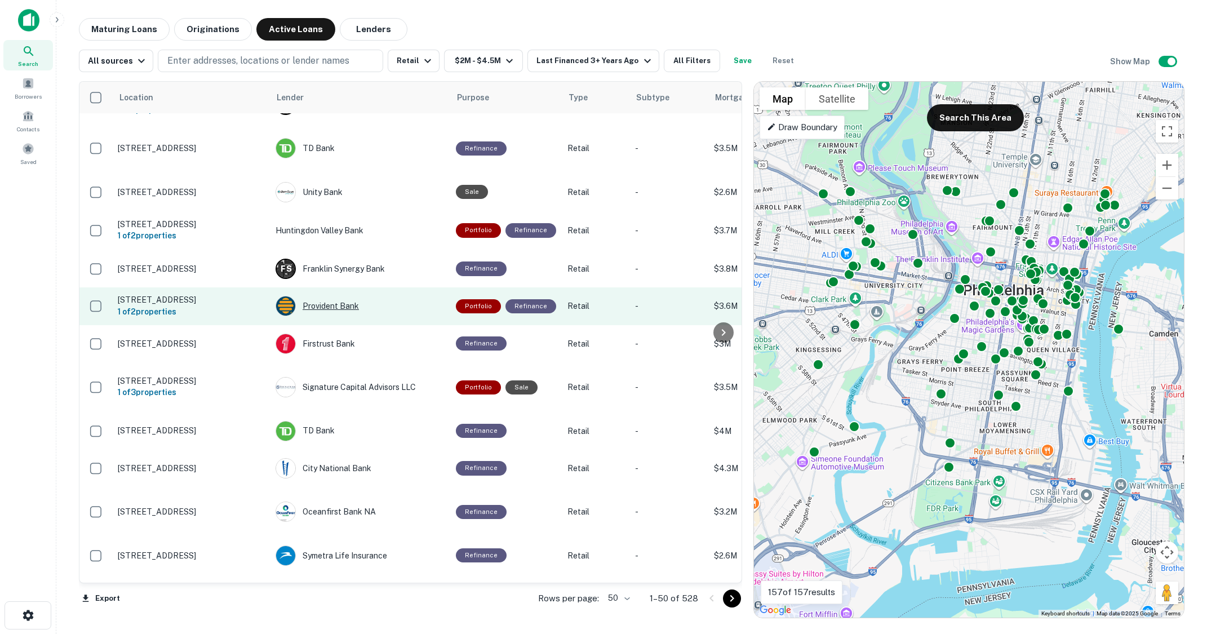
click at [321, 296] on div "Provident Bank" at bounding box center [359, 306] width 169 height 20
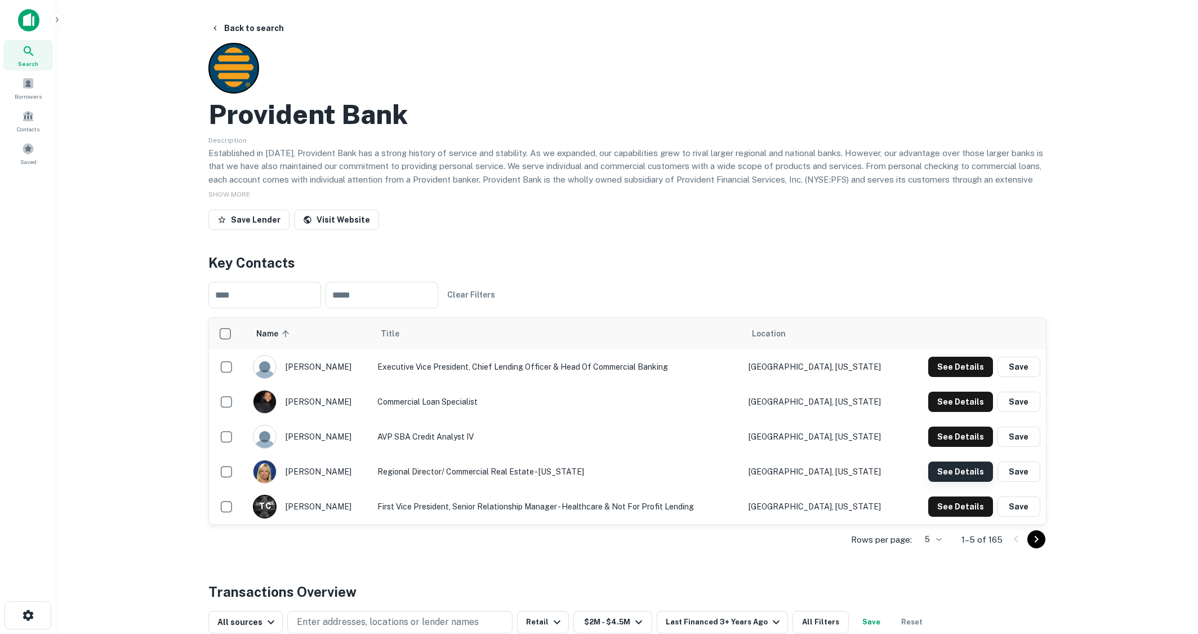
click at [970, 478] on button "See Details" at bounding box center [960, 471] width 65 height 20
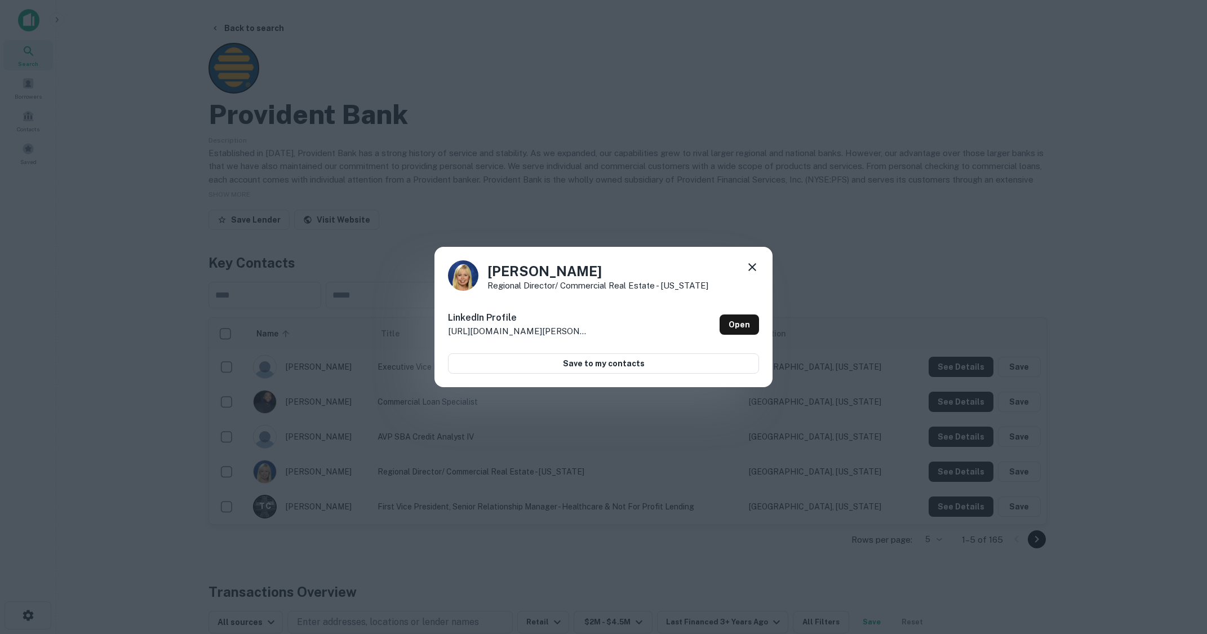
click at [477, 213] on div "[PERSON_NAME] Regional Director/ Commercial Real Estate - [US_STATE] LinkedIn P…" at bounding box center [603, 317] width 1207 height 634
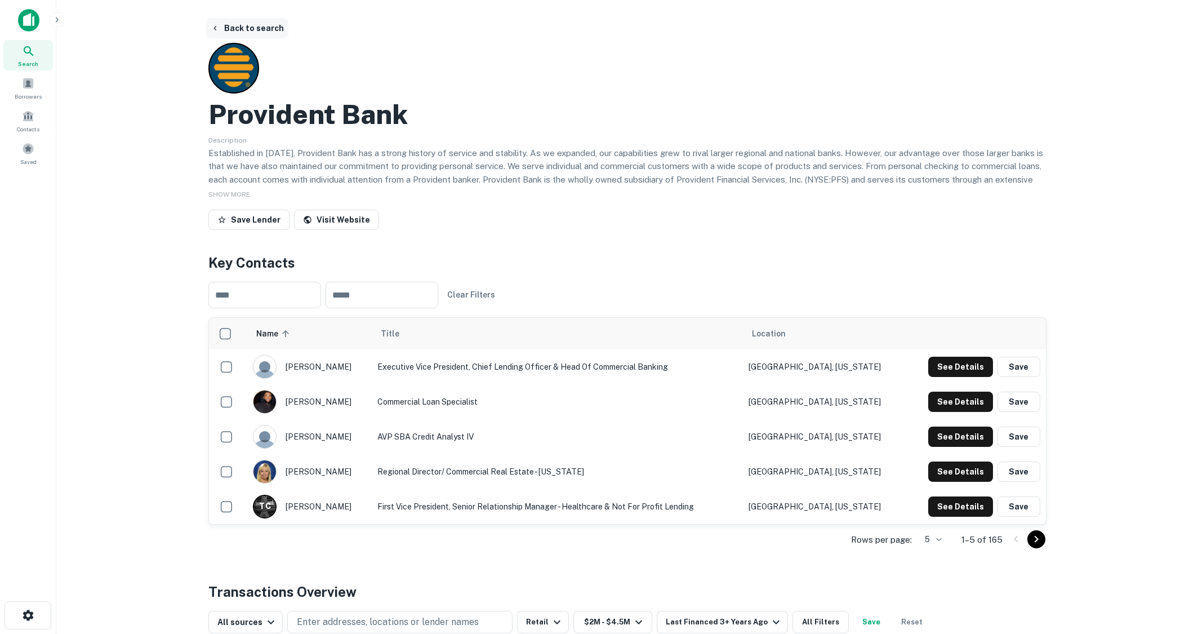
click at [264, 28] on button "Back to search" at bounding box center [247, 28] width 82 height 20
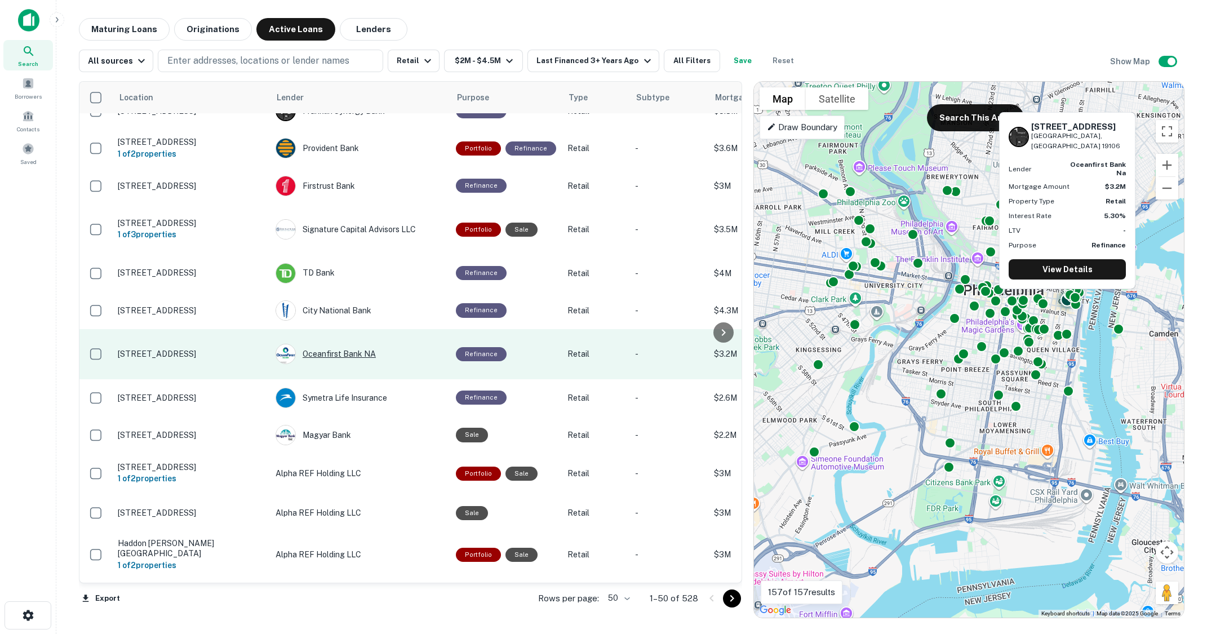
scroll to position [620, 0]
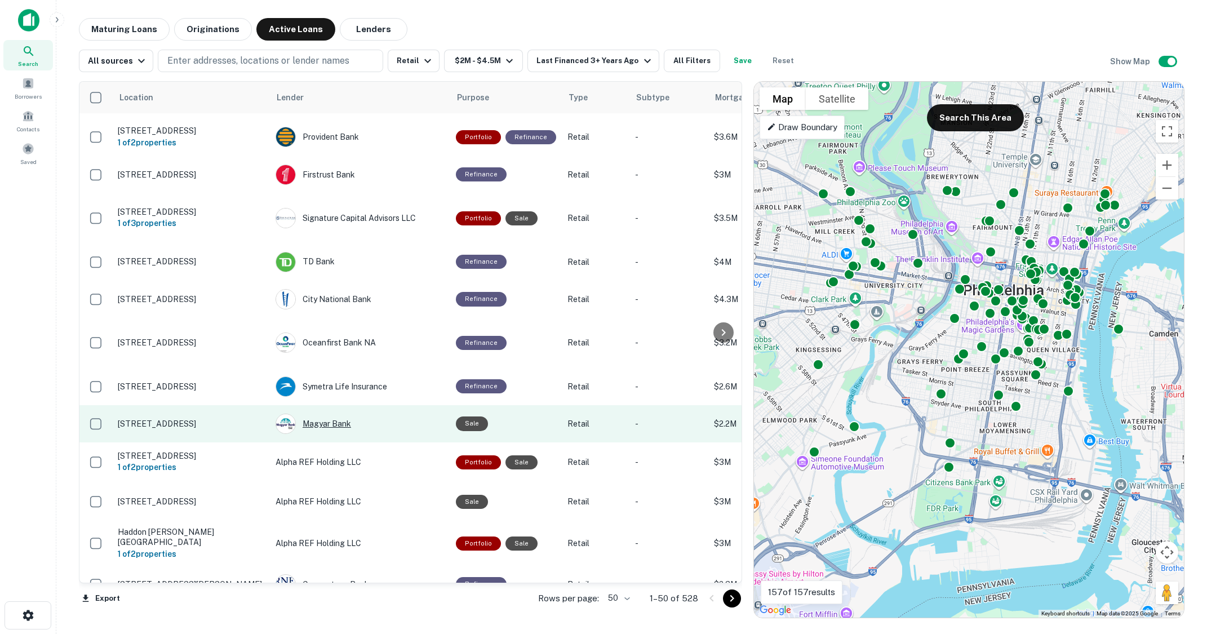
click at [328, 413] on div "Magyar Bank" at bounding box center [359, 423] width 169 height 20
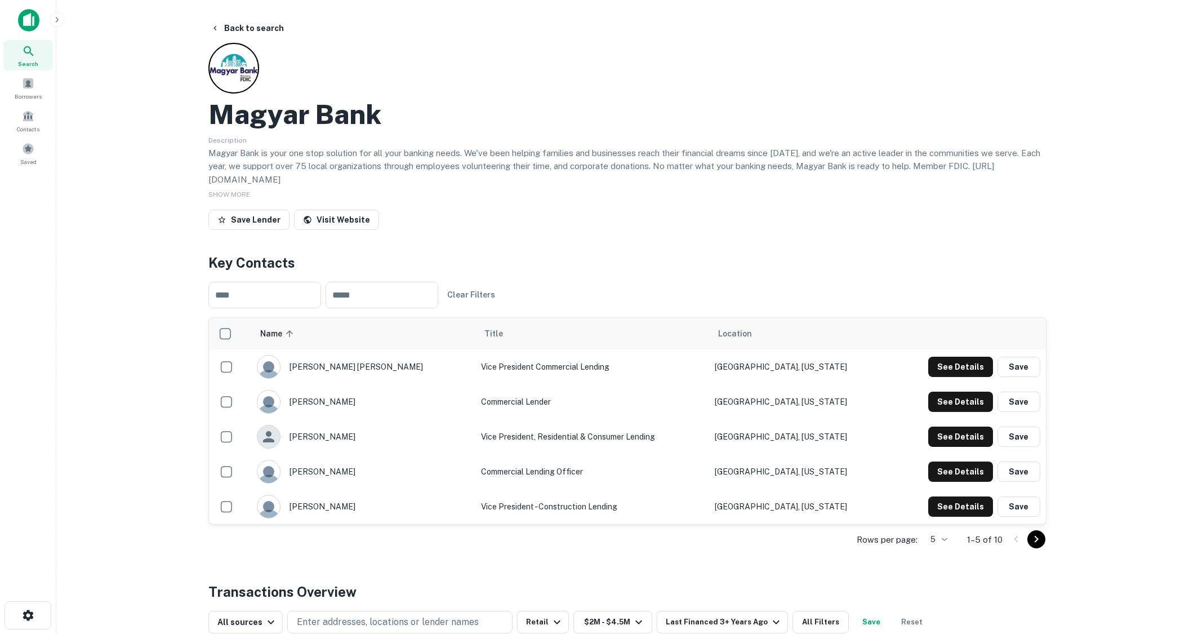
click at [1038, 538] on icon "Go to next page" at bounding box center [1037, 539] width 14 height 14
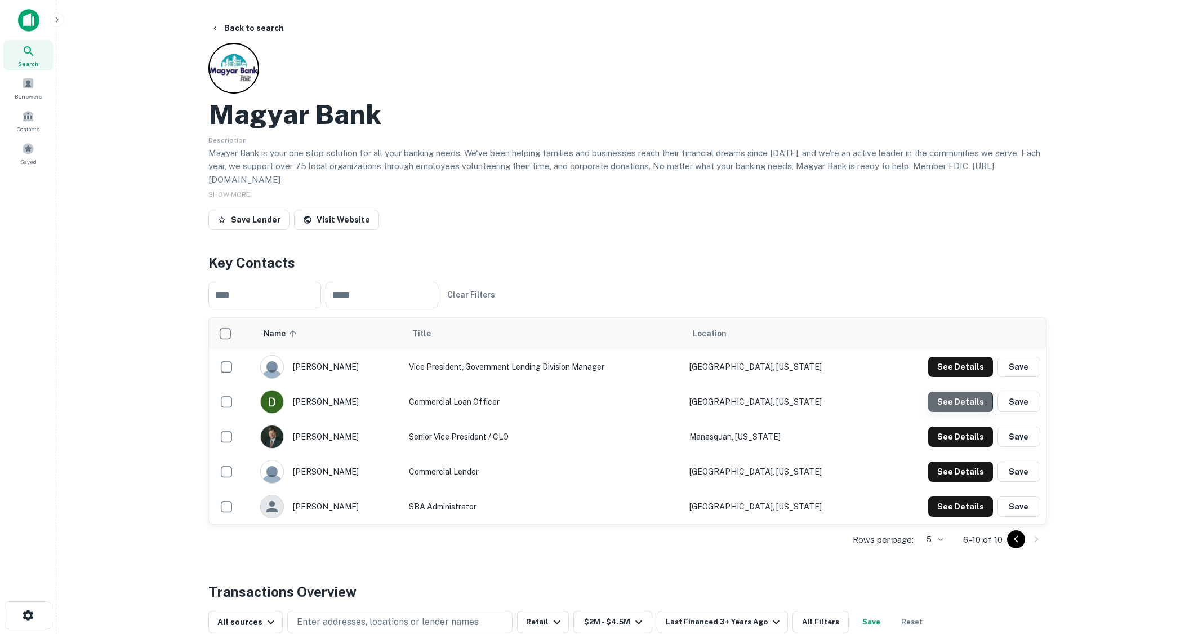
click at [958, 402] on button "See Details" at bounding box center [960, 402] width 65 height 20
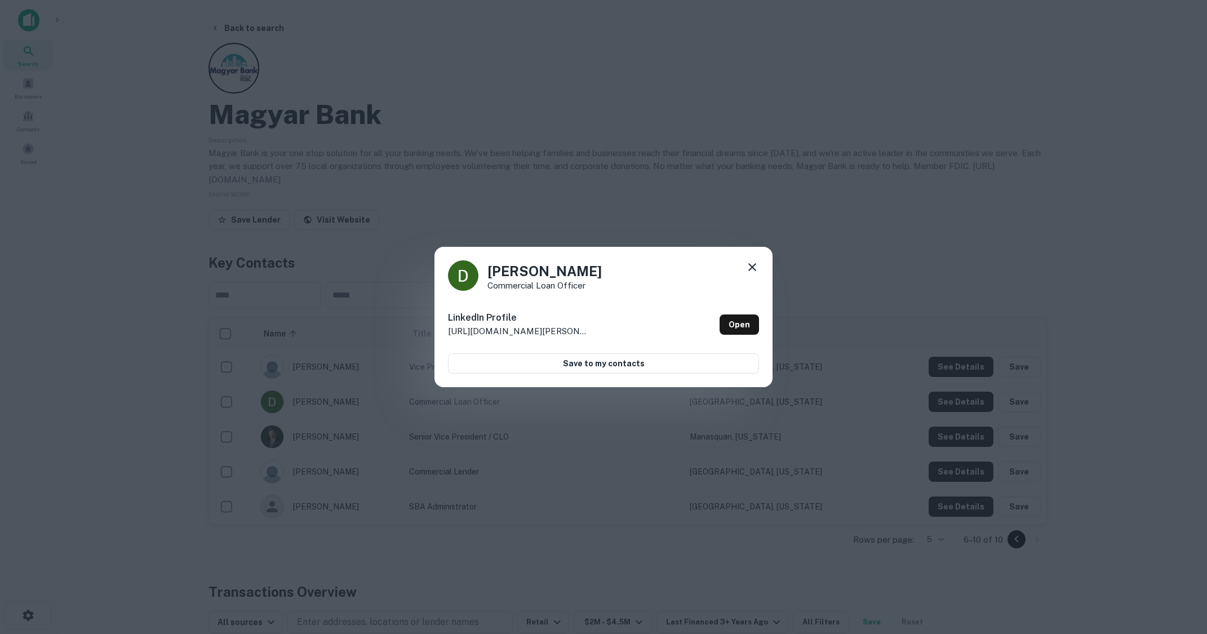
click at [794, 171] on div "[PERSON_NAME] Commercial Loan Officer LinkedIn Profile [URL][DOMAIN_NAME][PERSO…" at bounding box center [603, 317] width 1207 height 634
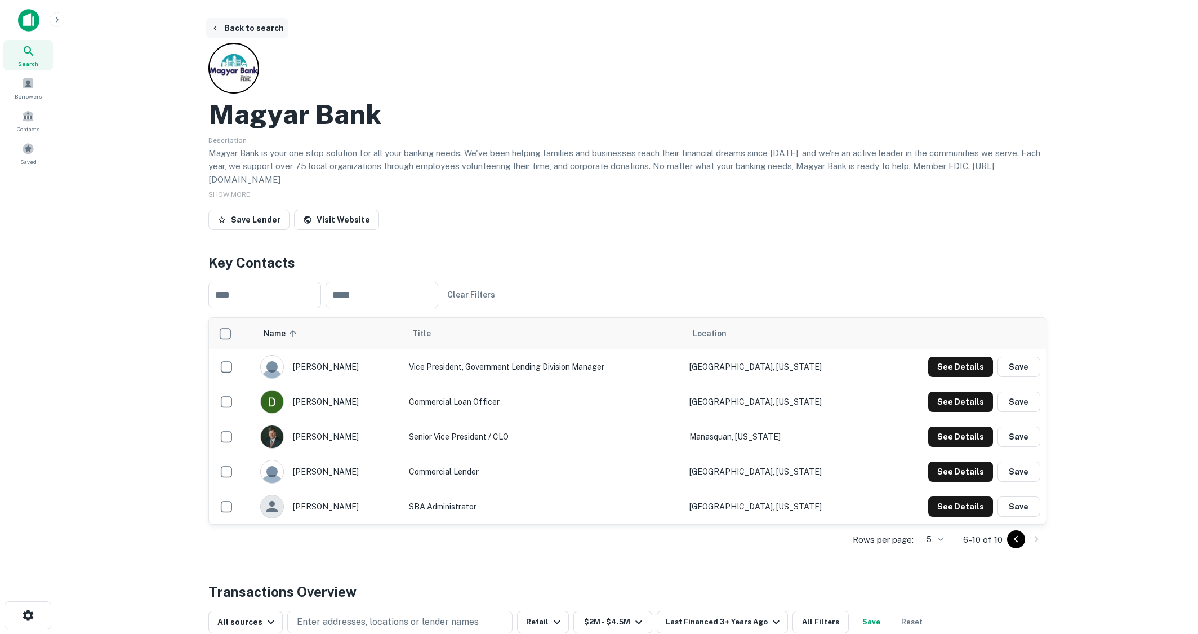
click at [242, 30] on button "Back to search" at bounding box center [247, 28] width 82 height 20
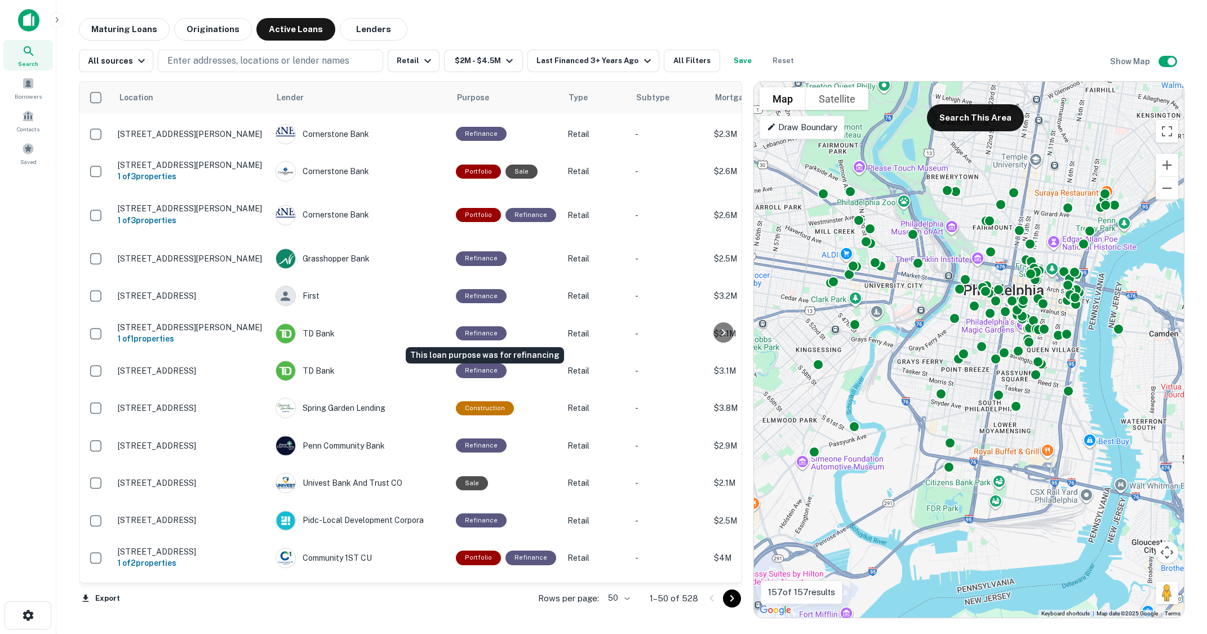
scroll to position [1070, 0]
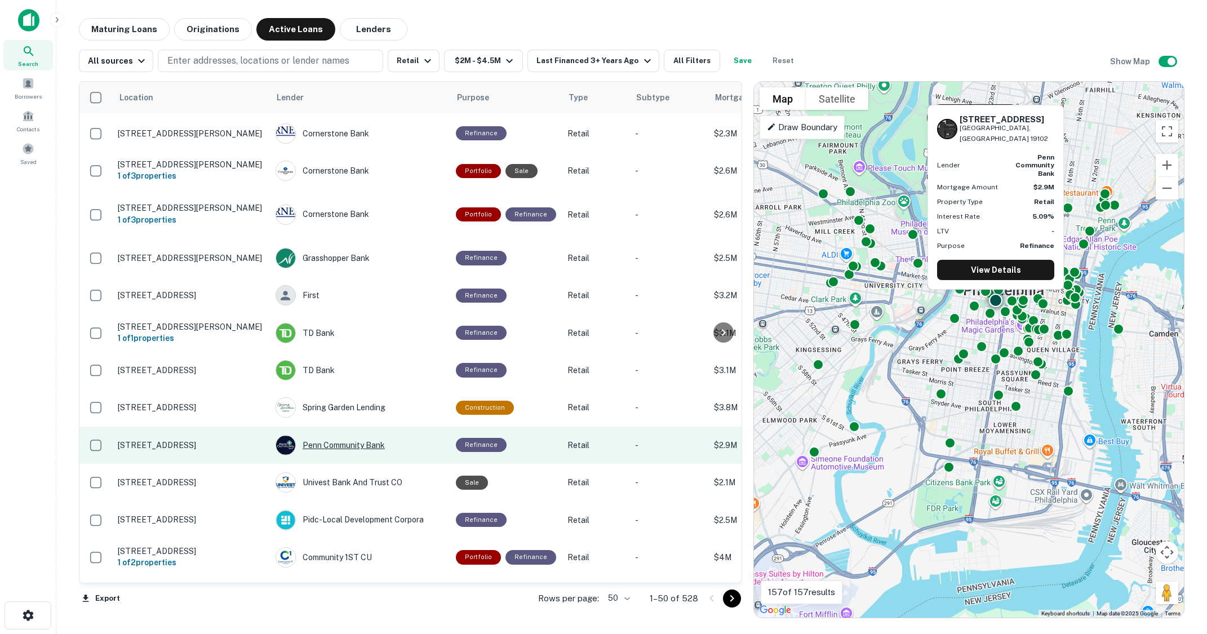
click at [362, 435] on div "Penn Community Bank" at bounding box center [359, 445] width 169 height 20
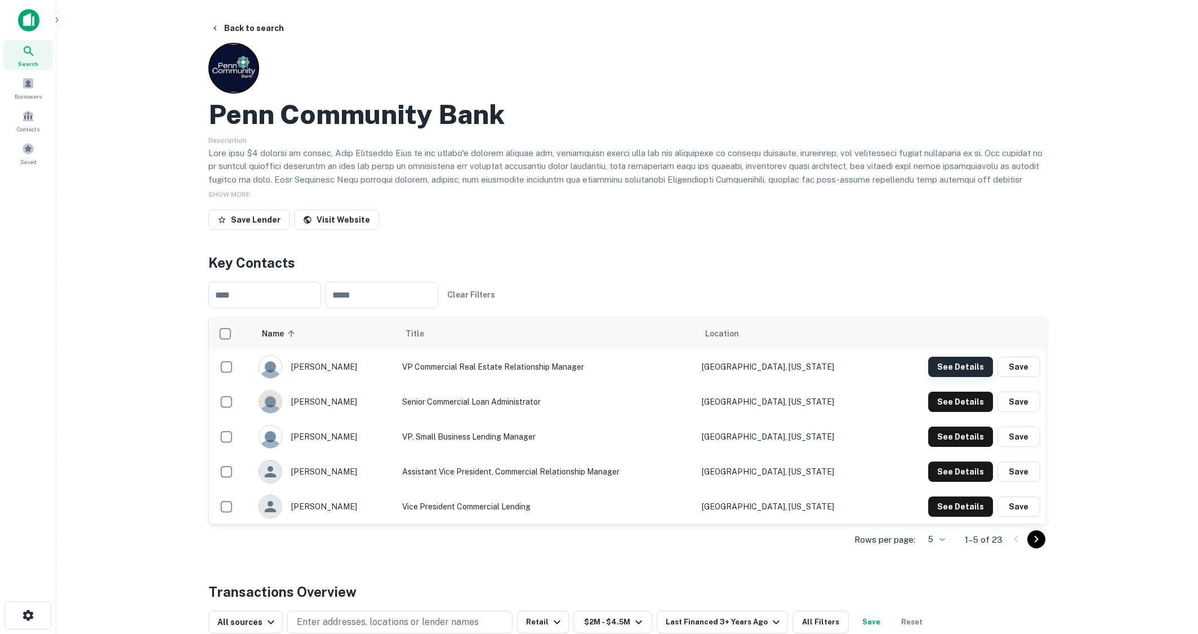
click at [963, 367] on button "See Details" at bounding box center [960, 367] width 65 height 20
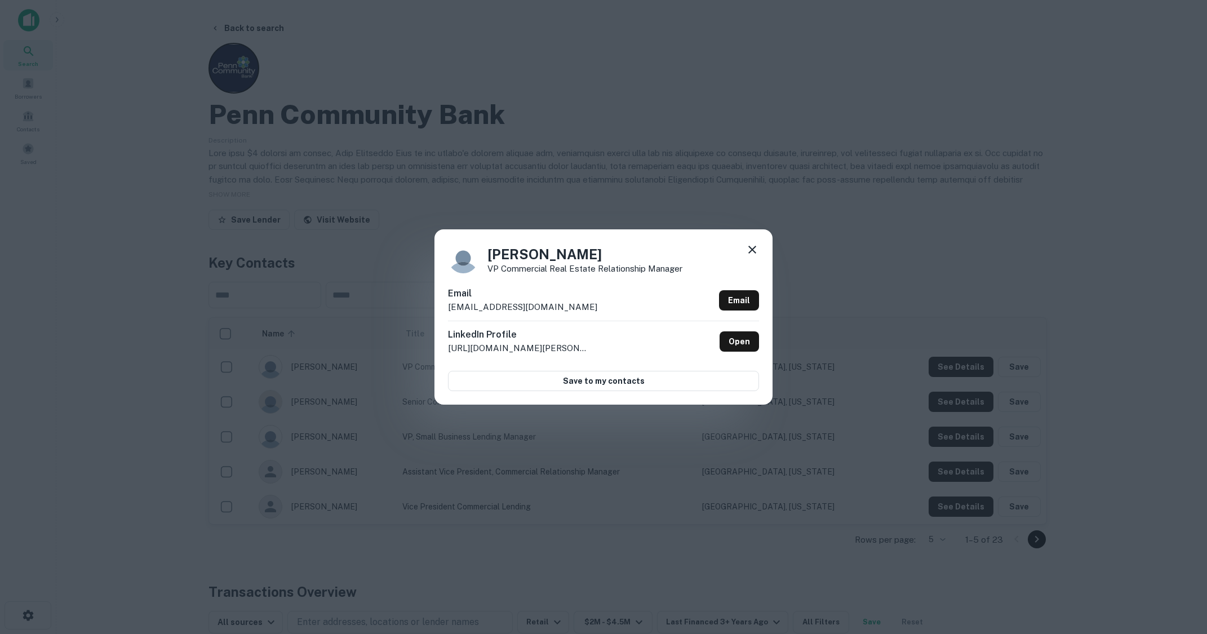
drag, startPoint x: 690, startPoint y: 123, endPoint x: 402, endPoint y: 60, distance: 294.6
click at [690, 123] on div "[PERSON_NAME] VP Commercial Real Estate Relationship Manager Email [EMAIL_ADDRE…" at bounding box center [603, 317] width 1207 height 634
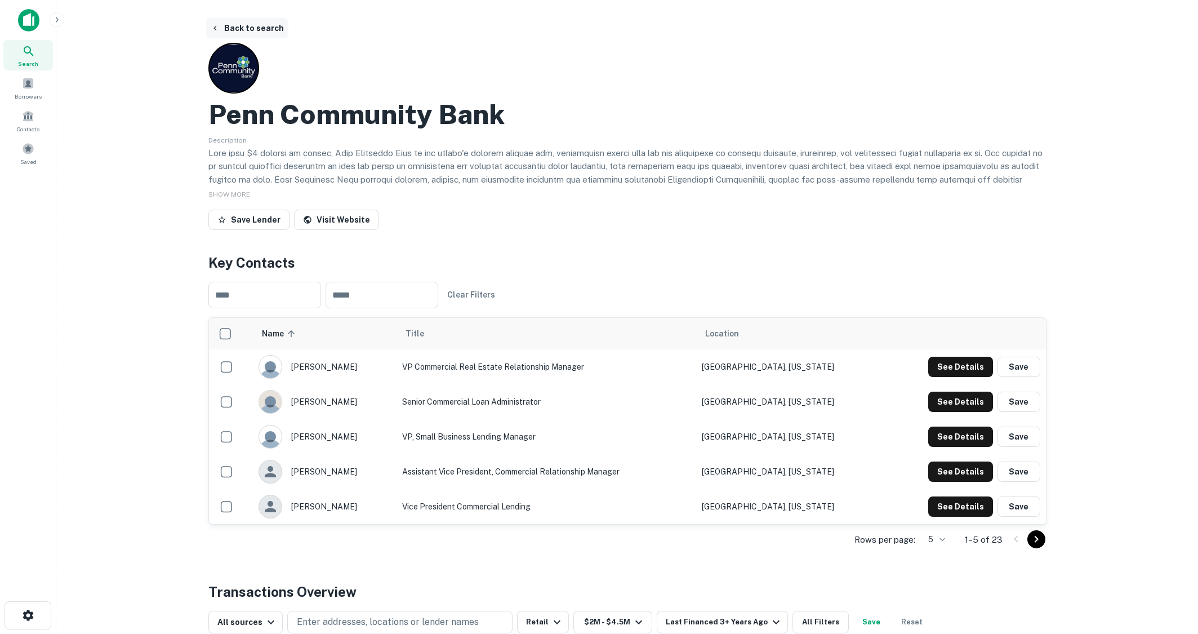
click at [255, 26] on button "Back to search" at bounding box center [247, 28] width 82 height 20
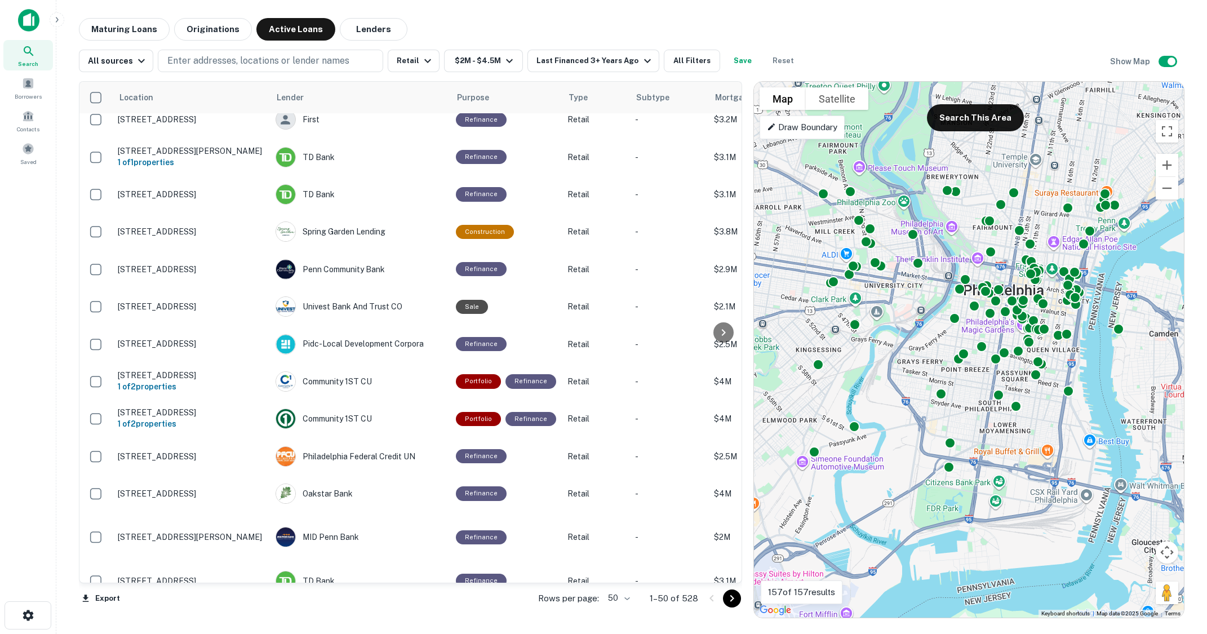
scroll to position [1352, 0]
